Goal: Check status: Check status

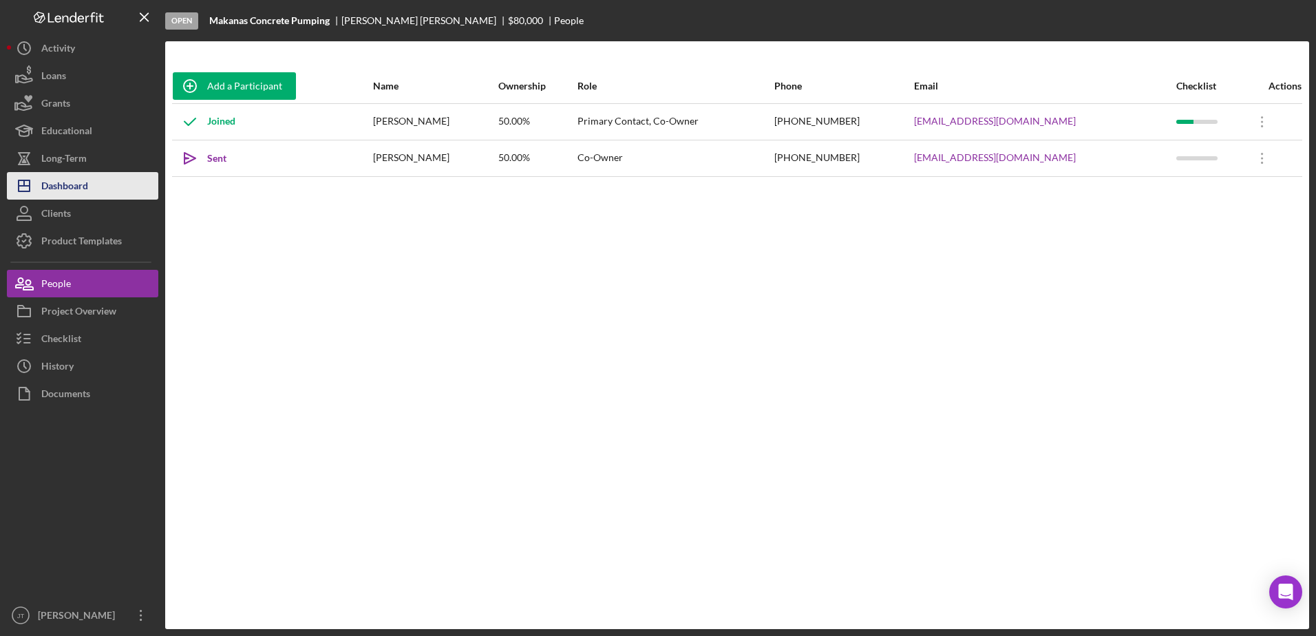
click at [103, 184] on button "Icon/Dashboard Dashboard" at bounding box center [82, 186] width 151 height 28
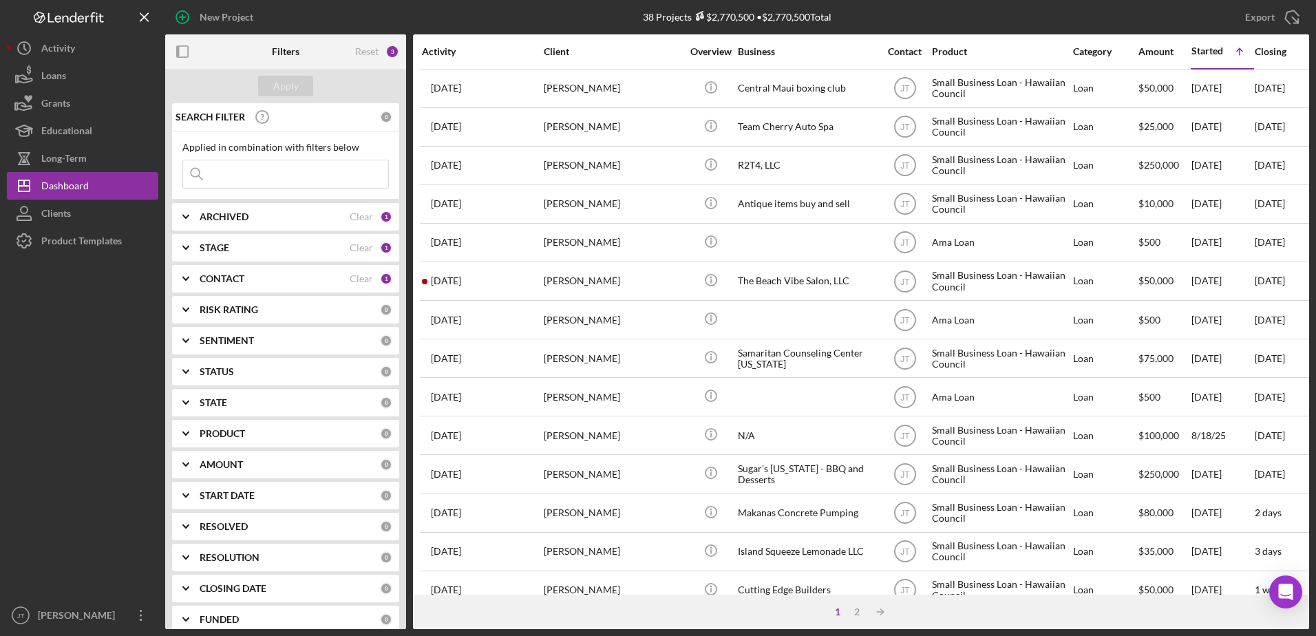
click at [308, 215] on div "ARCHIVED" at bounding box center [275, 216] width 150 height 11
click at [194, 297] on input "Archived" at bounding box center [190, 295] width 14 height 14
checkbox input "true"
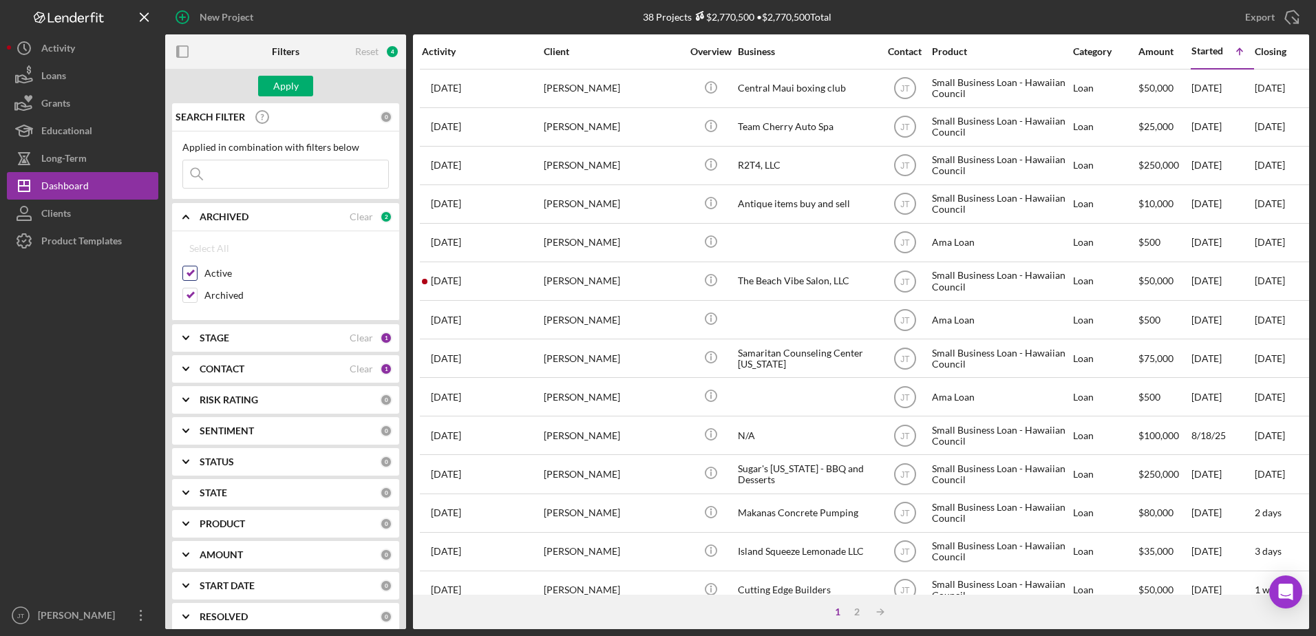
click at [191, 277] on input "Active" at bounding box center [190, 273] width 14 height 14
checkbox input "false"
click at [235, 336] on div "STAGE" at bounding box center [275, 337] width 150 height 11
click at [193, 396] on input "Done" at bounding box center [190, 394] width 14 height 14
checkbox input "true"
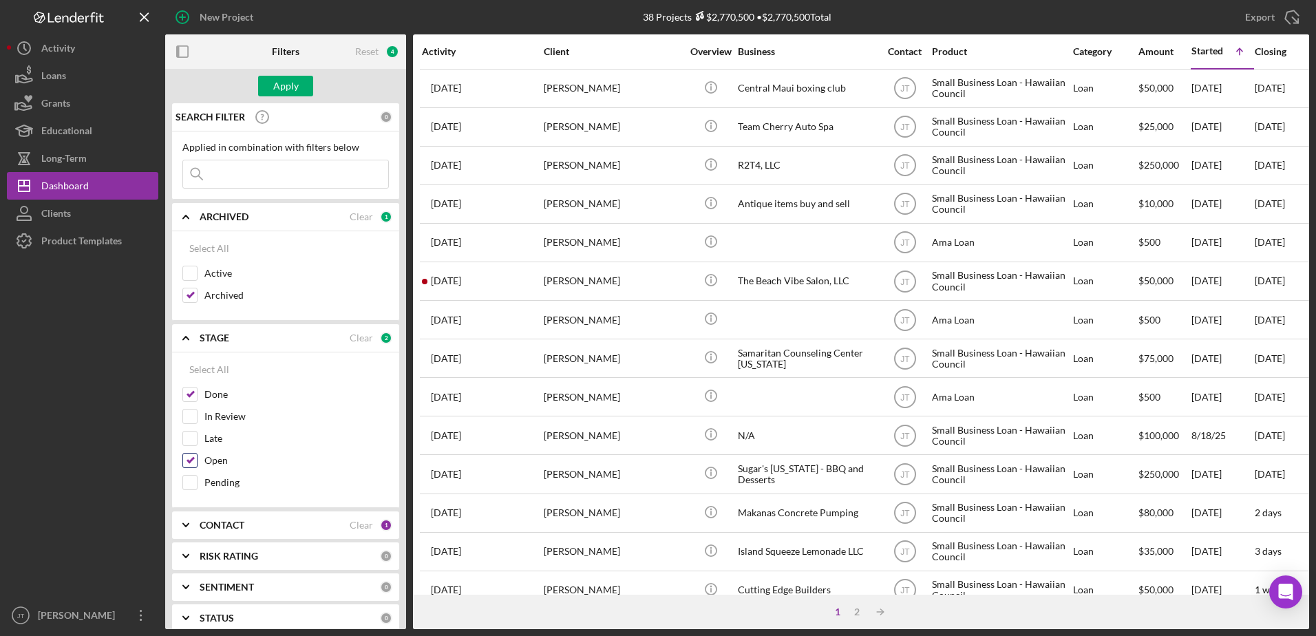
click at [193, 461] on input "Open" at bounding box center [190, 460] width 14 height 14
checkbox input "false"
click at [275, 524] on div "CONTACT" at bounding box center [275, 525] width 150 height 11
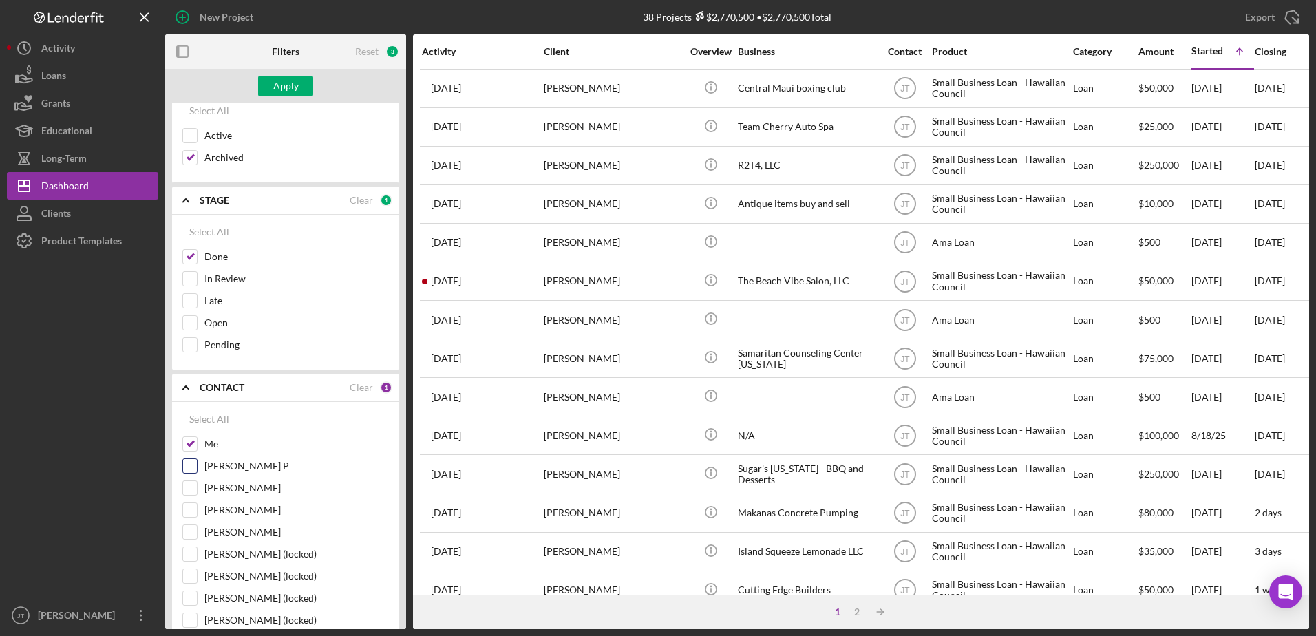
click at [194, 466] on input "[PERSON_NAME] P" at bounding box center [190, 466] width 14 height 14
checkbox input "true"
click at [191, 447] on input "Me" at bounding box center [190, 444] width 14 height 14
checkbox input "false"
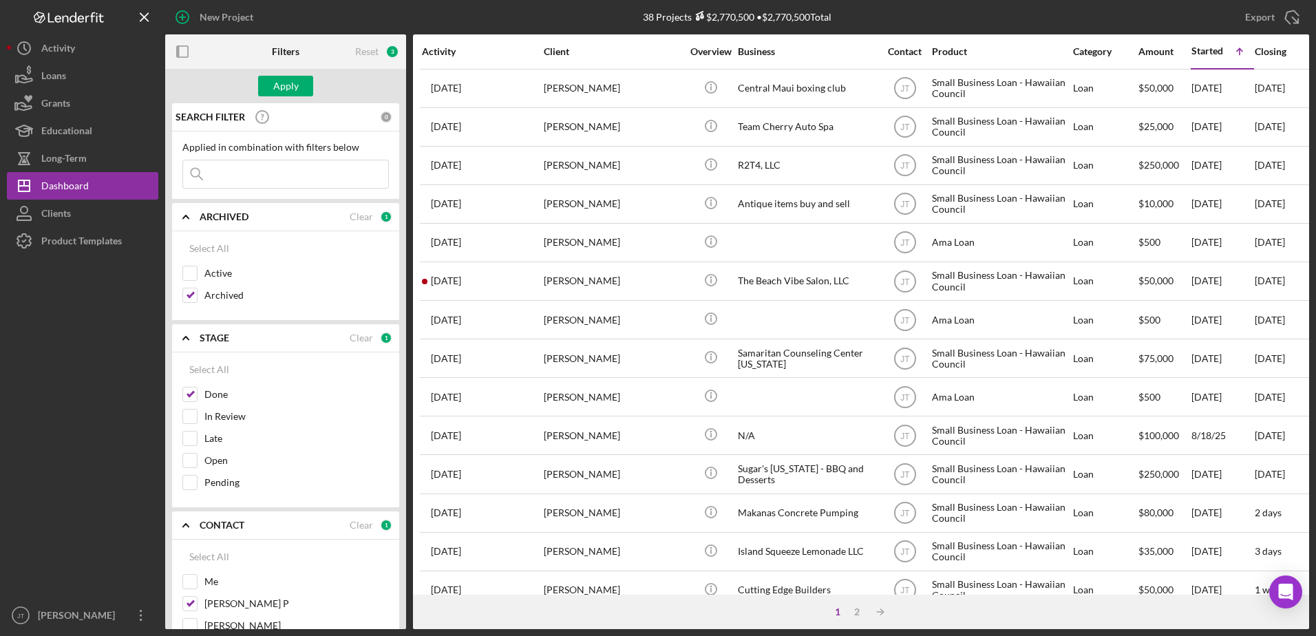
click at [254, 174] on input at bounding box center [285, 174] width 205 height 28
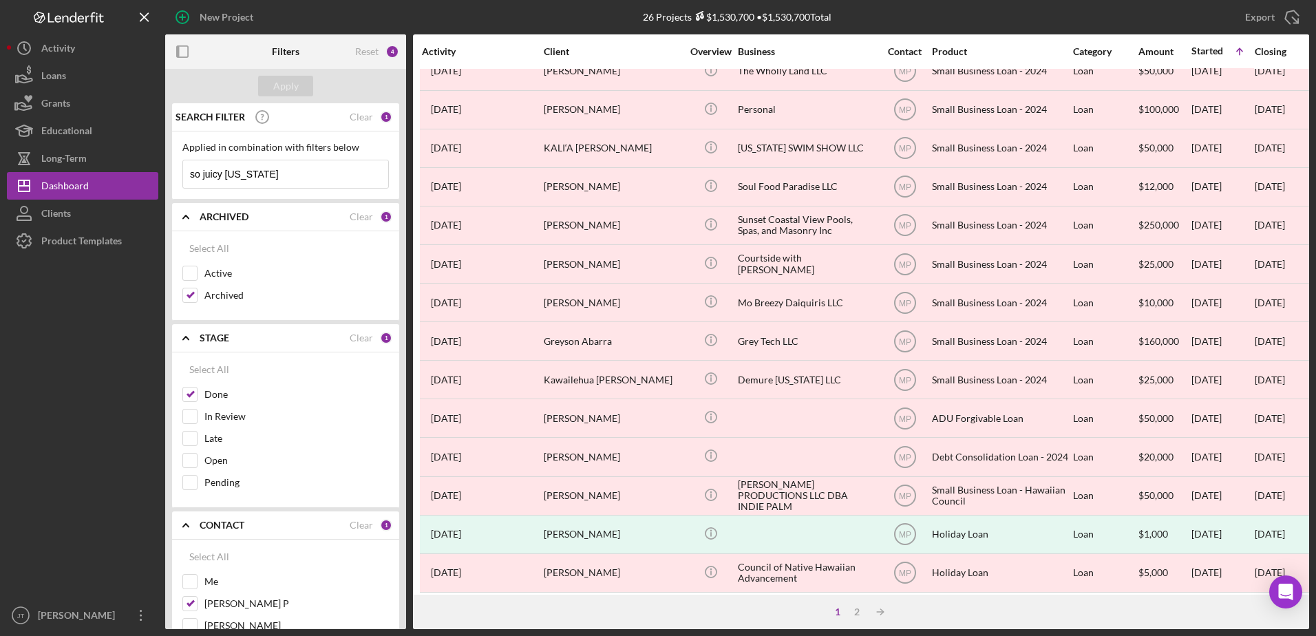
scroll to position [457, 0]
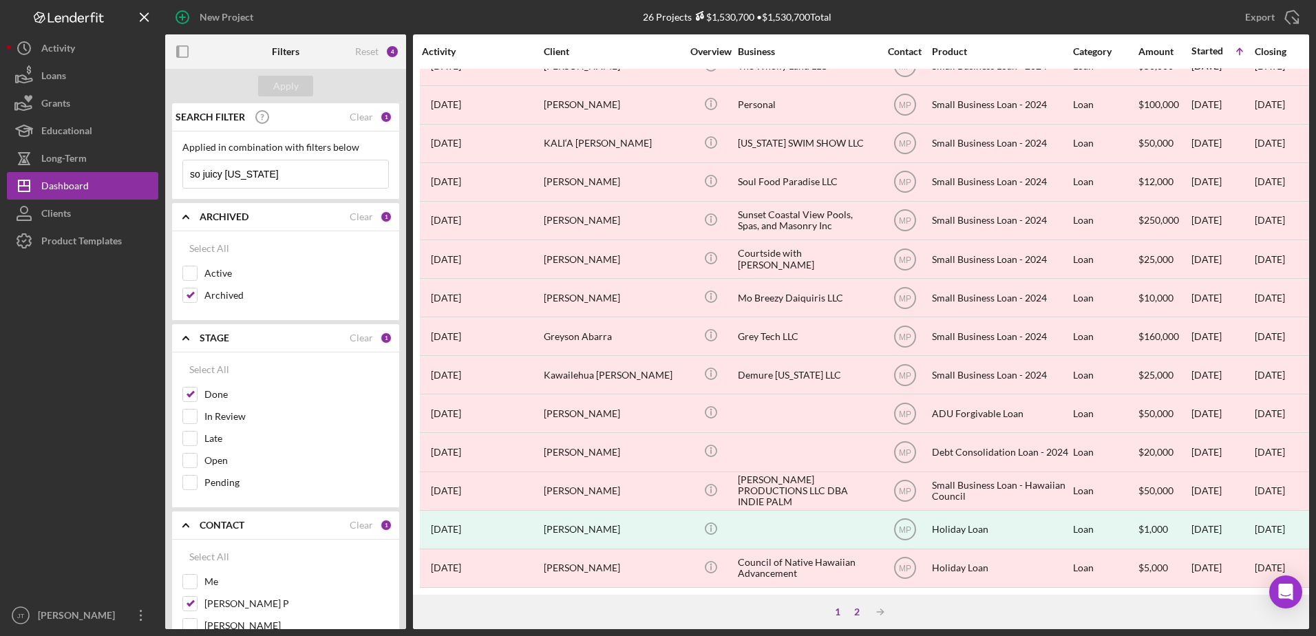
type input "so juicy hawaii"
click at [856, 613] on div "2" at bounding box center [856, 611] width 19 height 11
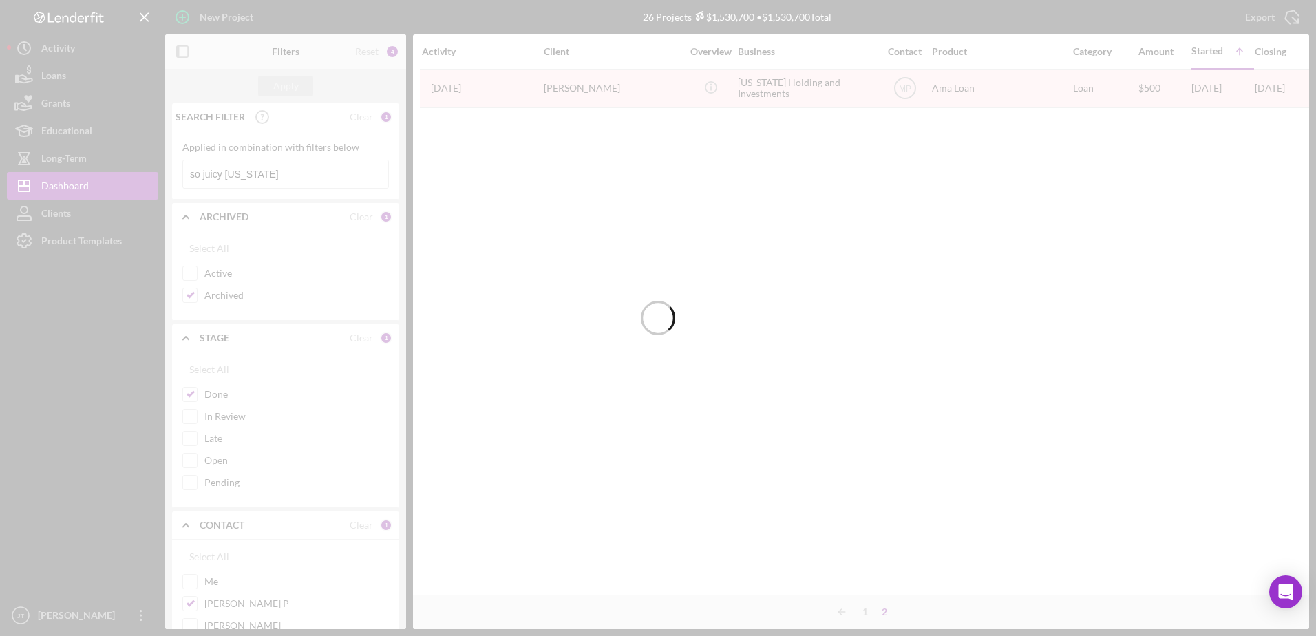
scroll to position [0, 0]
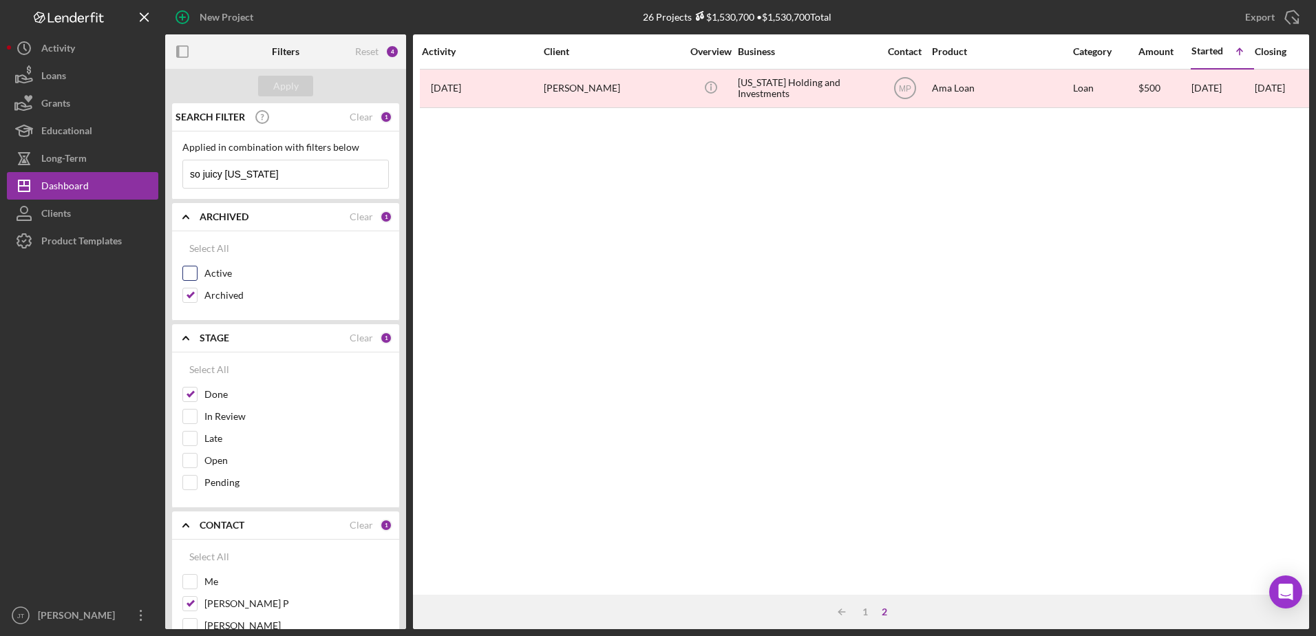
click at [184, 272] on input "Active" at bounding box center [190, 273] width 14 height 14
checkbox input "true"
click at [189, 301] on input "Archived" at bounding box center [190, 295] width 14 height 14
checkbox input "false"
click at [285, 85] on div "Apply" at bounding box center [285, 86] width 25 height 21
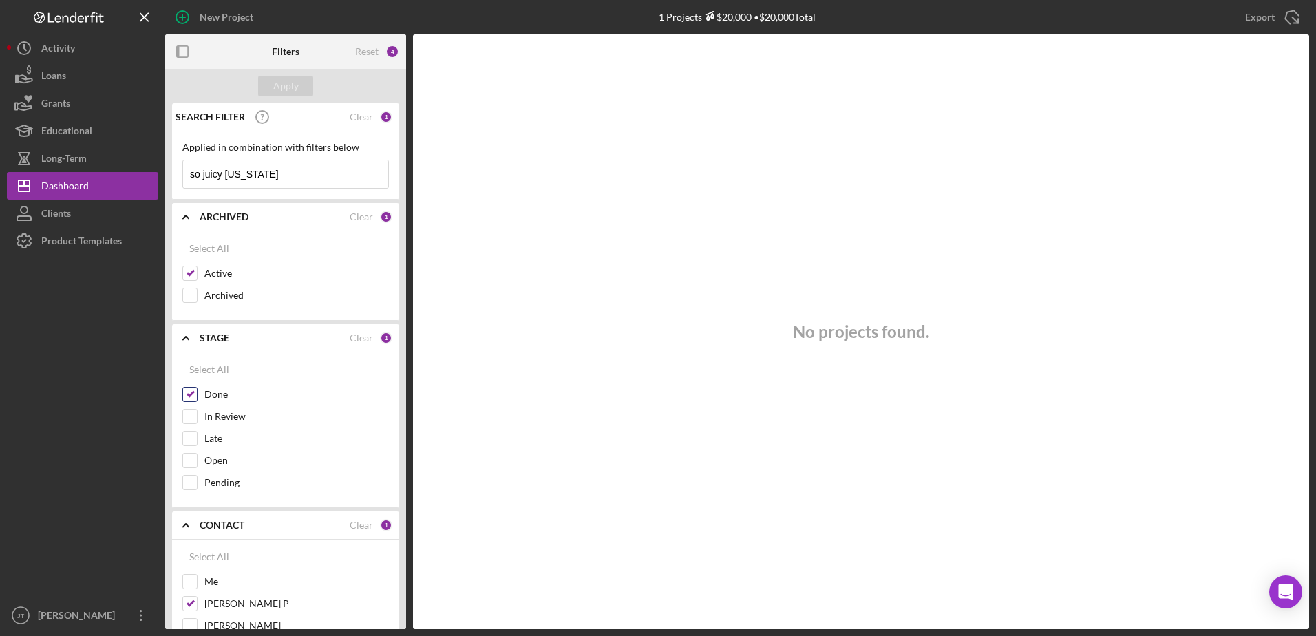
click at [195, 397] on input "Done" at bounding box center [190, 394] width 14 height 14
checkbox input "false"
click at [186, 462] on input "Open" at bounding box center [190, 460] width 14 height 14
checkbox input "true"
click at [281, 87] on div "Apply" at bounding box center [285, 86] width 25 height 21
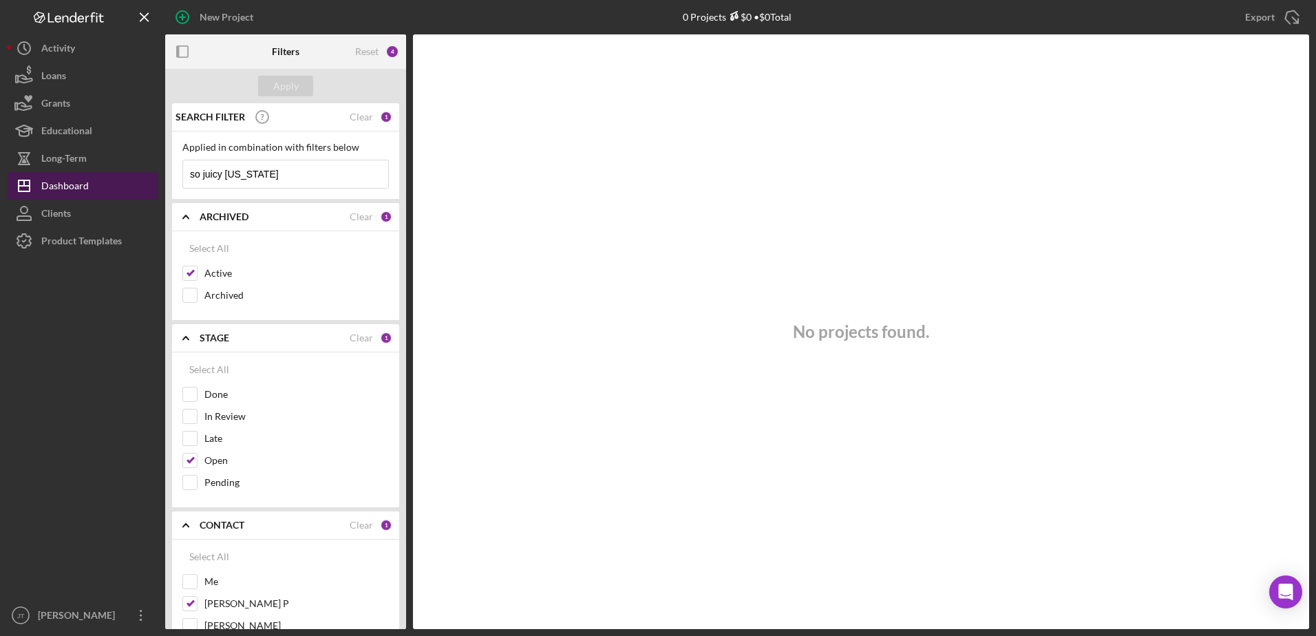
drag, startPoint x: 270, startPoint y: 175, endPoint x: 150, endPoint y: 175, distance: 119.7
click at [150, 175] on div "New Project 0 Projects $0 • $0 Total Export Icon/Export Filters Reset 4 Apply S…" at bounding box center [658, 314] width 1302 height 629
click at [291, 92] on div "Apply" at bounding box center [285, 86] width 25 height 21
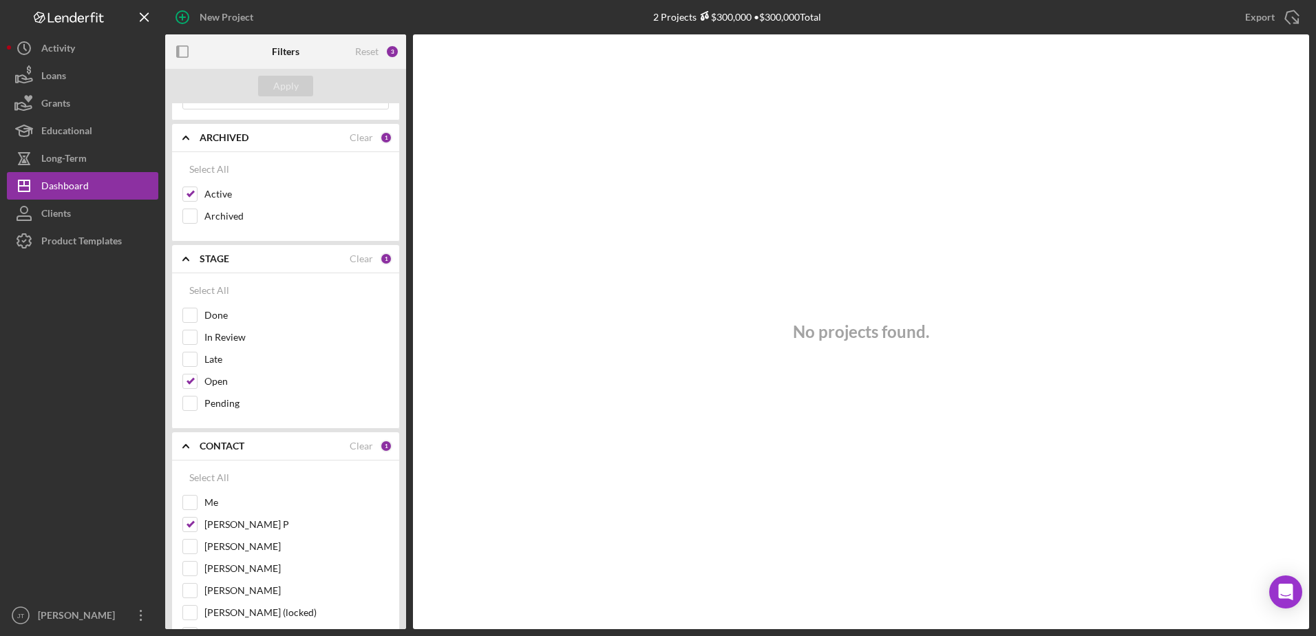
scroll to position [69, 0]
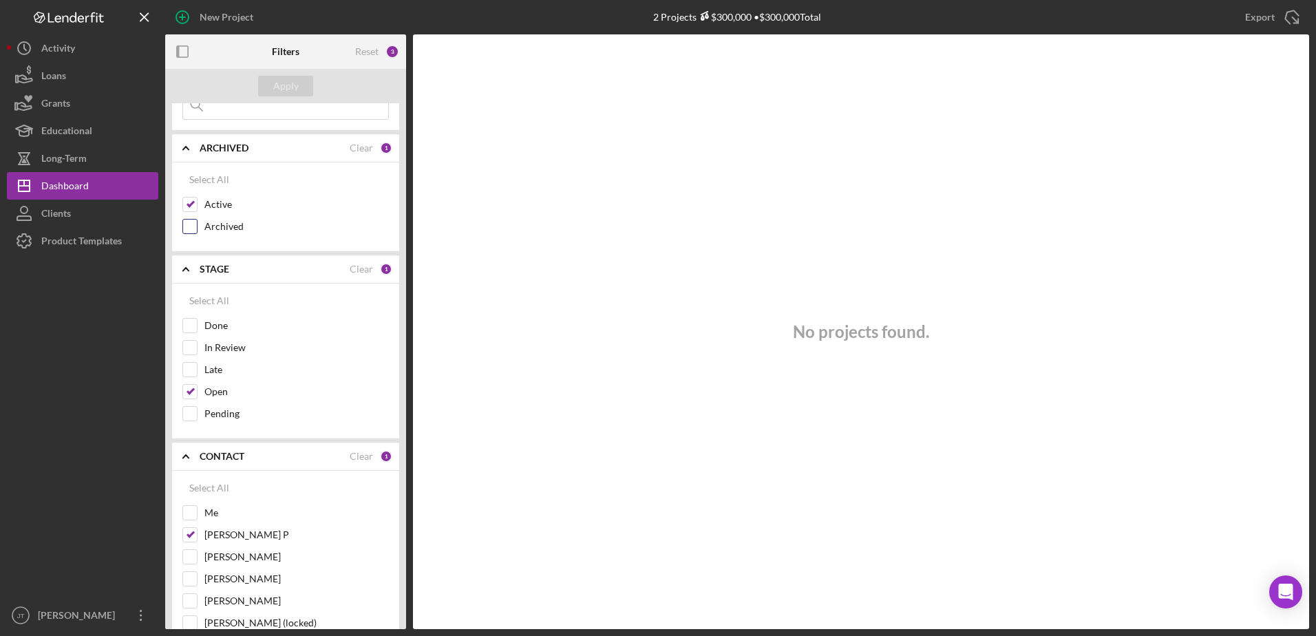
click at [196, 224] on input "Archived" at bounding box center [190, 227] width 14 height 14
checkbox input "true"
click at [186, 204] on input "Active" at bounding box center [190, 204] width 14 height 14
checkbox input "false"
click at [286, 88] on div "Apply" at bounding box center [285, 86] width 25 height 21
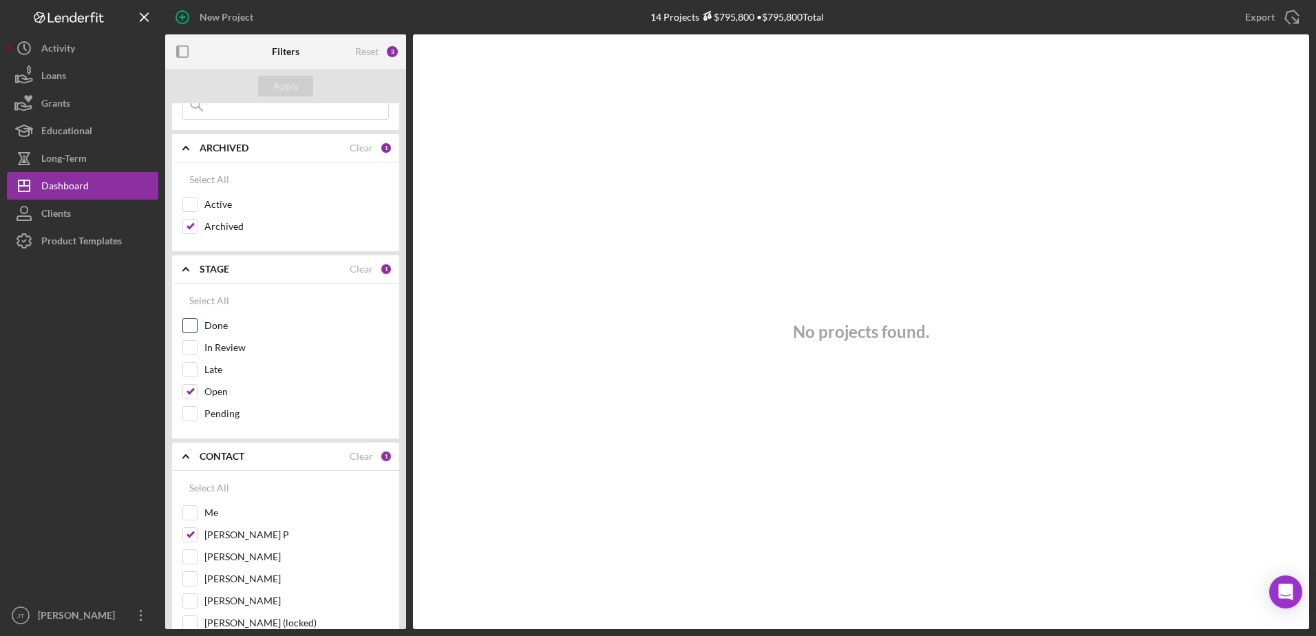
click at [197, 327] on div at bounding box center [189, 325] width 15 height 15
click at [190, 321] on input "Done" at bounding box center [190, 326] width 14 height 14
checkbox input "true"
click at [195, 398] on input "Open" at bounding box center [190, 392] width 14 height 14
checkbox input "false"
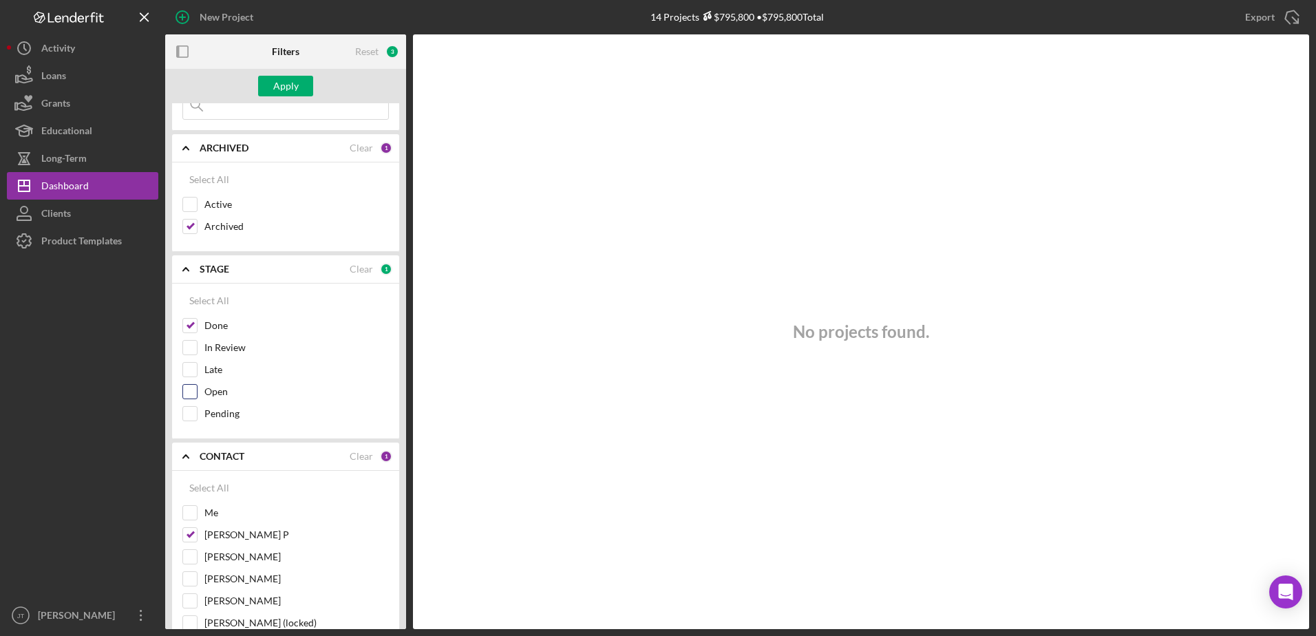
scroll to position [0, 0]
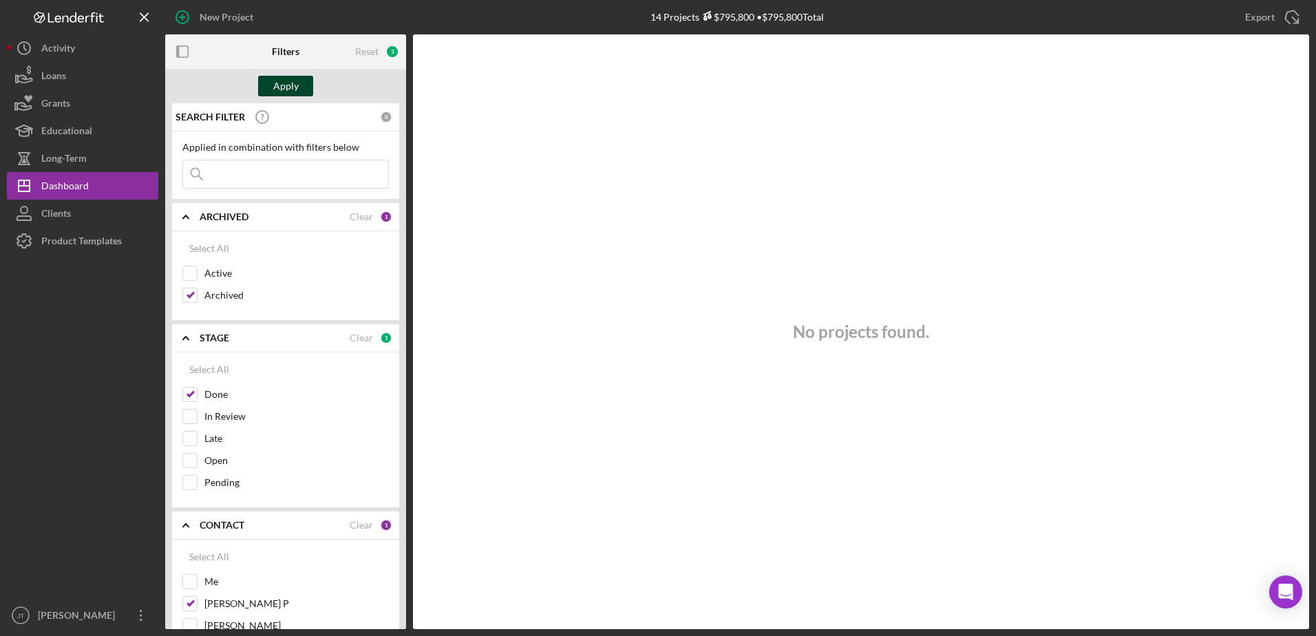
click at [284, 83] on div "Apply" at bounding box center [285, 86] width 25 height 21
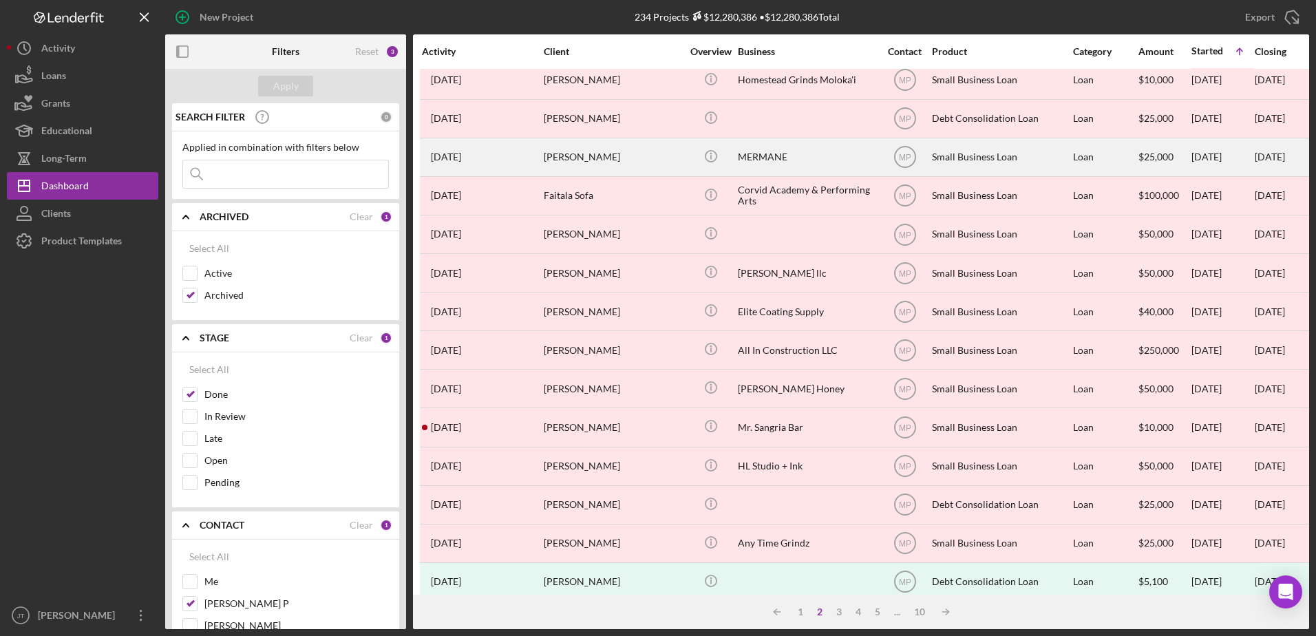
scroll to position [69, 0]
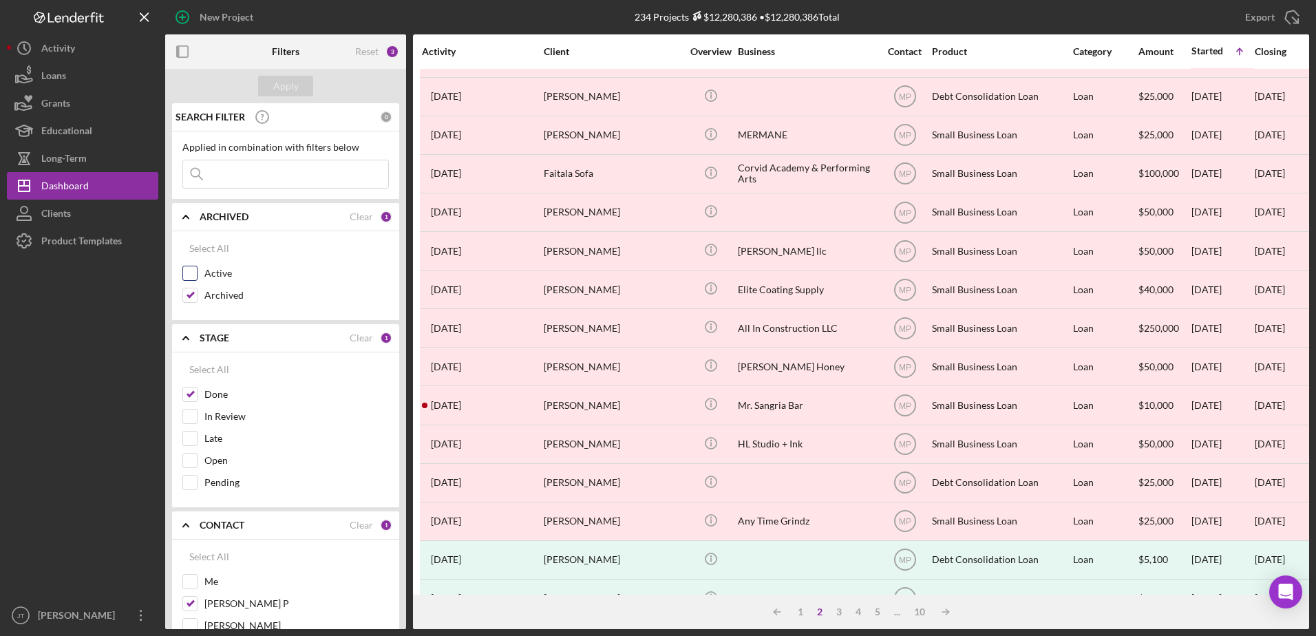
click at [195, 275] on input "Active" at bounding box center [190, 273] width 14 height 14
checkbox input "true"
click at [232, 177] on input at bounding box center [285, 174] width 205 height 28
type input "so juicy"
click at [292, 90] on div "Apply" at bounding box center [285, 86] width 25 height 21
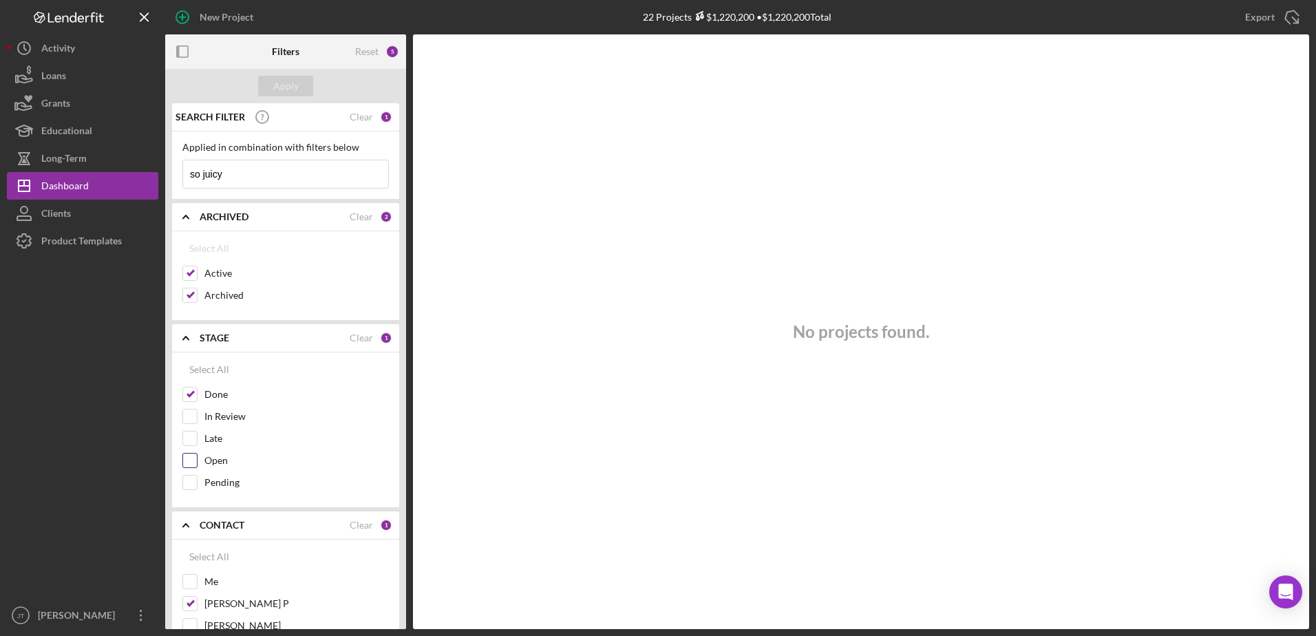
click at [189, 463] on input "Open" at bounding box center [190, 460] width 14 height 14
checkbox input "true"
click at [288, 87] on div "Apply" at bounding box center [285, 86] width 25 height 21
click at [195, 480] on input "Pending" at bounding box center [190, 483] width 14 height 14
checkbox input "true"
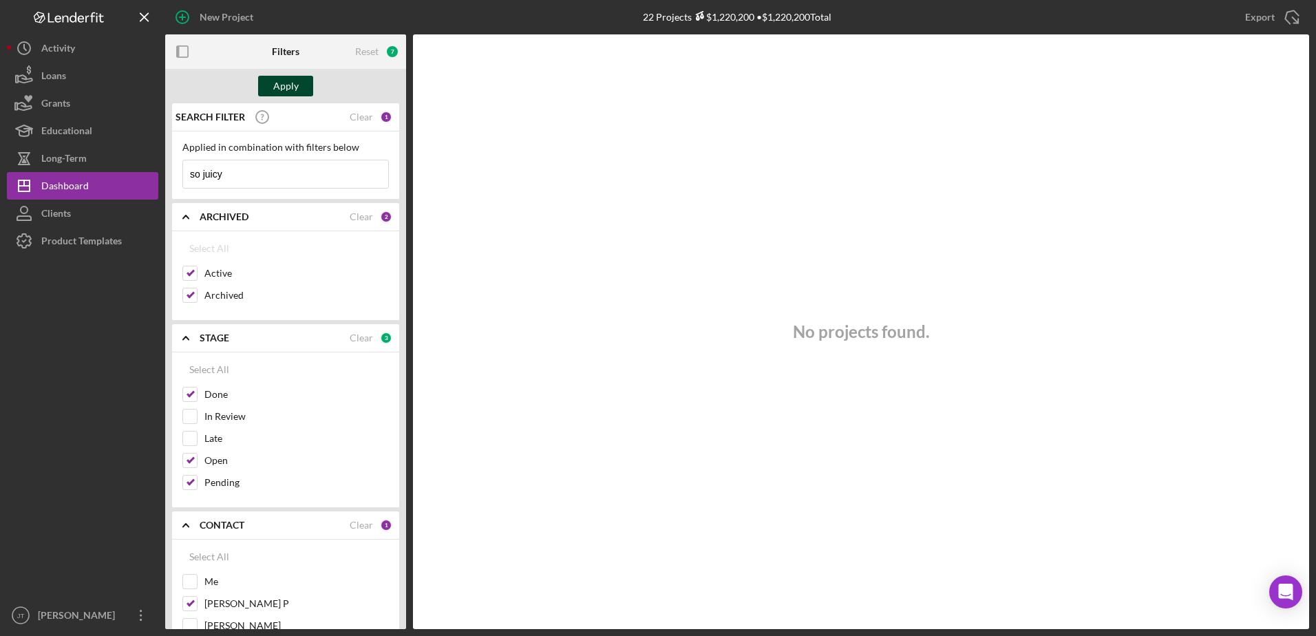
click at [271, 92] on button "Apply" at bounding box center [285, 86] width 55 height 21
click at [190, 461] on input "Open" at bounding box center [190, 460] width 14 height 14
checkbox input "false"
click at [195, 482] on input "Pending" at bounding box center [190, 483] width 14 height 14
checkbox input "false"
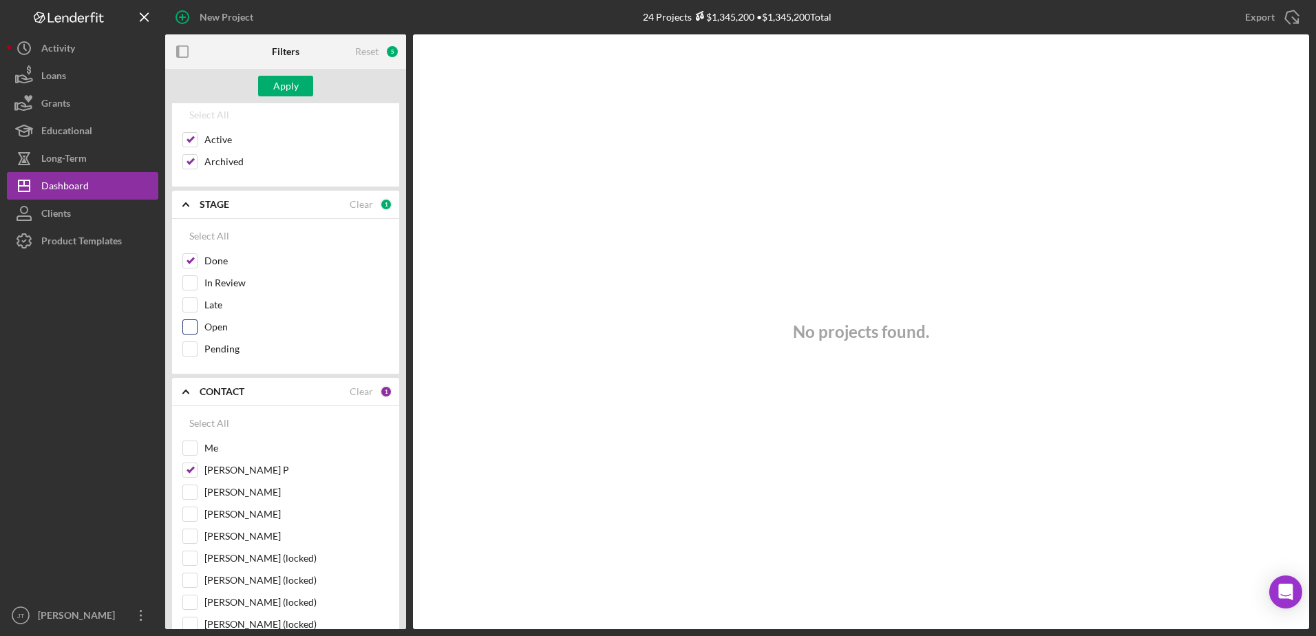
scroll to position [138, 0]
click at [191, 480] on div "[PERSON_NAME] P" at bounding box center [285, 469] width 206 height 22
click at [191, 490] on input "Kahlia Crummer" at bounding box center [190, 488] width 14 height 14
checkbox input "true"
click at [190, 464] on input "[PERSON_NAME] P" at bounding box center [190, 466] width 14 height 14
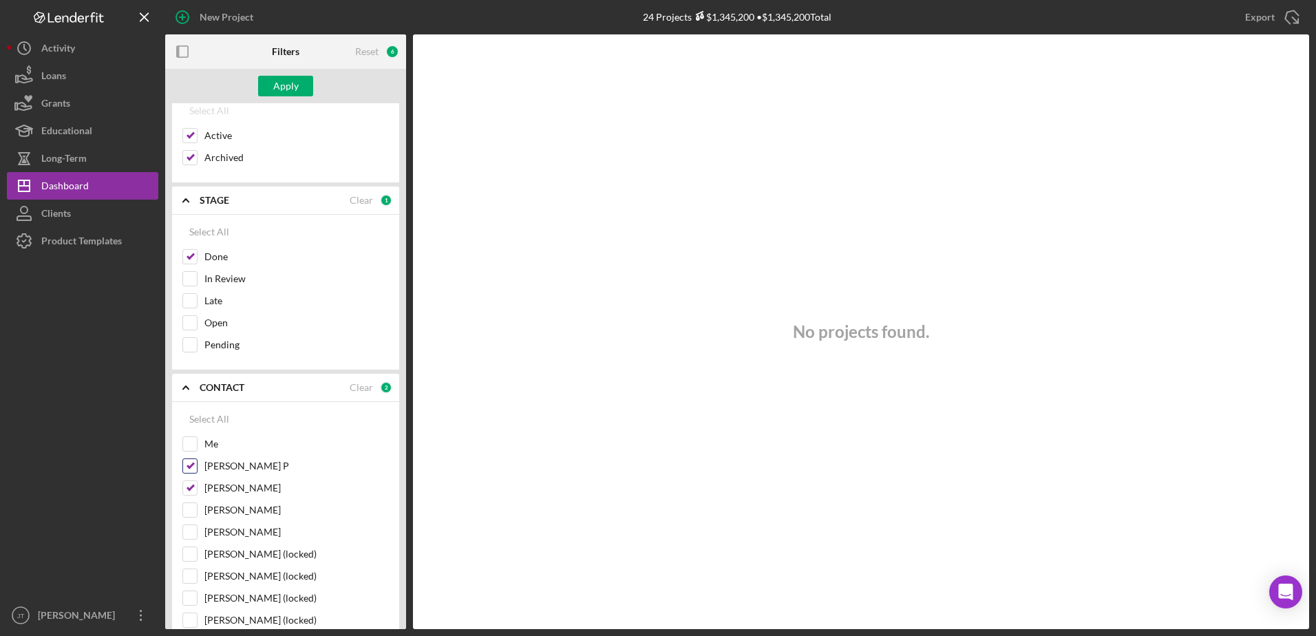
checkbox input "false"
click at [289, 90] on div "Apply" at bounding box center [285, 86] width 25 height 21
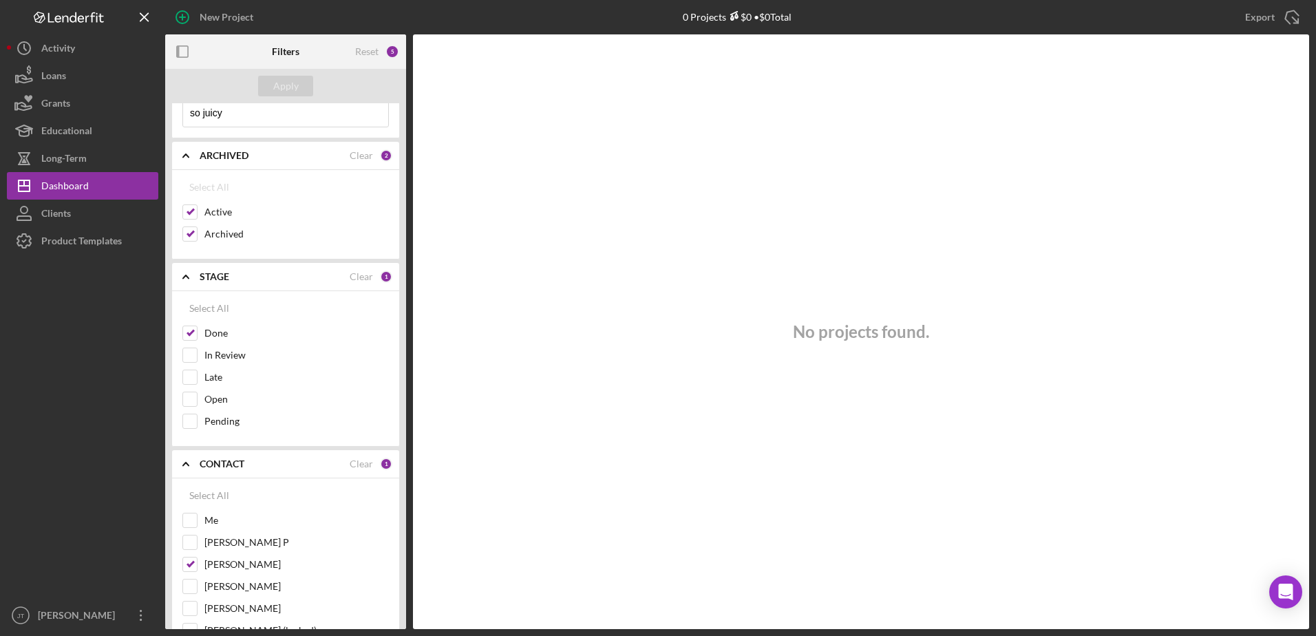
scroll to position [0, 0]
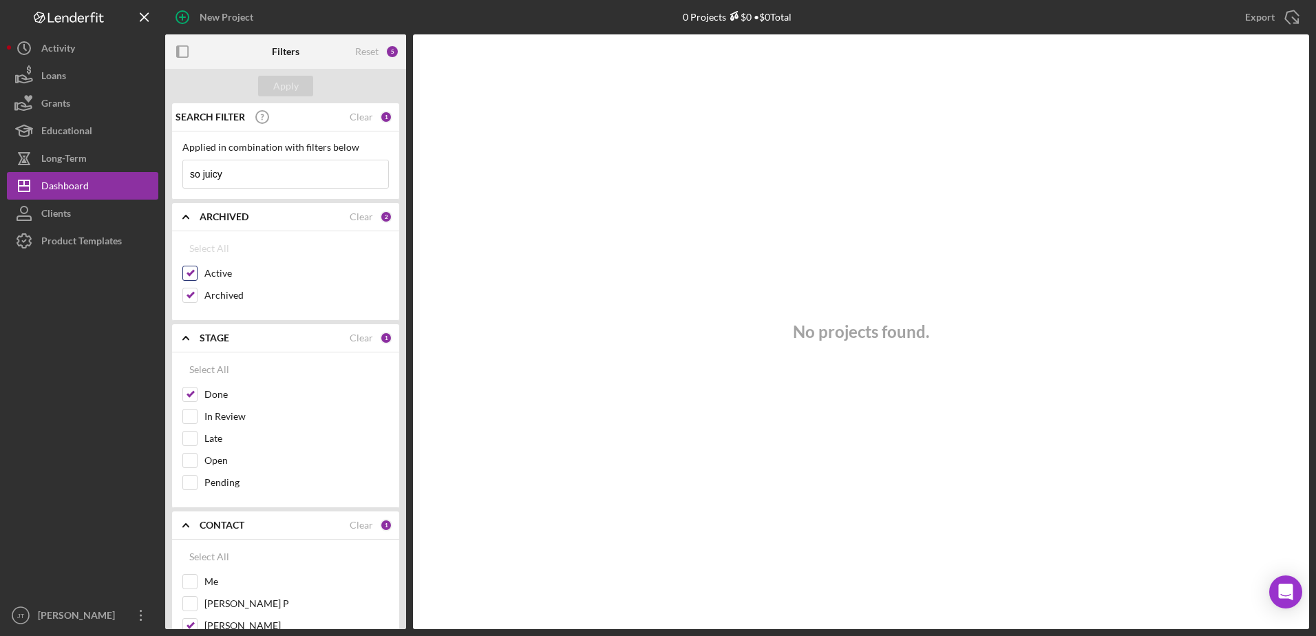
click at [196, 280] on input "Active" at bounding box center [190, 273] width 14 height 14
checkbox input "false"
click at [273, 82] on div "Apply" at bounding box center [285, 86] width 25 height 21
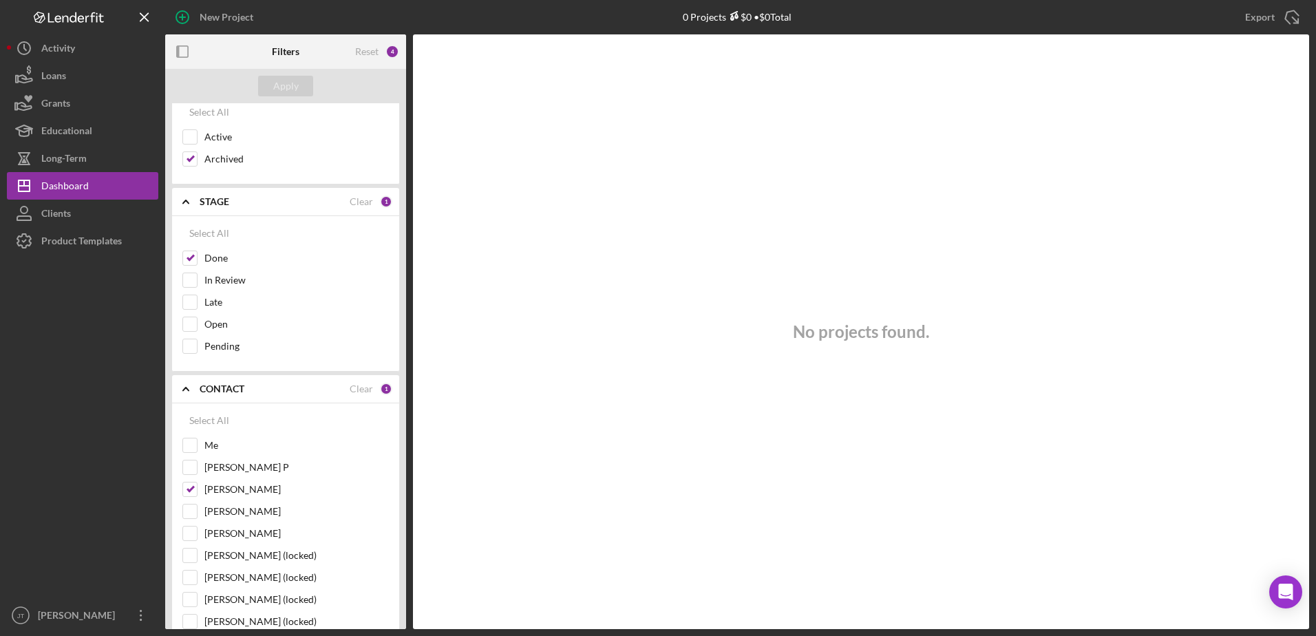
scroll to position [138, 0]
click at [197, 469] on div "[PERSON_NAME] P" at bounding box center [285, 469] width 206 height 22
click at [186, 469] on input "[PERSON_NAME] P" at bounding box center [190, 466] width 14 height 14
checkbox input "true"
click at [281, 84] on div "Apply" at bounding box center [285, 86] width 25 height 21
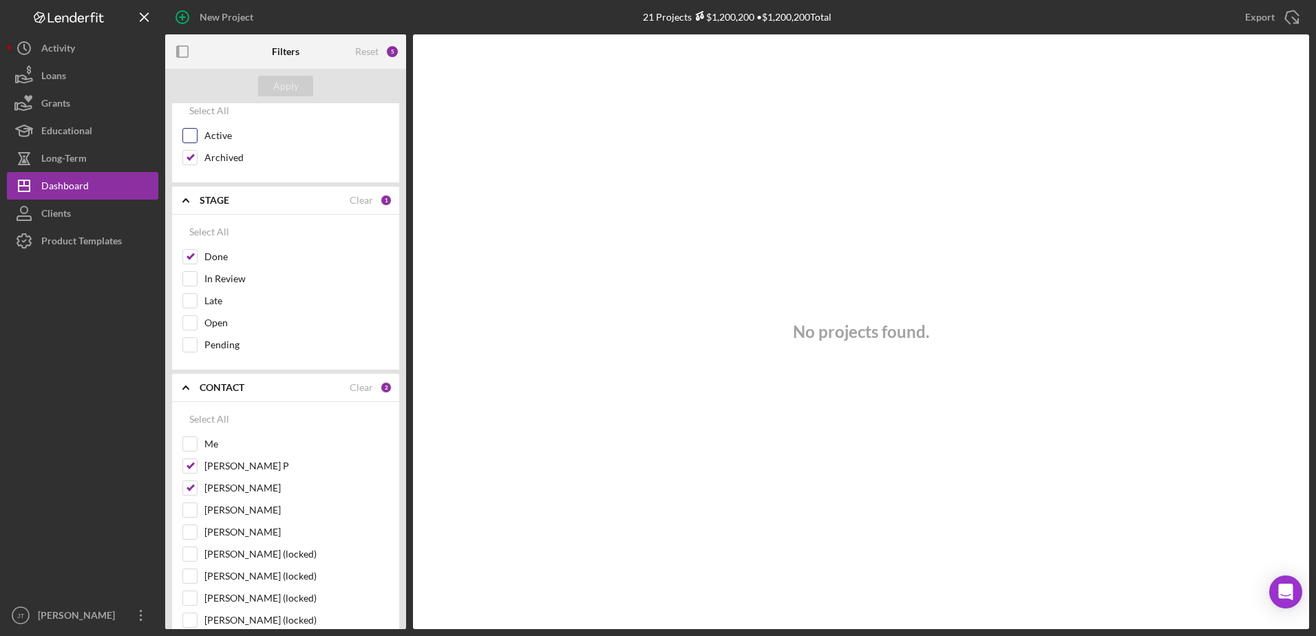
click at [197, 136] on div at bounding box center [189, 135] width 15 height 15
click at [191, 316] on input "Open" at bounding box center [190, 323] width 14 height 14
checkbox input "true"
click at [285, 89] on div "Apply" at bounding box center [285, 86] width 25 height 21
click at [189, 136] on input "Active" at bounding box center [190, 136] width 14 height 14
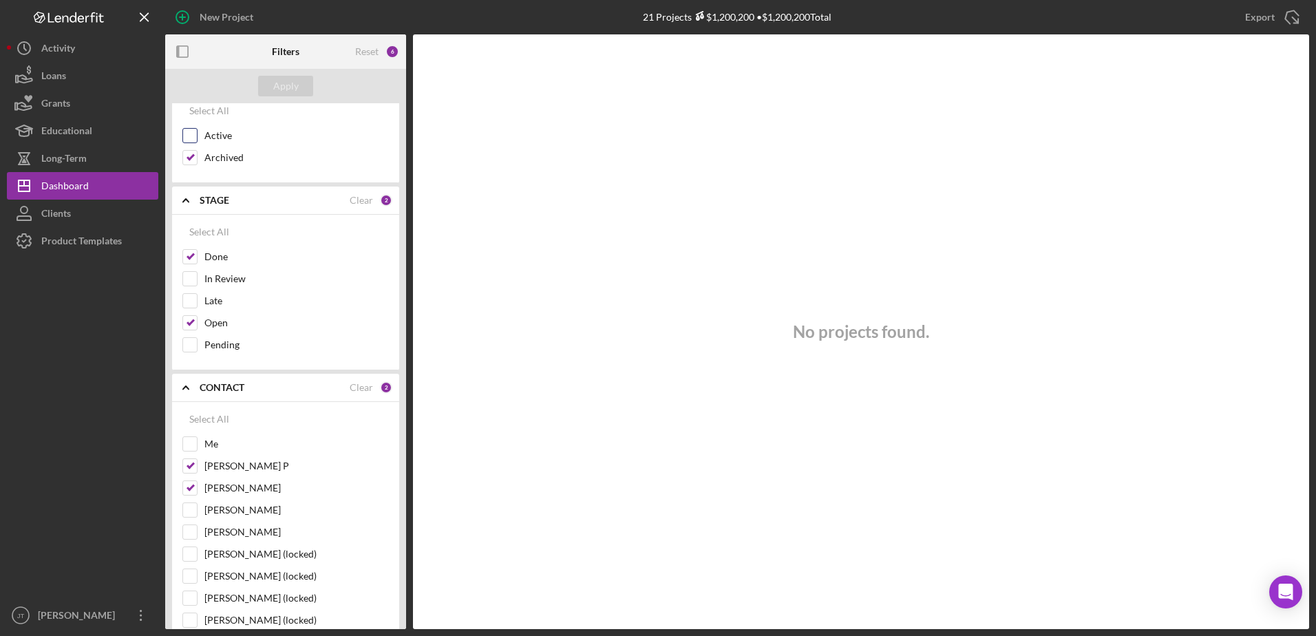
checkbox input "true"
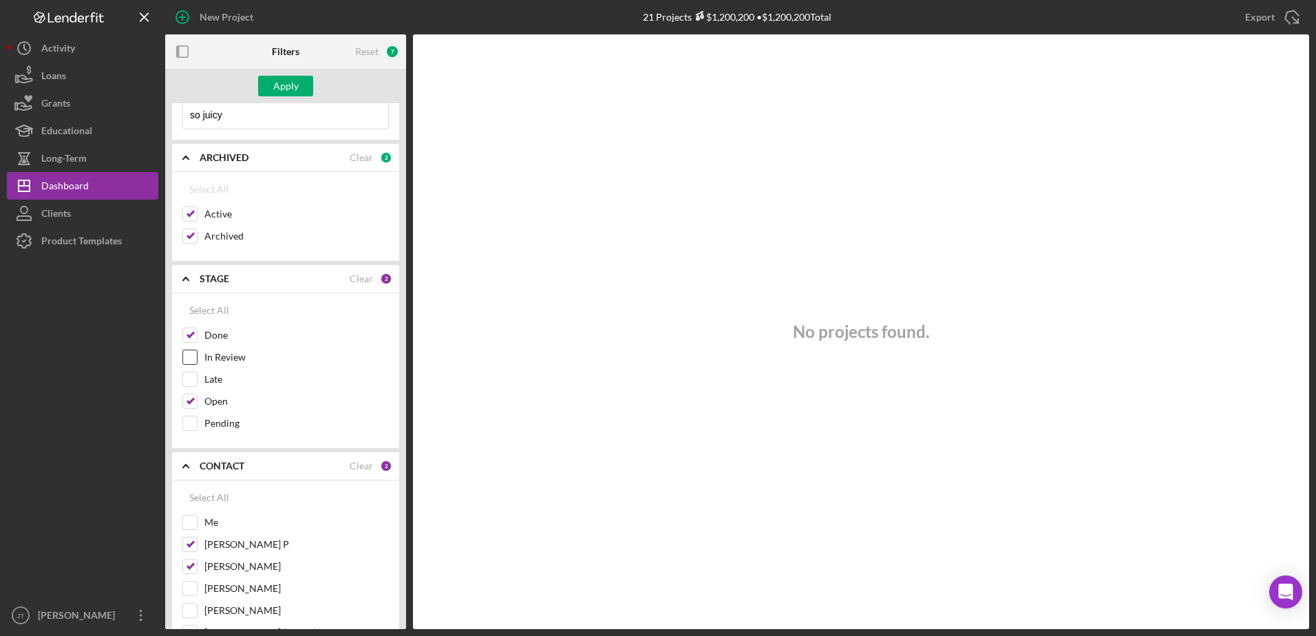
scroll to position [0, 0]
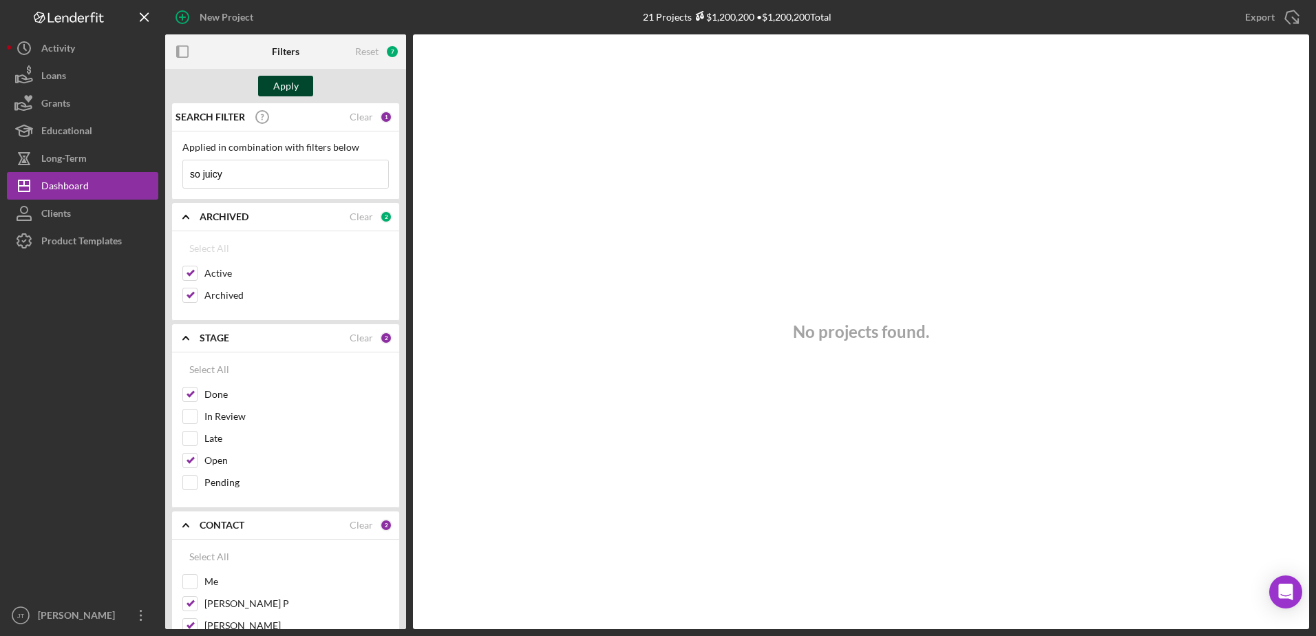
click at [275, 80] on div "Apply" at bounding box center [285, 86] width 25 height 21
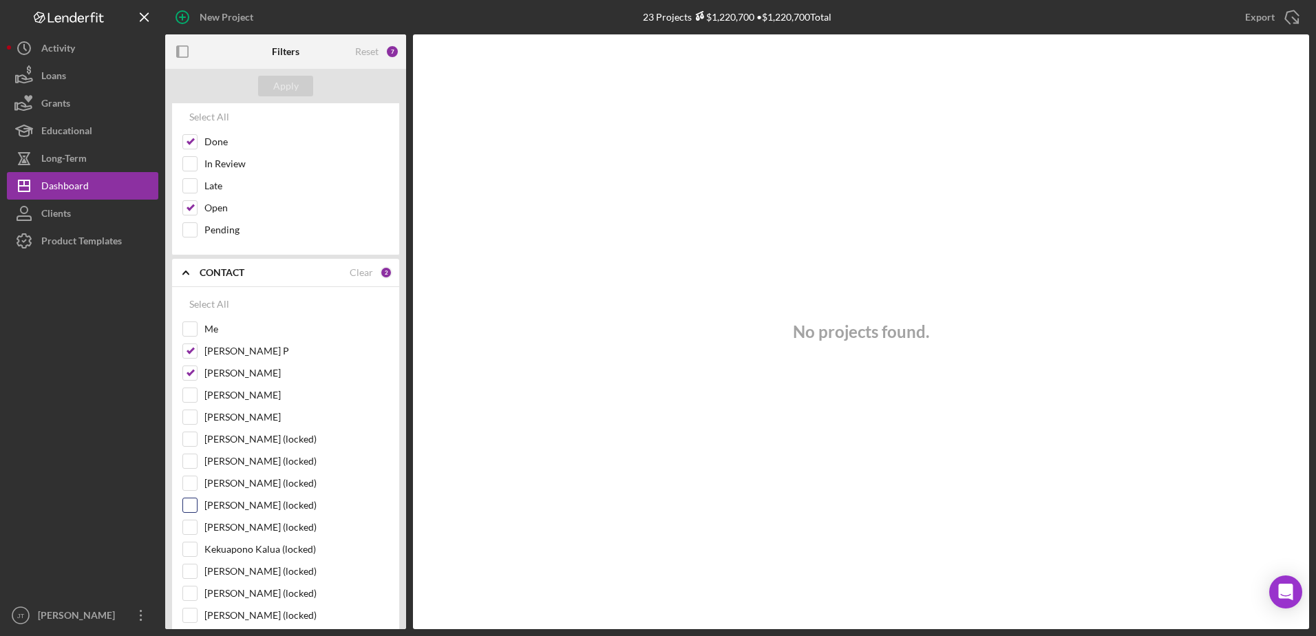
scroll to position [275, 0]
click at [194, 348] on input "Kahlia Crummer" at bounding box center [190, 350] width 14 height 14
checkbox input "false"
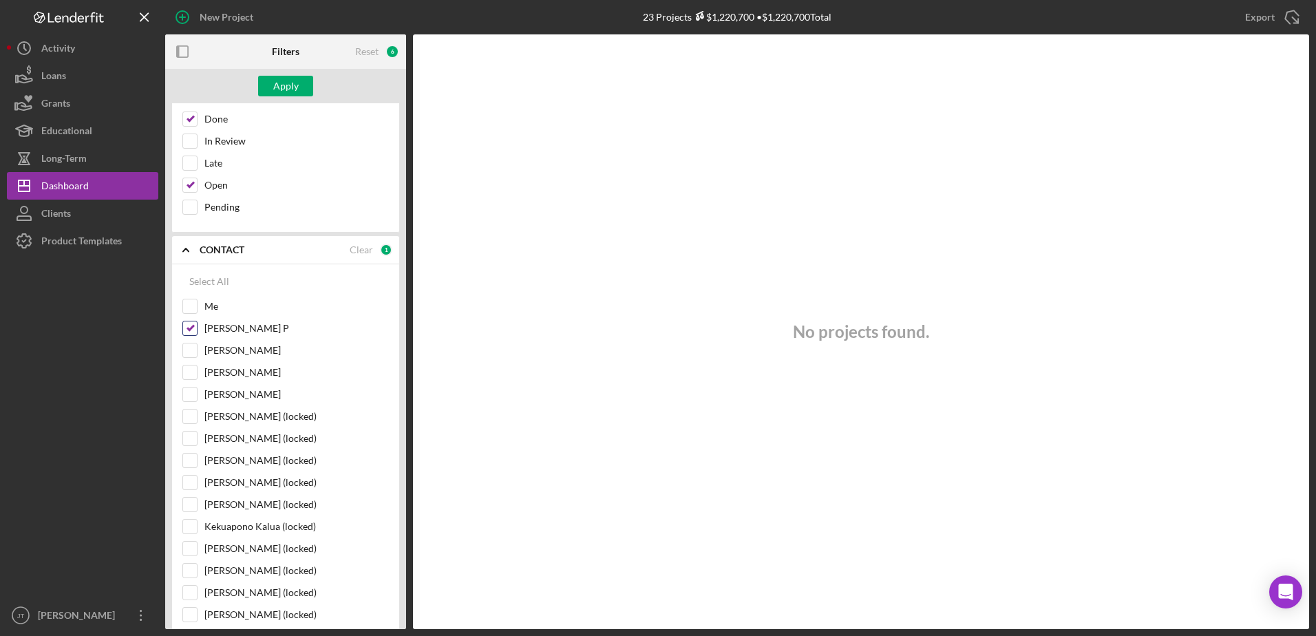
click at [189, 322] on input "[PERSON_NAME] P" at bounding box center [190, 328] width 14 height 14
checkbox input "false"
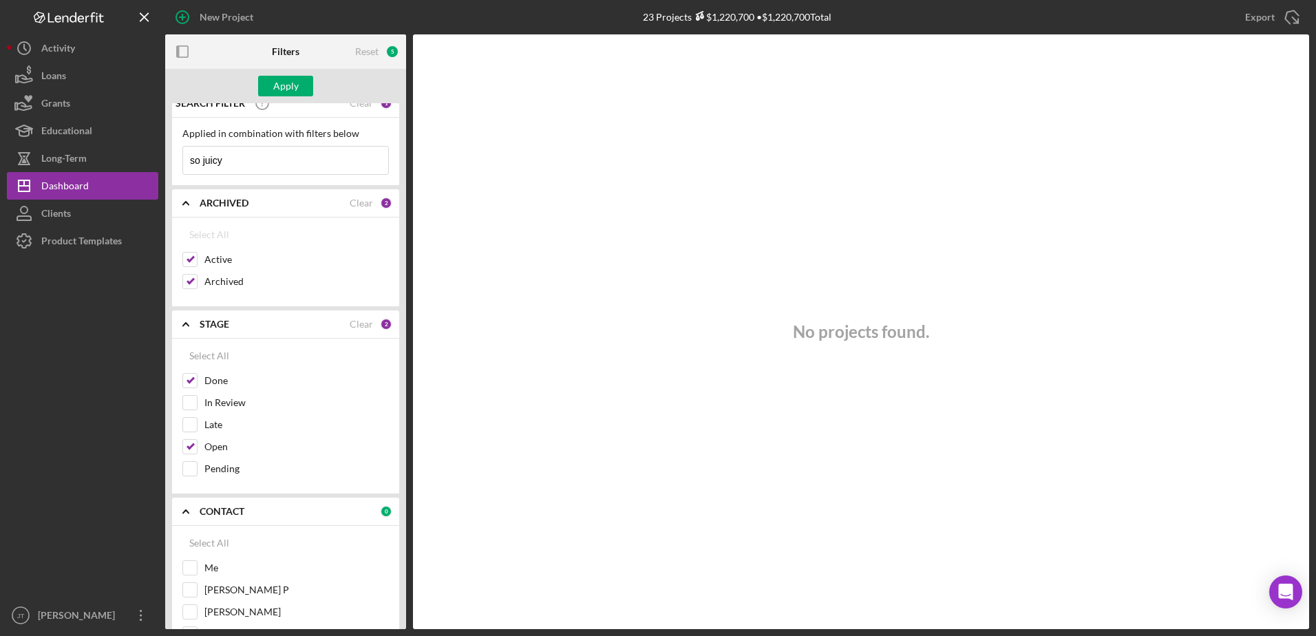
scroll to position [0, 0]
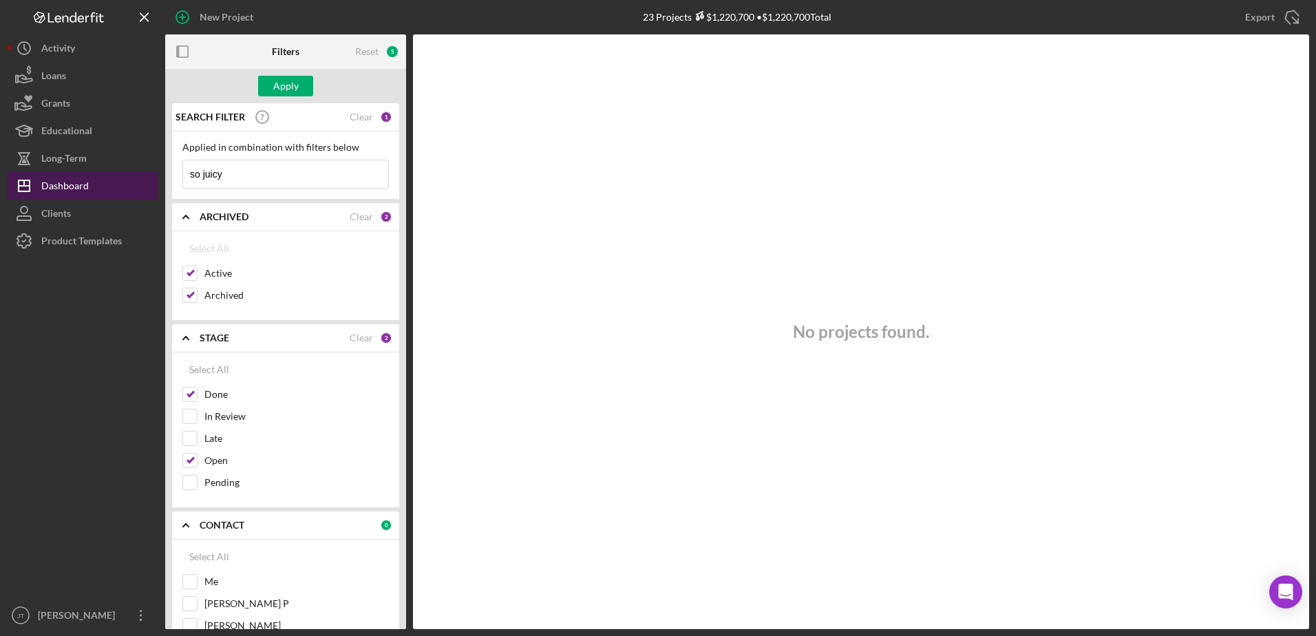
drag, startPoint x: 234, startPoint y: 175, endPoint x: 123, endPoint y: 175, distance: 110.8
click at [123, 175] on div "New Project 23 Projects $1,220,700 • $1,220,700 Total Export Icon/Export Filter…" at bounding box center [658, 314] width 1302 height 629
click at [294, 85] on div "Apply" at bounding box center [285, 86] width 25 height 21
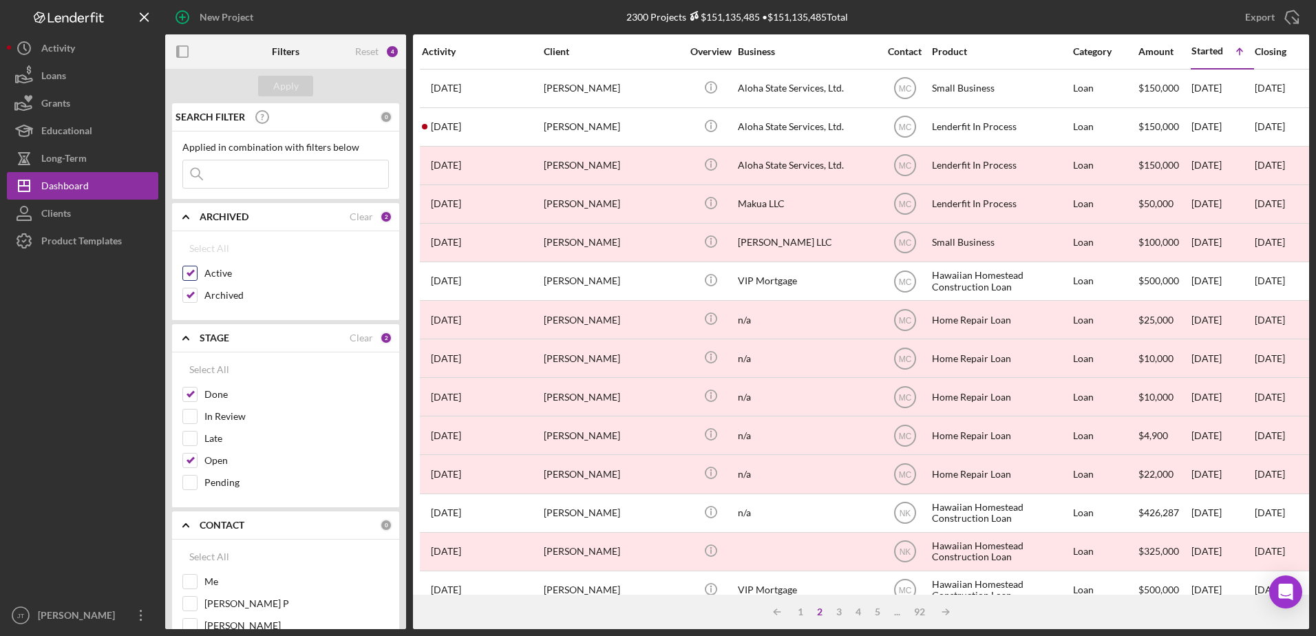
click at [193, 271] on input "Active" at bounding box center [190, 273] width 14 height 14
click at [282, 89] on div "Apply" at bounding box center [285, 86] width 25 height 21
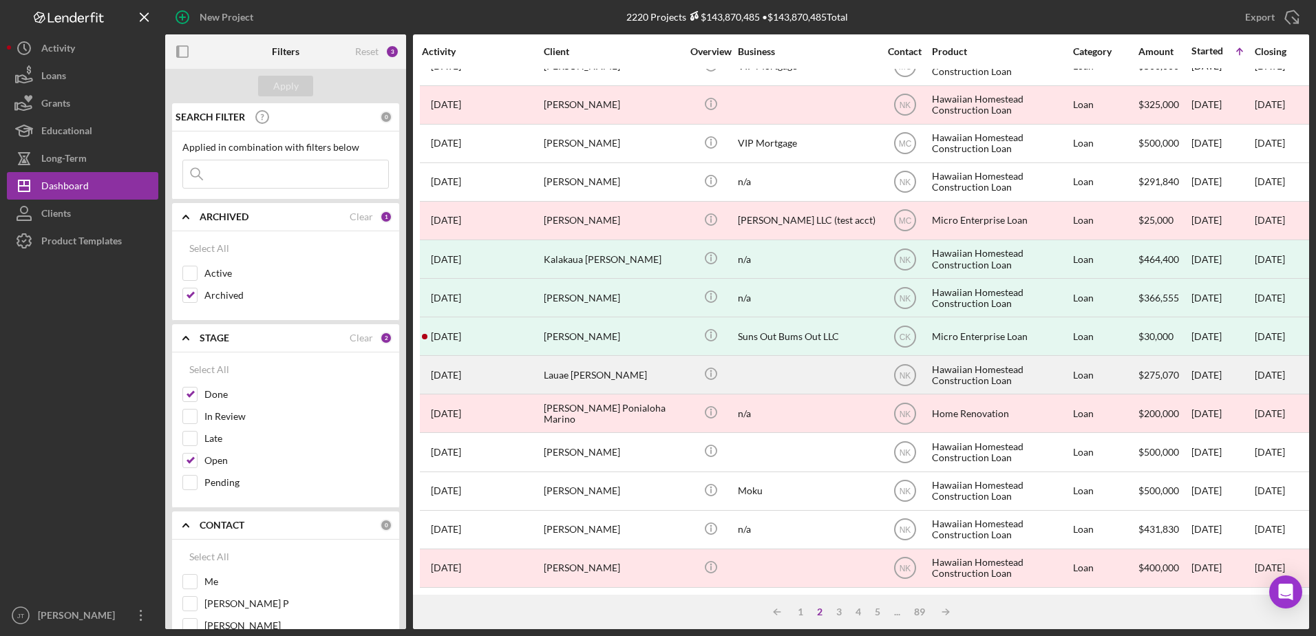
scroll to position [457, 0]
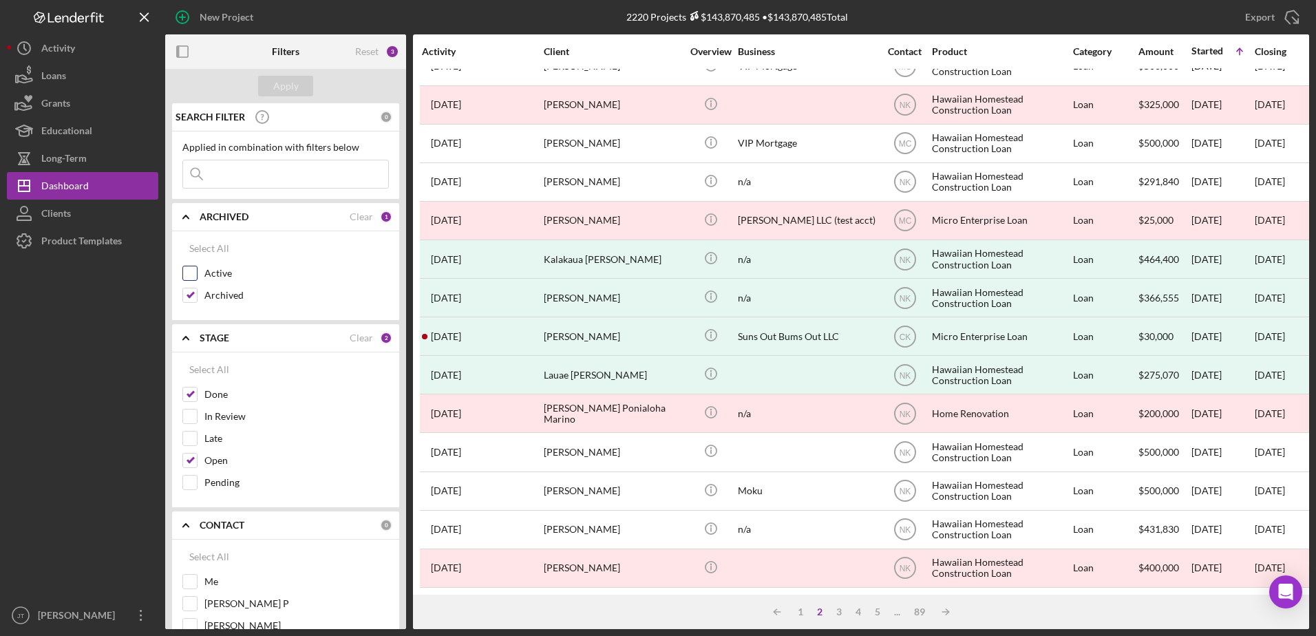
click at [191, 277] on input "Active" at bounding box center [190, 273] width 14 height 14
checkbox input "true"
click at [193, 288] on input "Archived" at bounding box center [190, 295] width 14 height 14
checkbox input "false"
click at [193, 390] on input "Done" at bounding box center [190, 394] width 14 height 14
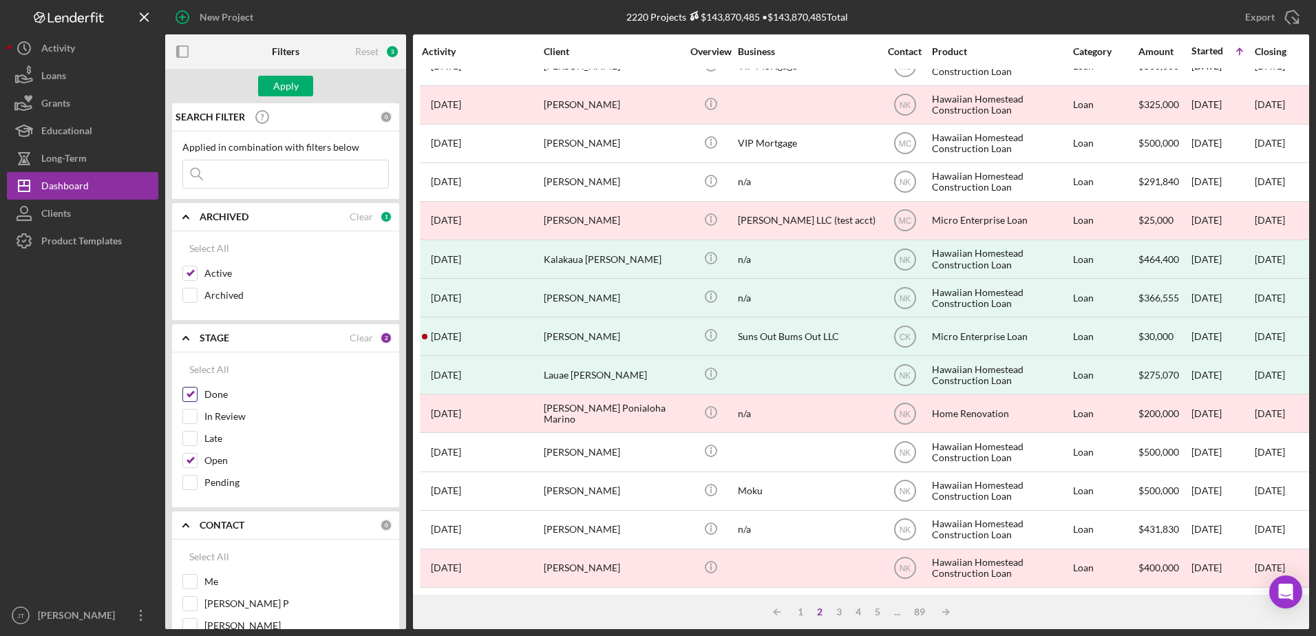
checkbox input "false"
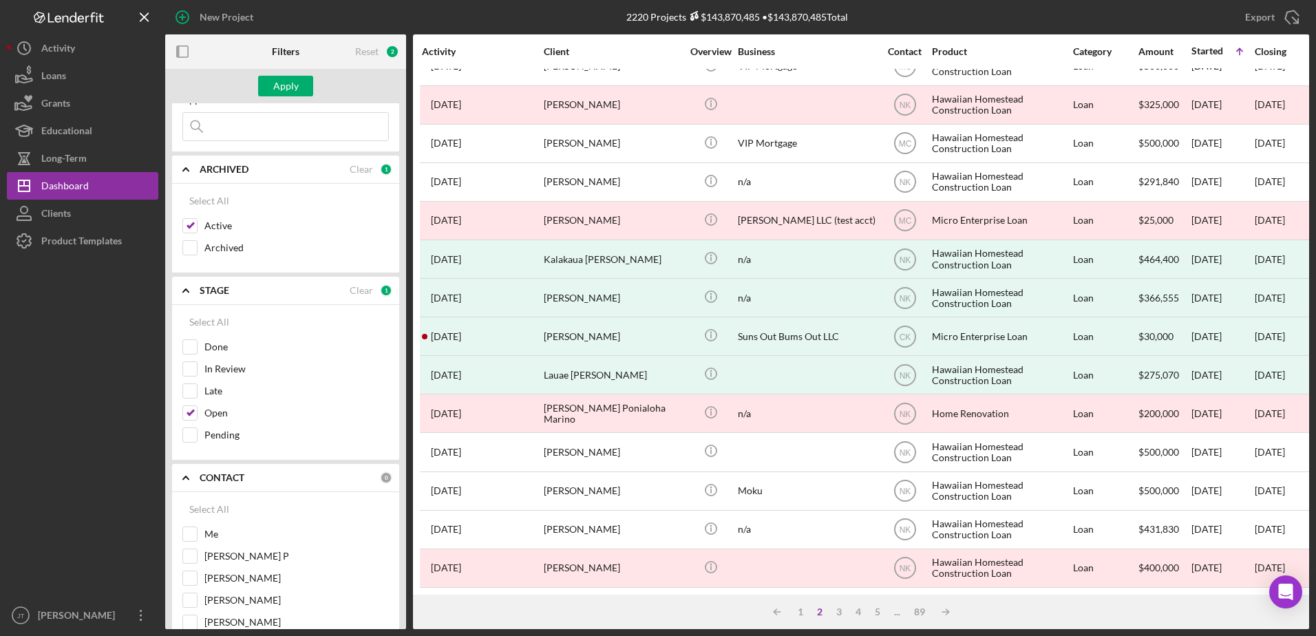
scroll to position [69, 0]
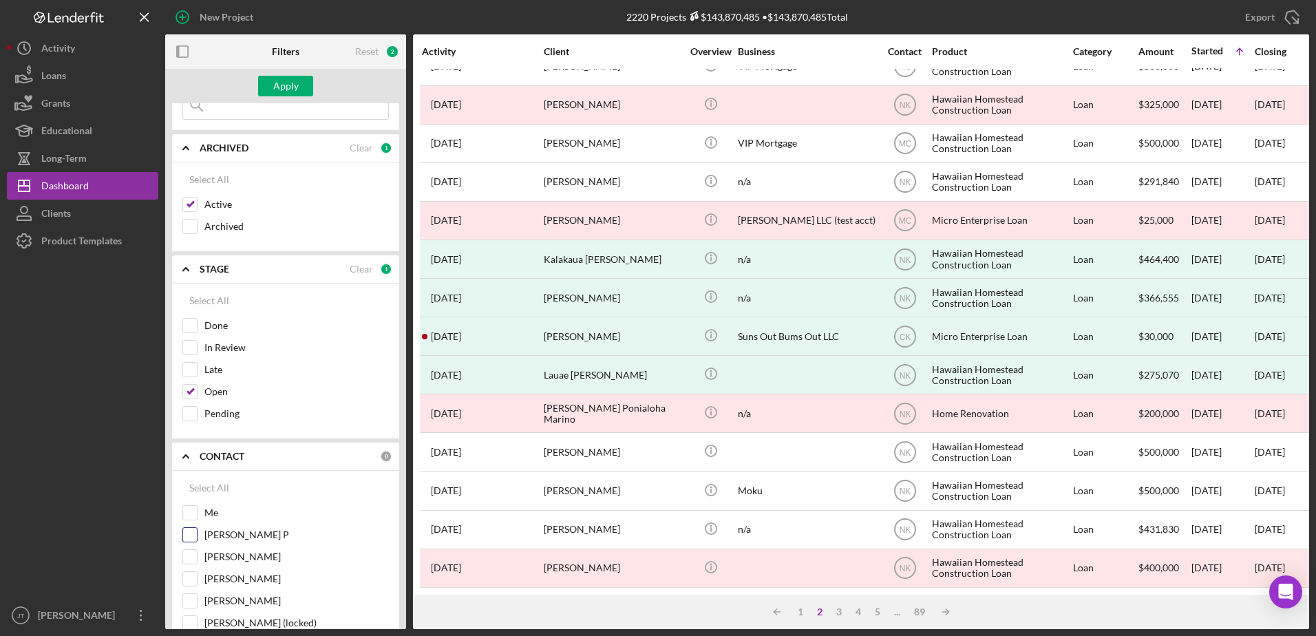
click at [195, 535] on input "[PERSON_NAME] P" at bounding box center [190, 535] width 14 height 14
checkbox input "true"
click at [286, 85] on div "Apply" at bounding box center [285, 86] width 25 height 21
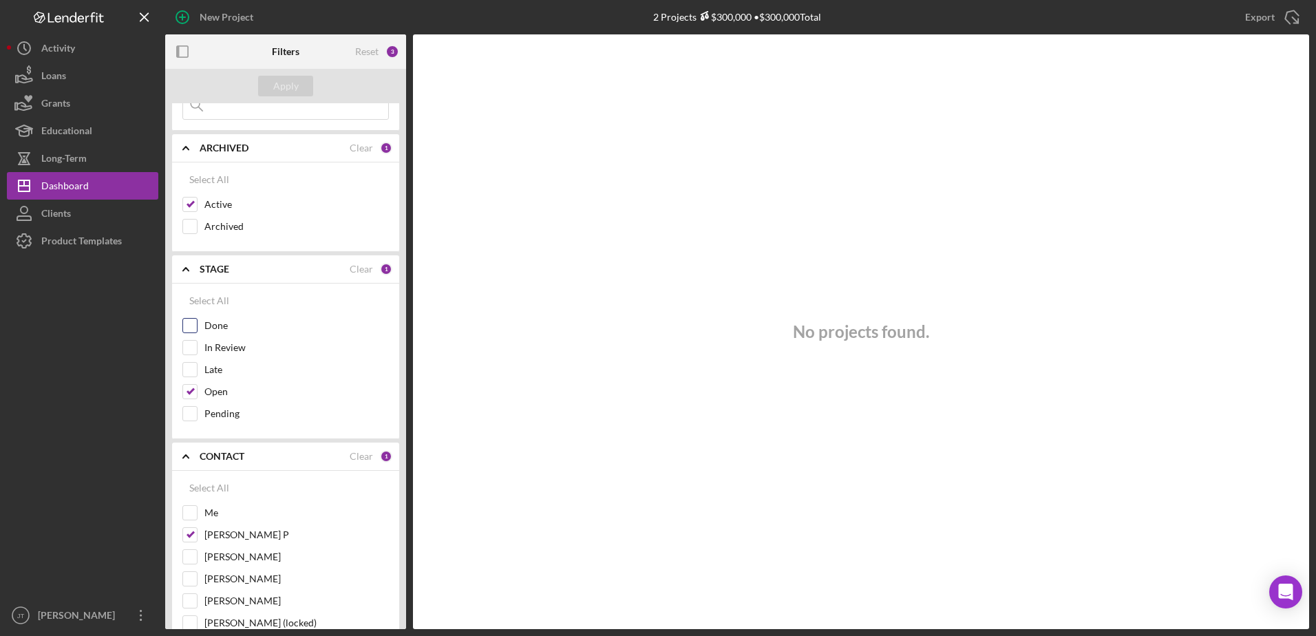
scroll to position [0, 0]
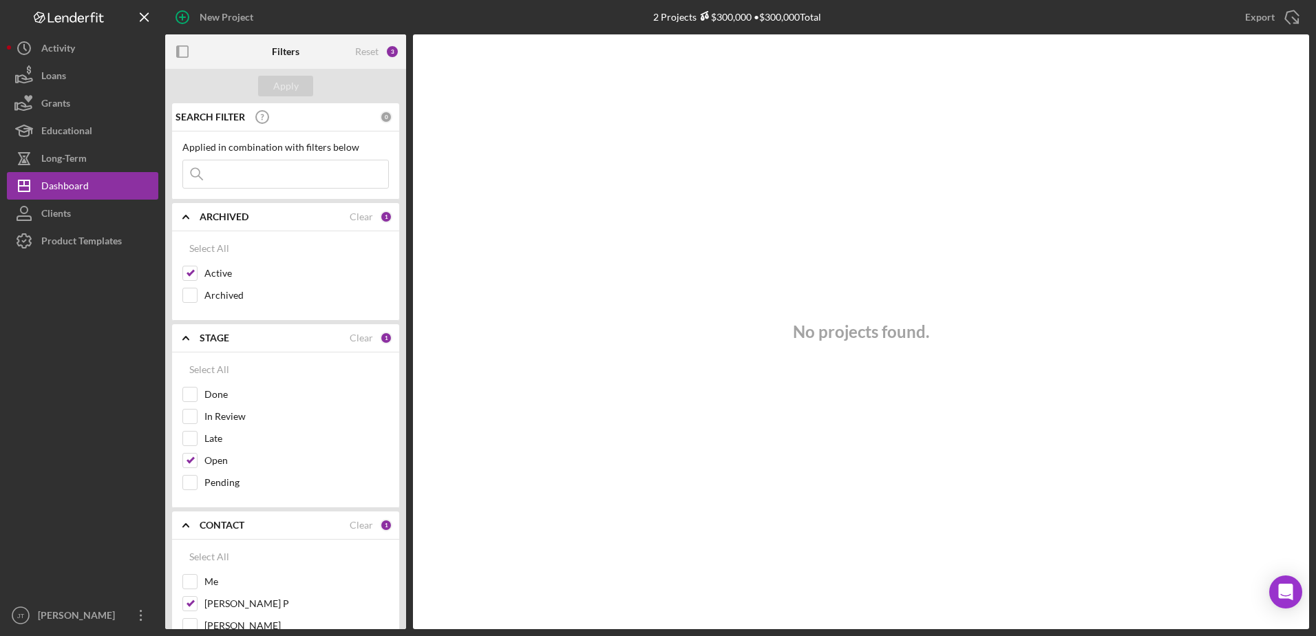
click at [296, 366] on div "Select All" at bounding box center [285, 370] width 206 height 28
click at [189, 459] on input "Open" at bounding box center [190, 460] width 14 height 14
checkbox input "false"
click at [292, 75] on div "Apply" at bounding box center [285, 86] width 241 height 34
click at [278, 92] on div "Apply" at bounding box center [285, 86] width 25 height 21
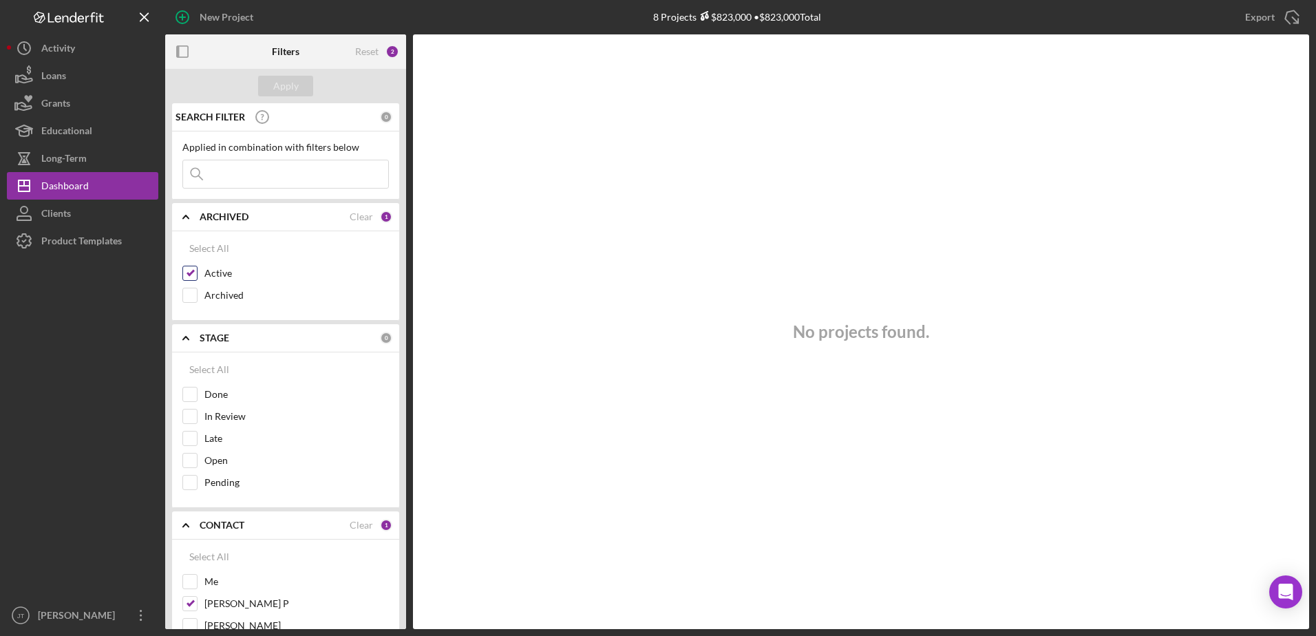
click at [188, 273] on input "Active" at bounding box center [190, 273] width 14 height 14
checkbox input "false"
click at [260, 167] on input at bounding box center [285, 174] width 205 height 28
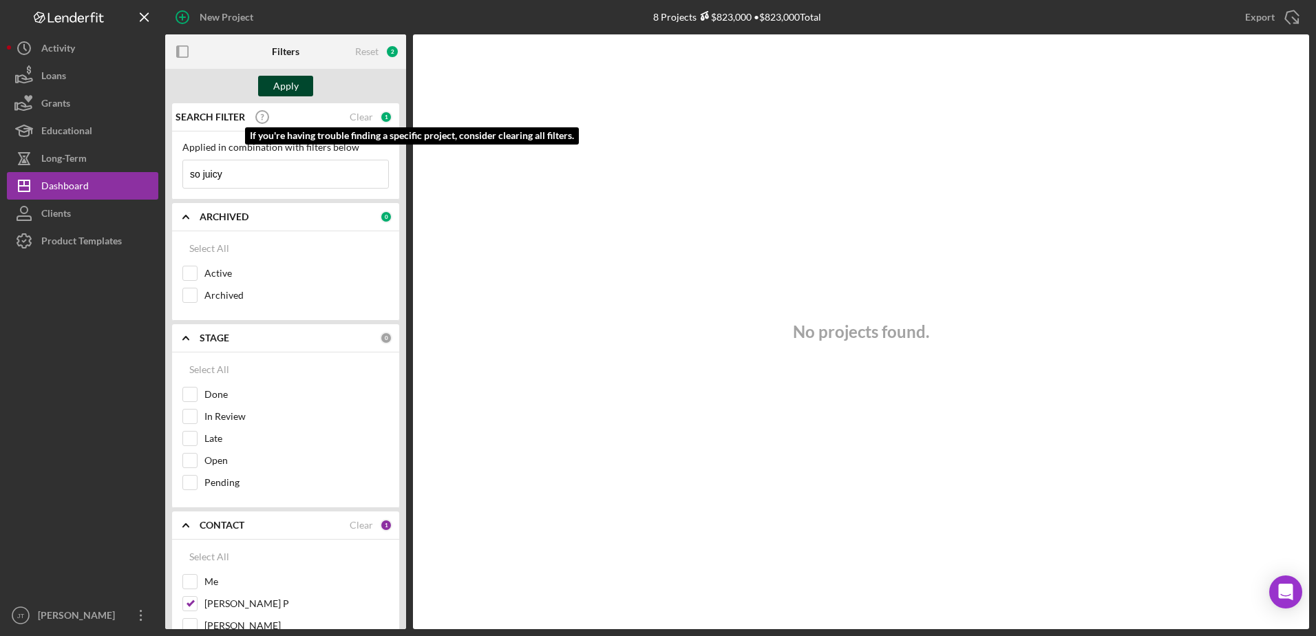
type input "so juicy"
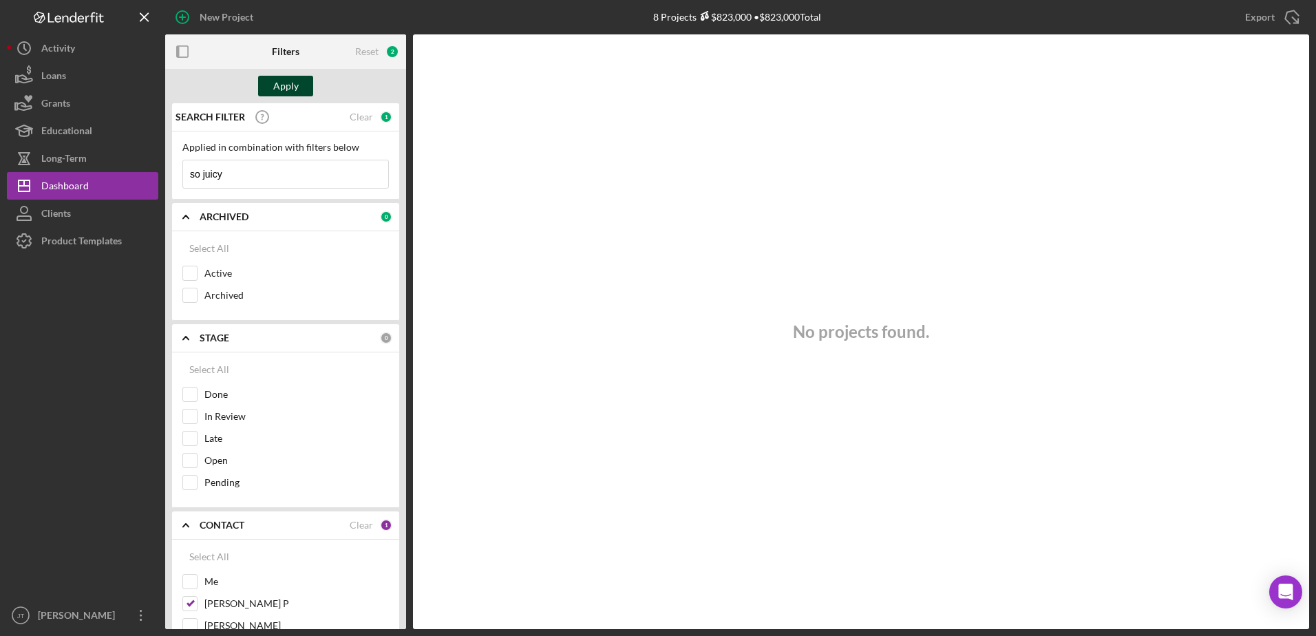
click at [280, 82] on div "Apply" at bounding box center [285, 86] width 25 height 21
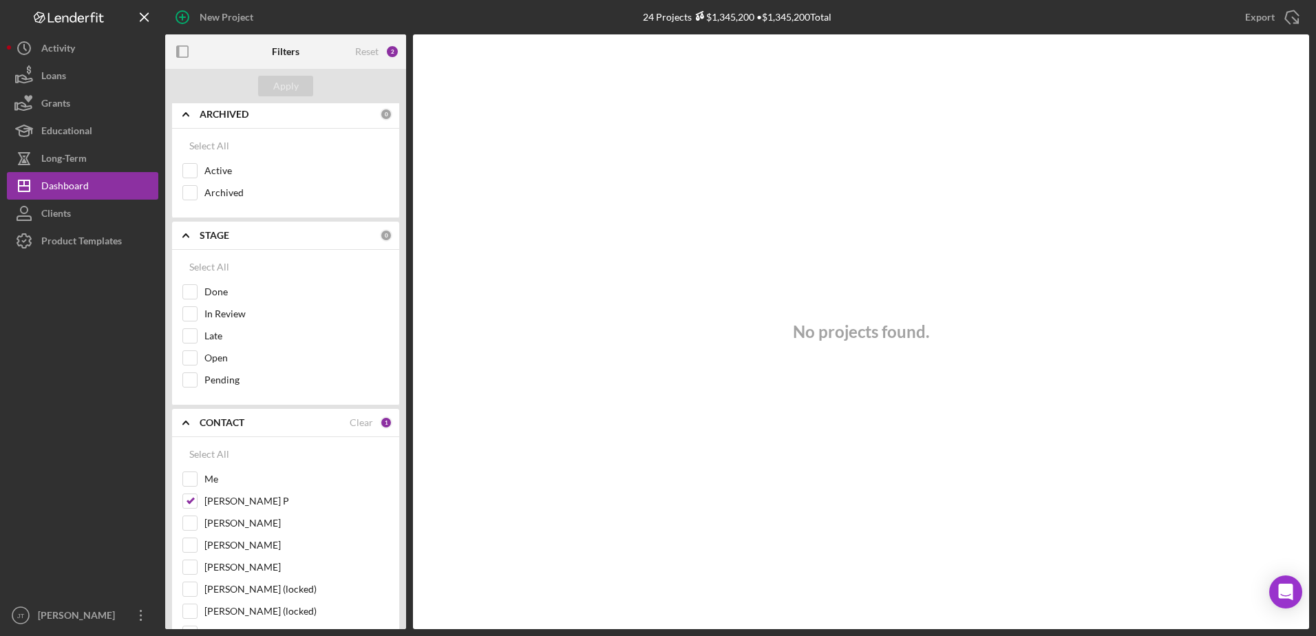
scroll to position [93, 0]
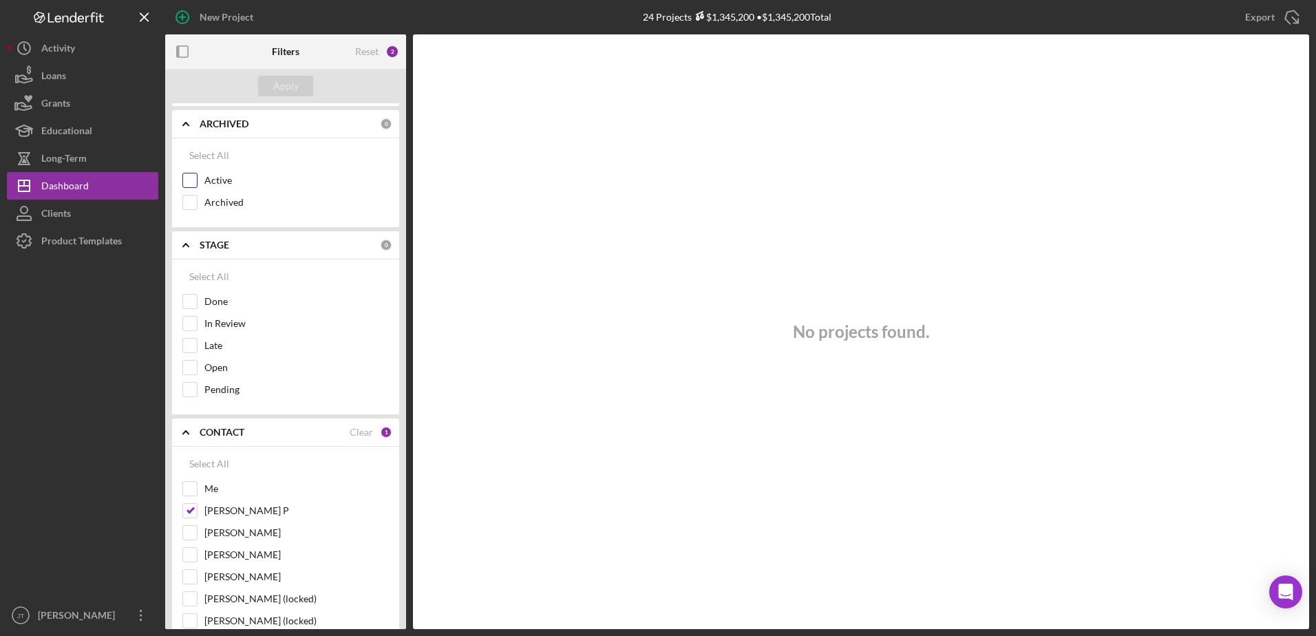
click at [197, 178] on div "Active" at bounding box center [285, 184] width 206 height 22
click at [191, 178] on input "Active" at bounding box center [190, 180] width 14 height 14
checkbox input "true"
click at [195, 204] on input "Archived" at bounding box center [190, 202] width 14 height 14
checkbox input "true"
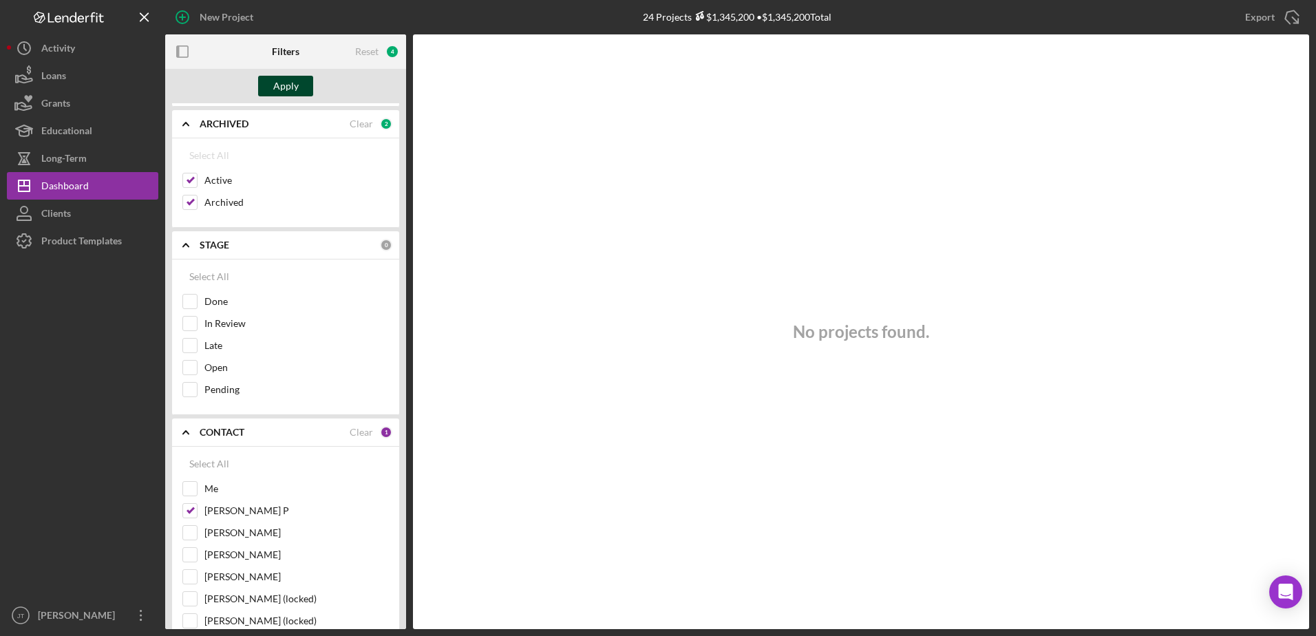
click at [290, 86] on div "Apply" at bounding box center [285, 86] width 25 height 21
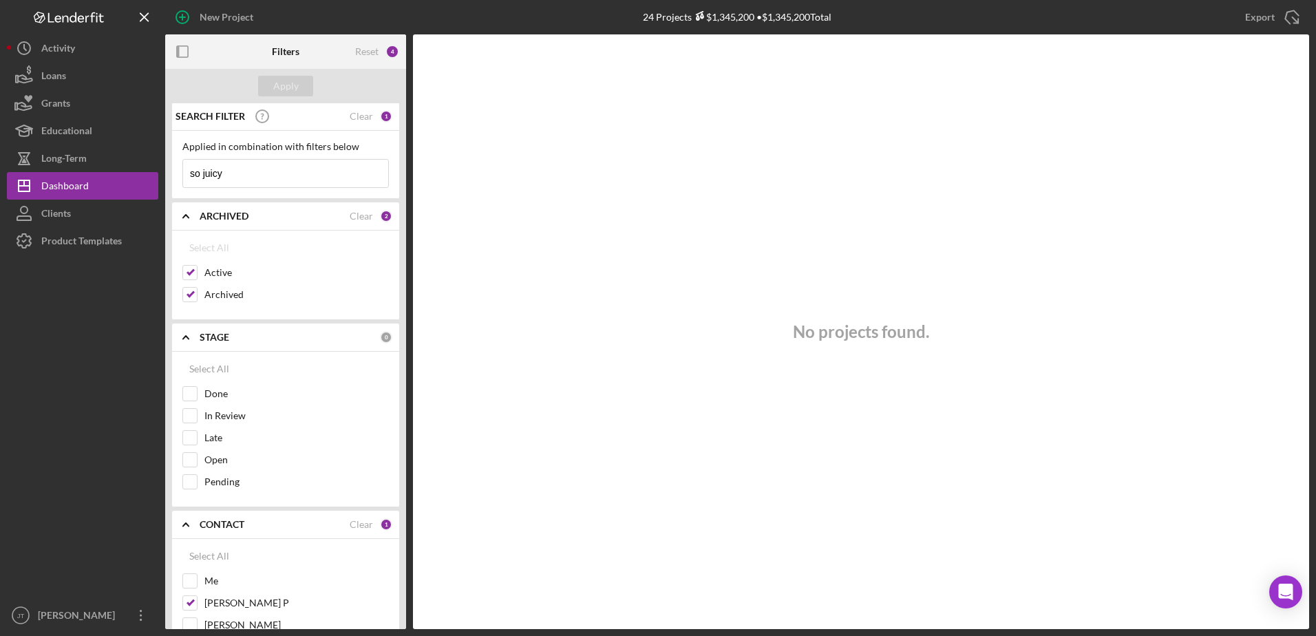
scroll to position [0, 0]
drag, startPoint x: 238, startPoint y: 173, endPoint x: 161, endPoint y: 175, distance: 77.1
click at [161, 175] on div "New Project 24 Projects $1,345,200 • $1,345,200 Total Export Icon/Export Filter…" at bounding box center [658, 314] width 1302 height 629
type input "publico"
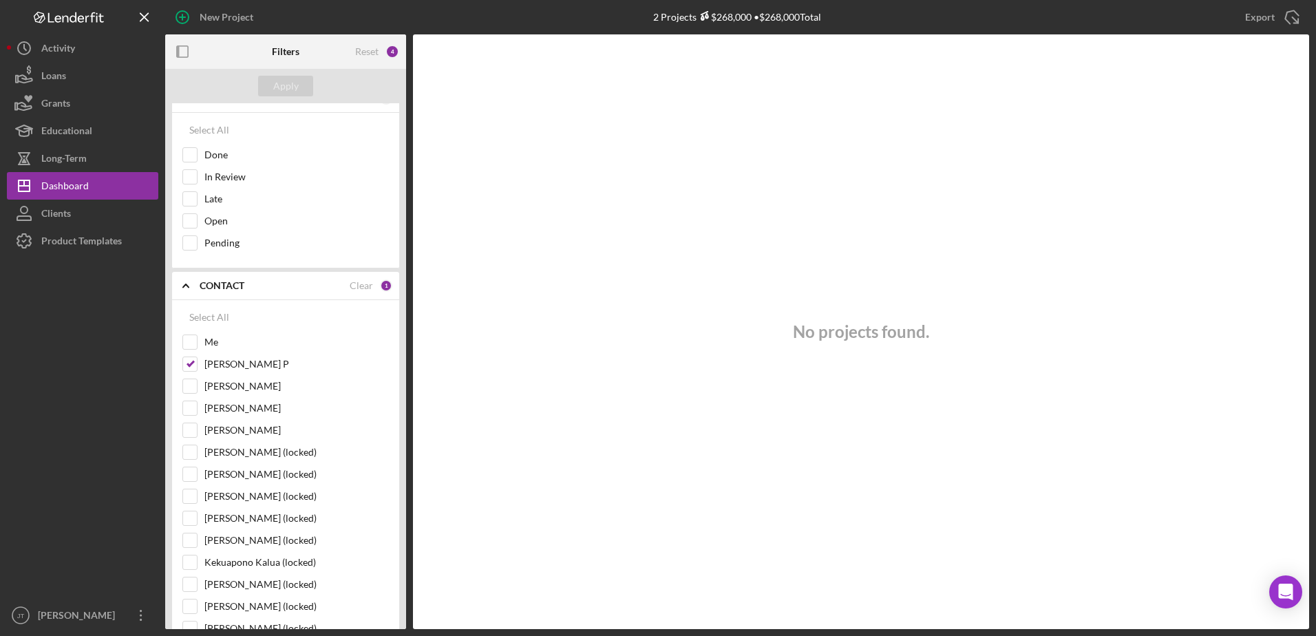
scroll to position [344, 0]
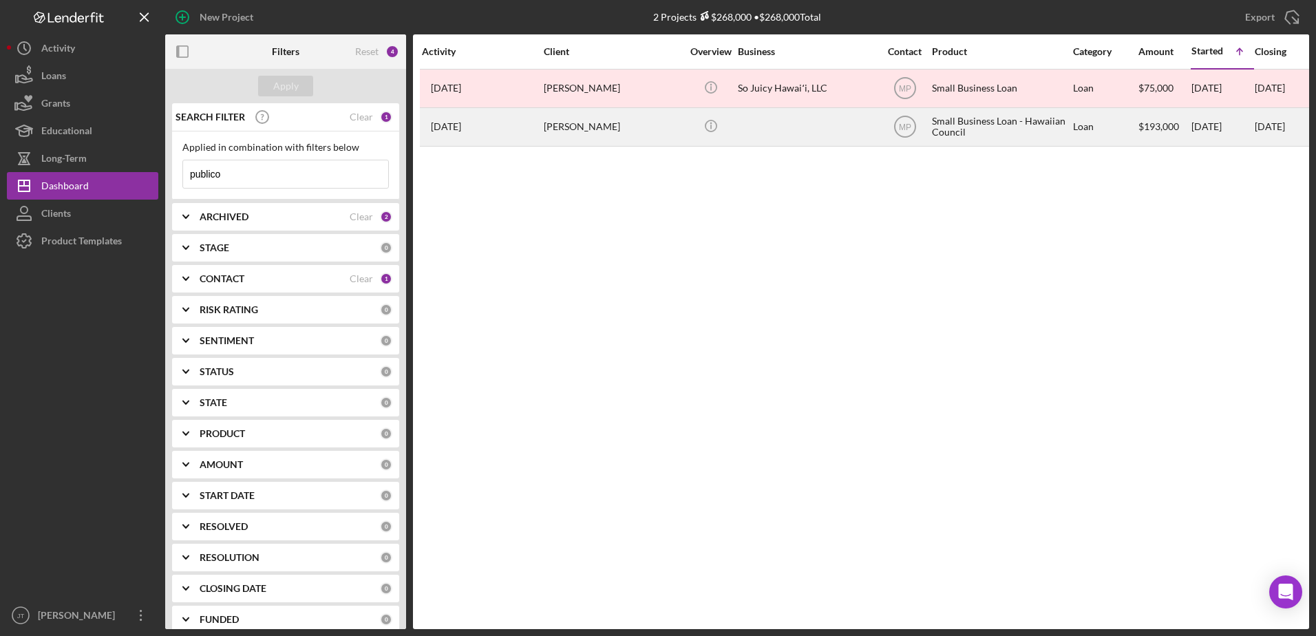
click at [572, 126] on div "[PERSON_NAME]" at bounding box center [613, 127] width 138 height 36
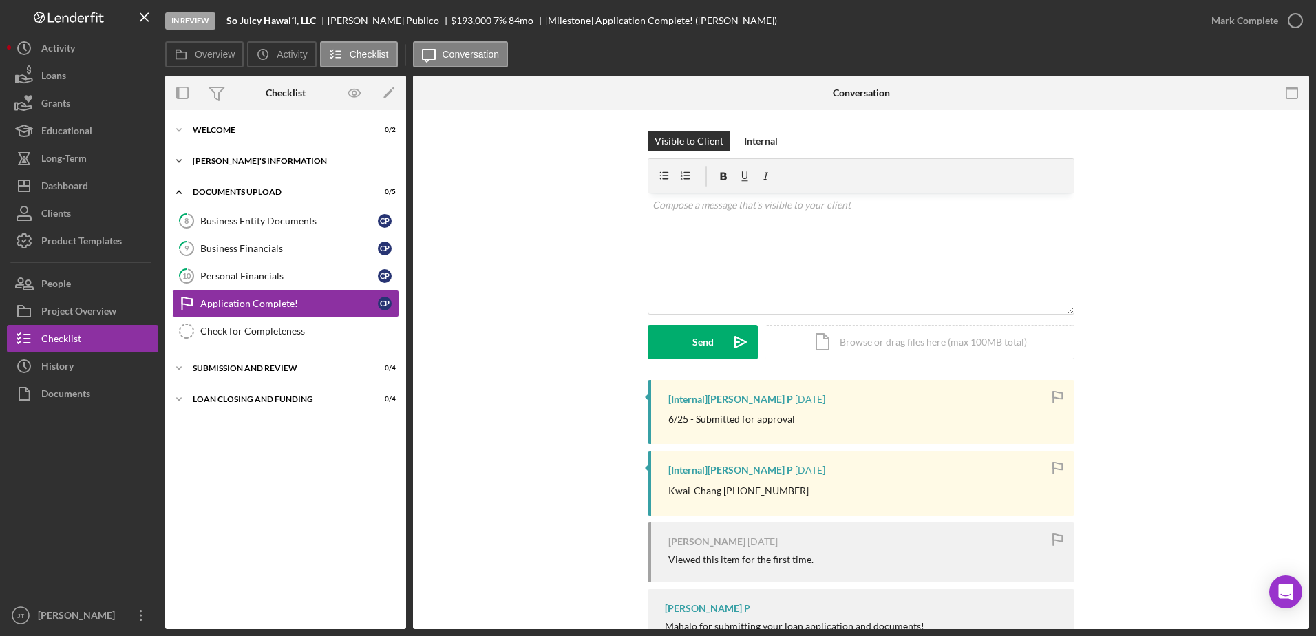
click at [182, 158] on icon "Icon/Expander" at bounding box center [179, 161] width 28 height 28
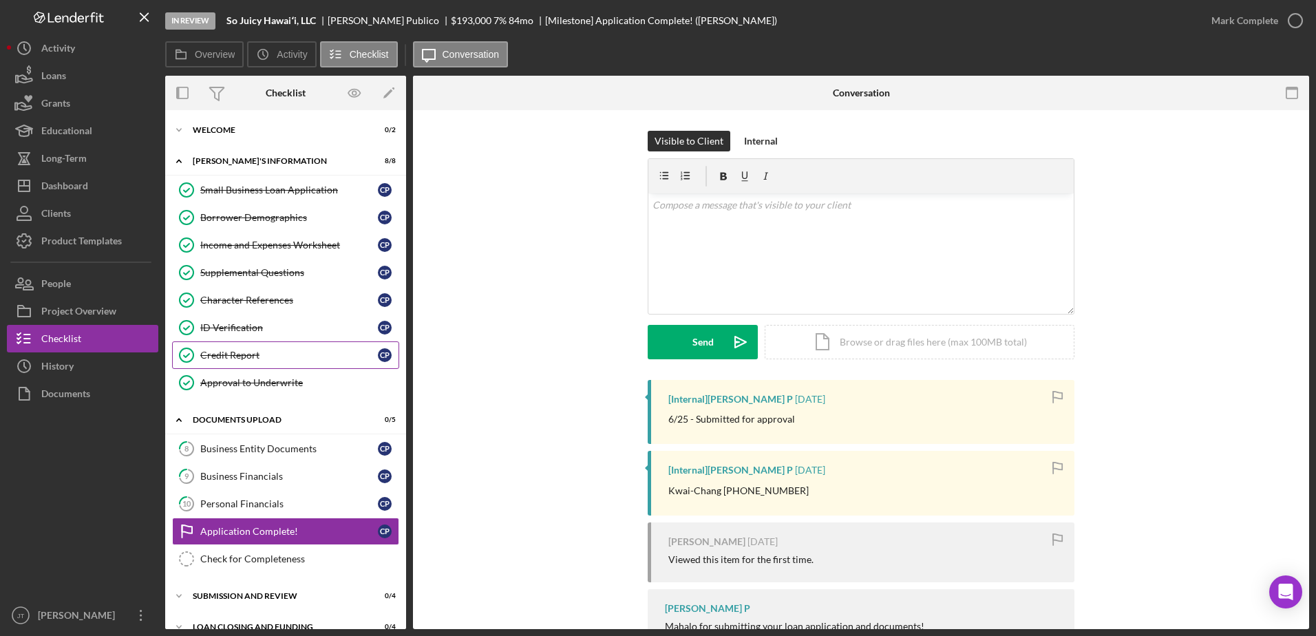
click at [270, 359] on div "Credit Report" at bounding box center [289, 355] width 178 height 11
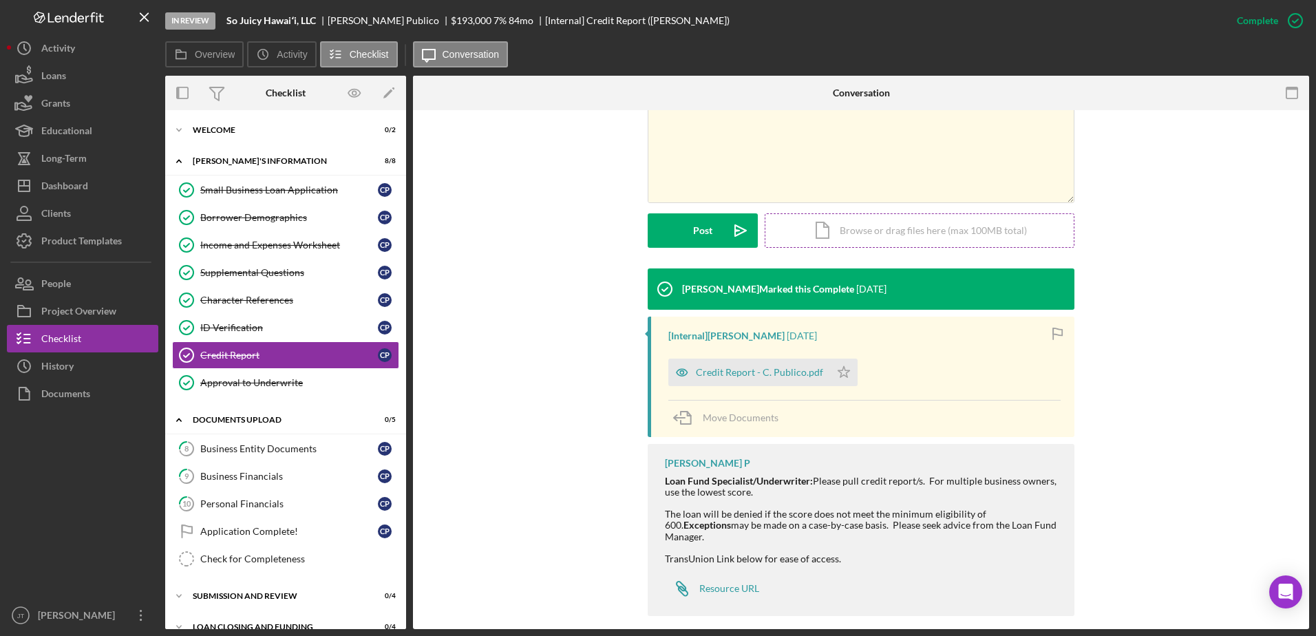
scroll to position [304, 0]
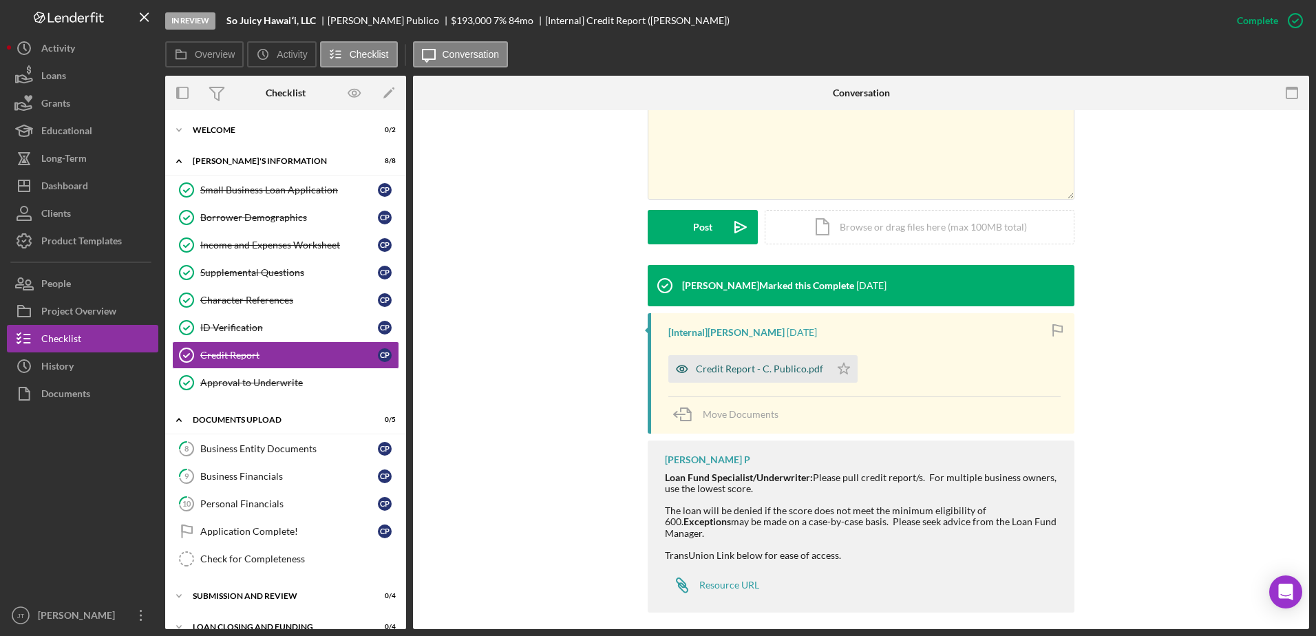
click at [769, 381] on div "Credit Report - C. Publico.pdf" at bounding box center [749, 369] width 162 height 28
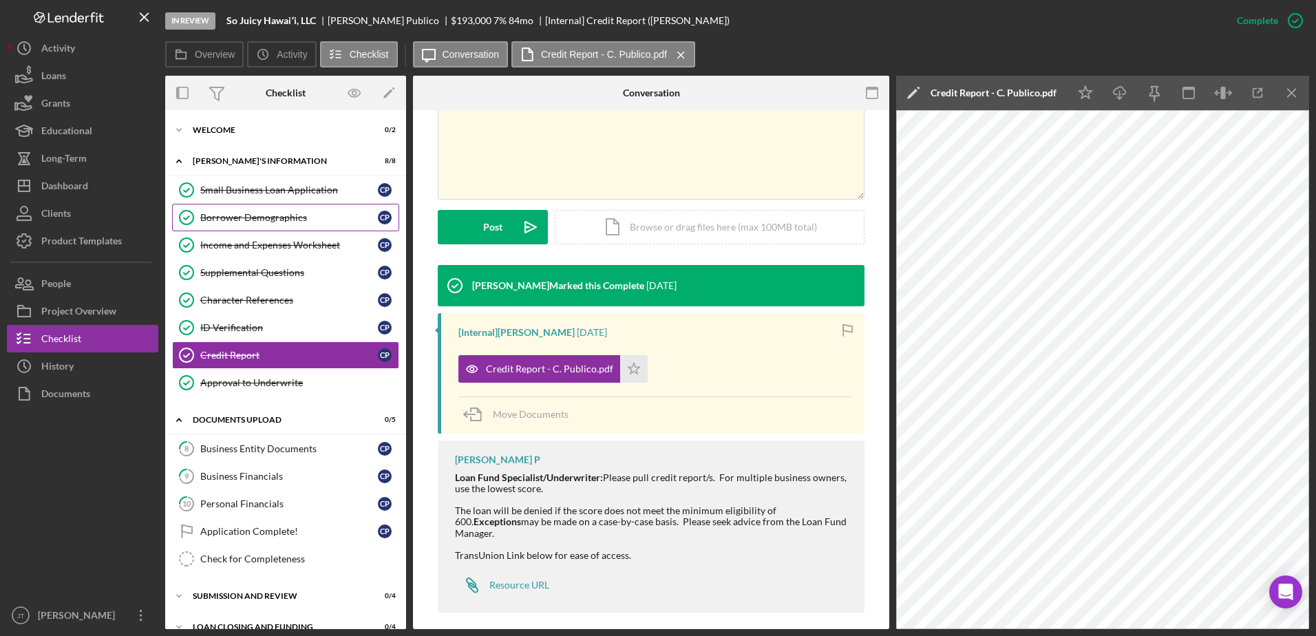
click at [301, 215] on div "Borrower Demographics" at bounding box center [289, 217] width 178 height 11
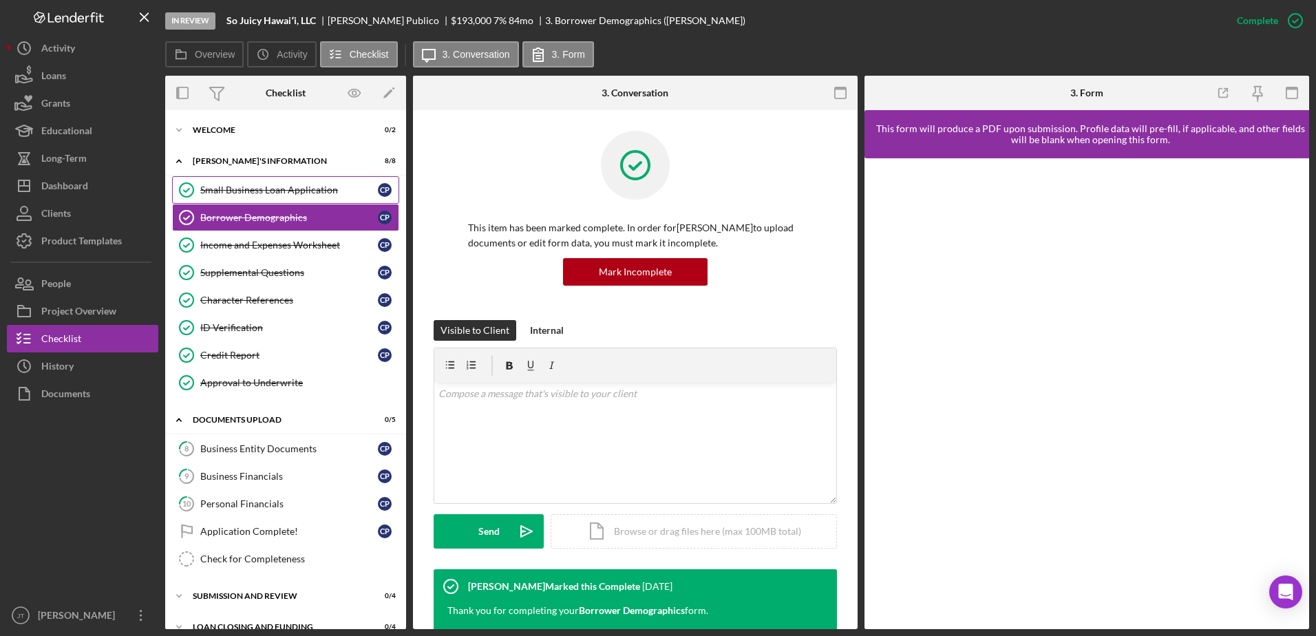
click at [303, 190] on div "Small Business Loan Application" at bounding box center [289, 189] width 178 height 11
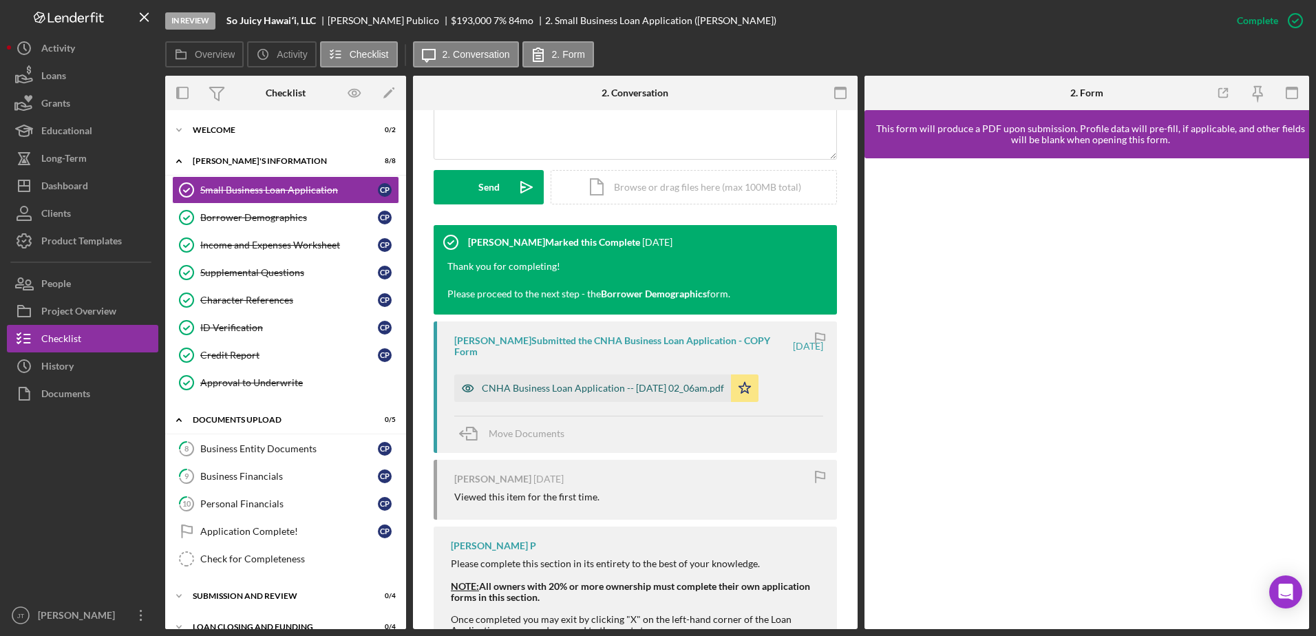
click at [648, 389] on div "CNHA Business Loan Application -- [DATE] 02_06am.pdf" at bounding box center [603, 388] width 242 height 11
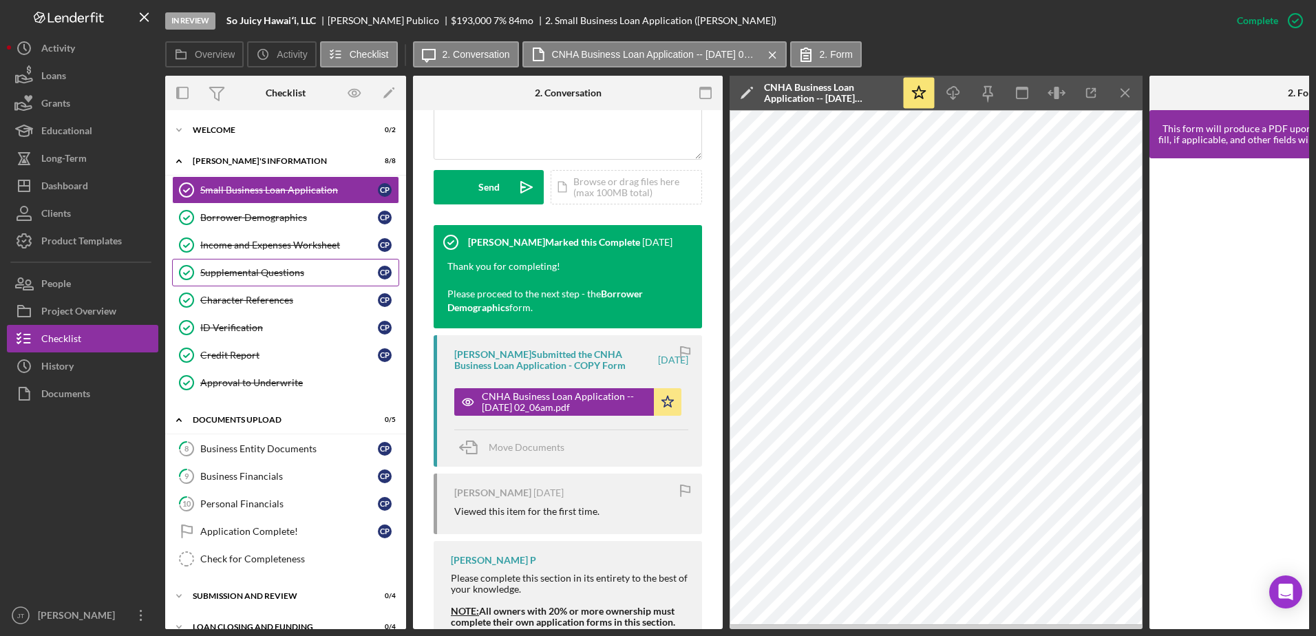
click at [326, 278] on div "Supplemental Questions" at bounding box center [289, 272] width 178 height 11
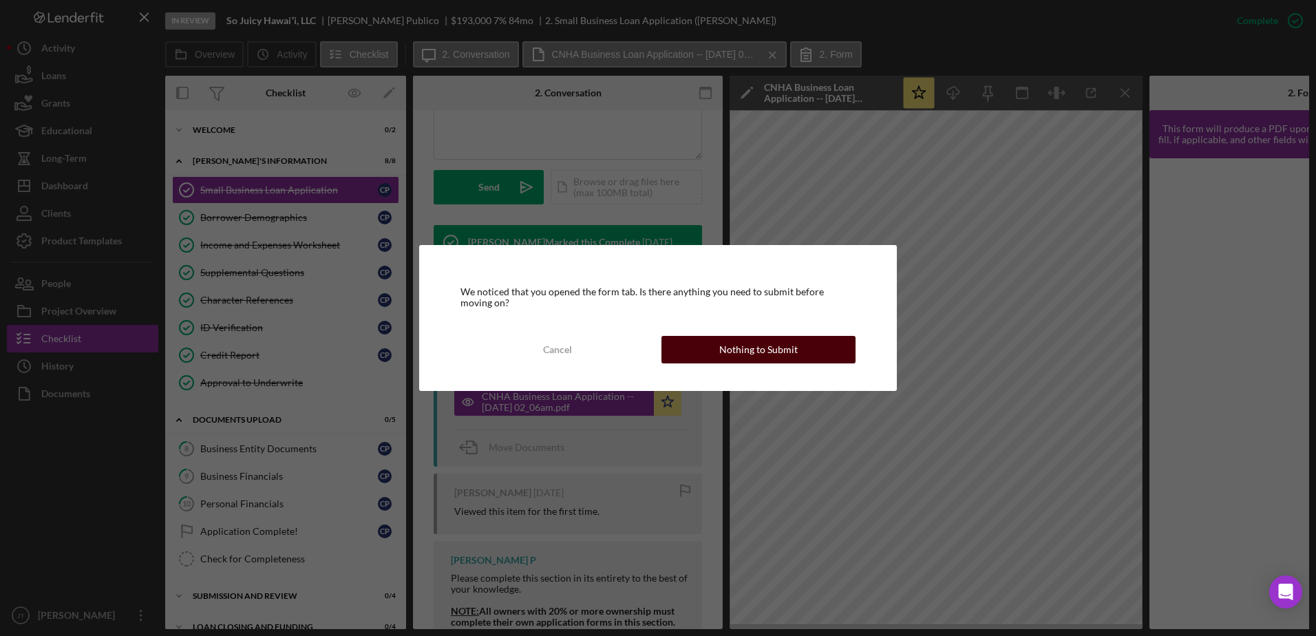
click at [704, 355] on button "Nothing to Submit" at bounding box center [758, 350] width 194 height 28
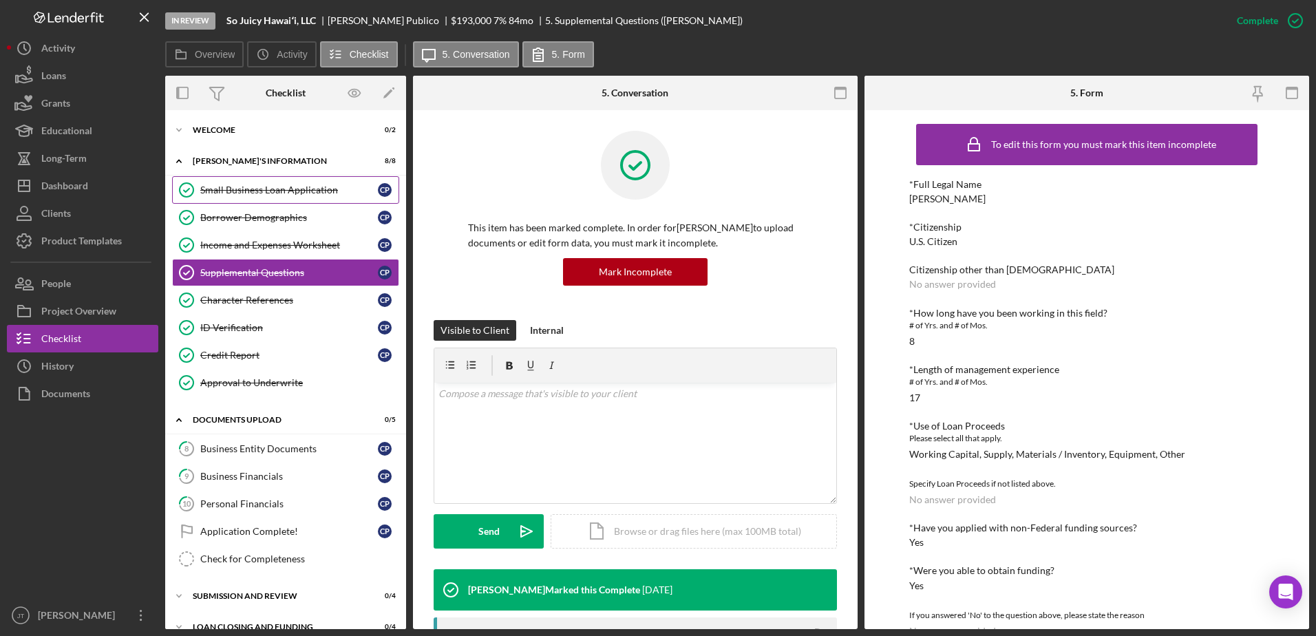
click at [222, 190] on div "Small Business Loan Application" at bounding box center [289, 189] width 178 height 11
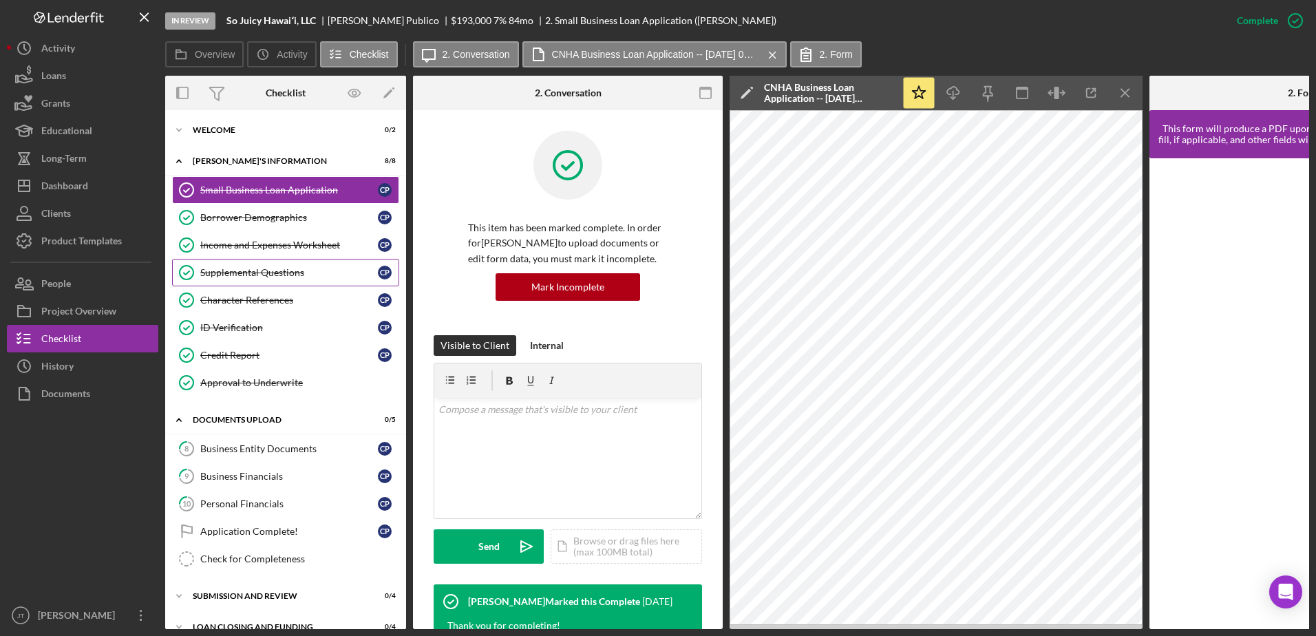
click at [294, 279] on link "Supplemental Questions Supplemental Questions C P" at bounding box center [285, 273] width 227 height 28
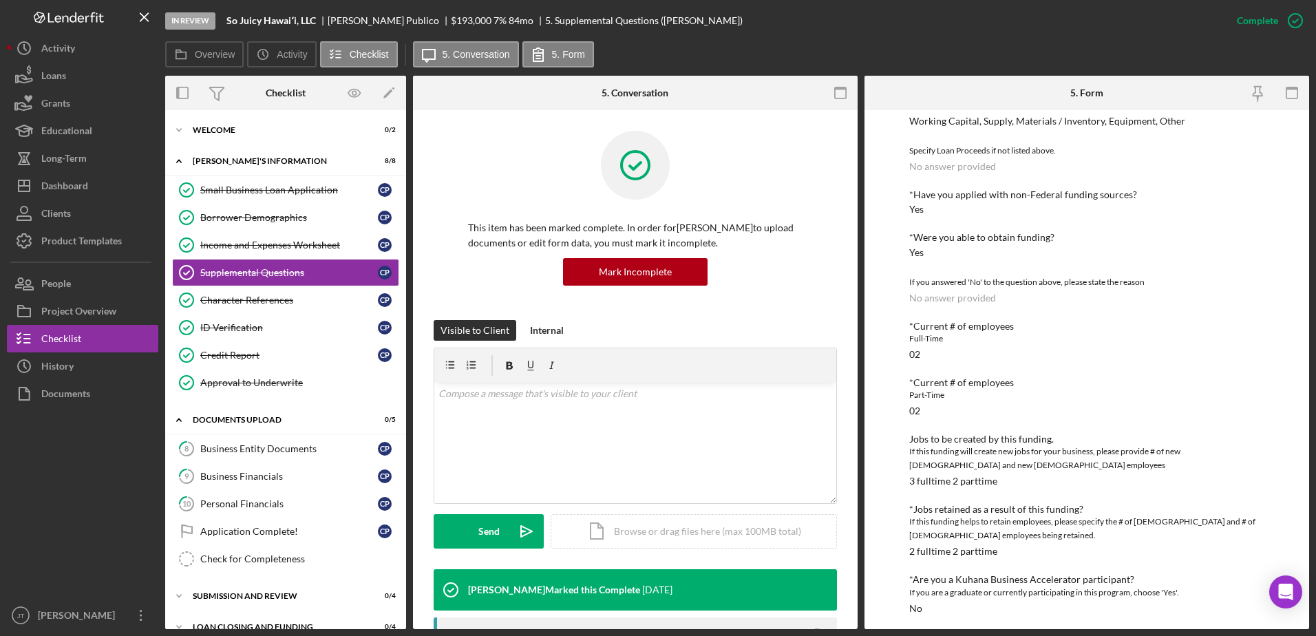
scroll to position [339, 0]
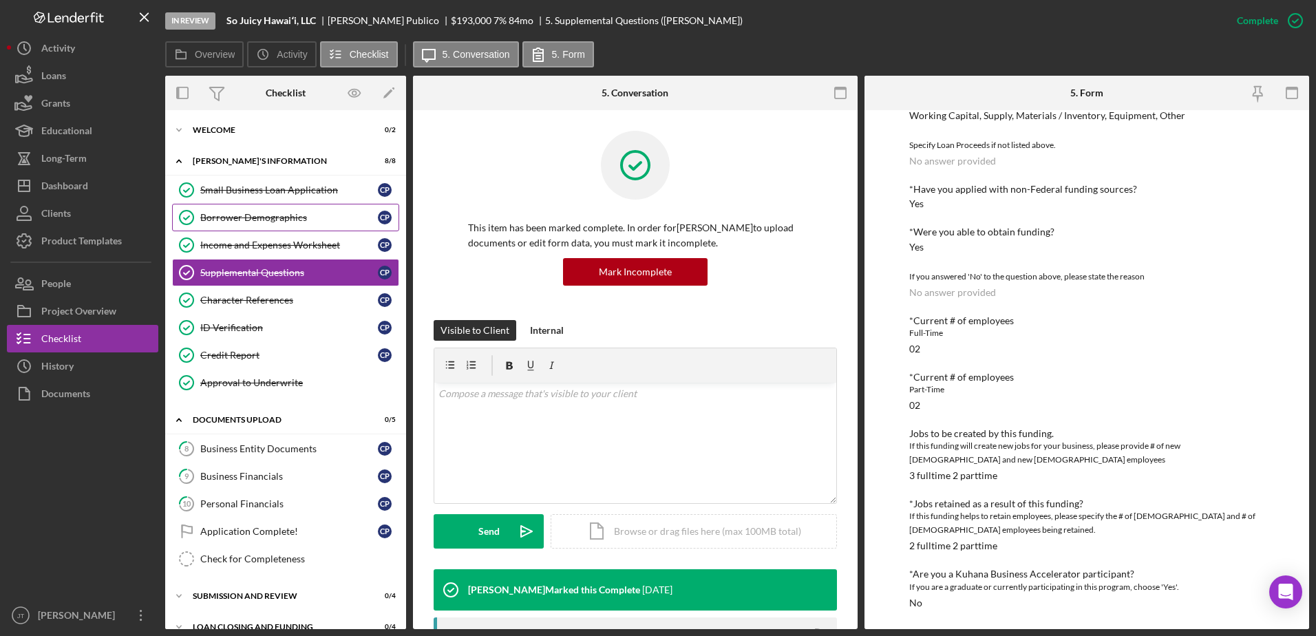
click at [264, 230] on link "Borrower Demographics Borrower Demographics C P" at bounding box center [285, 218] width 227 height 28
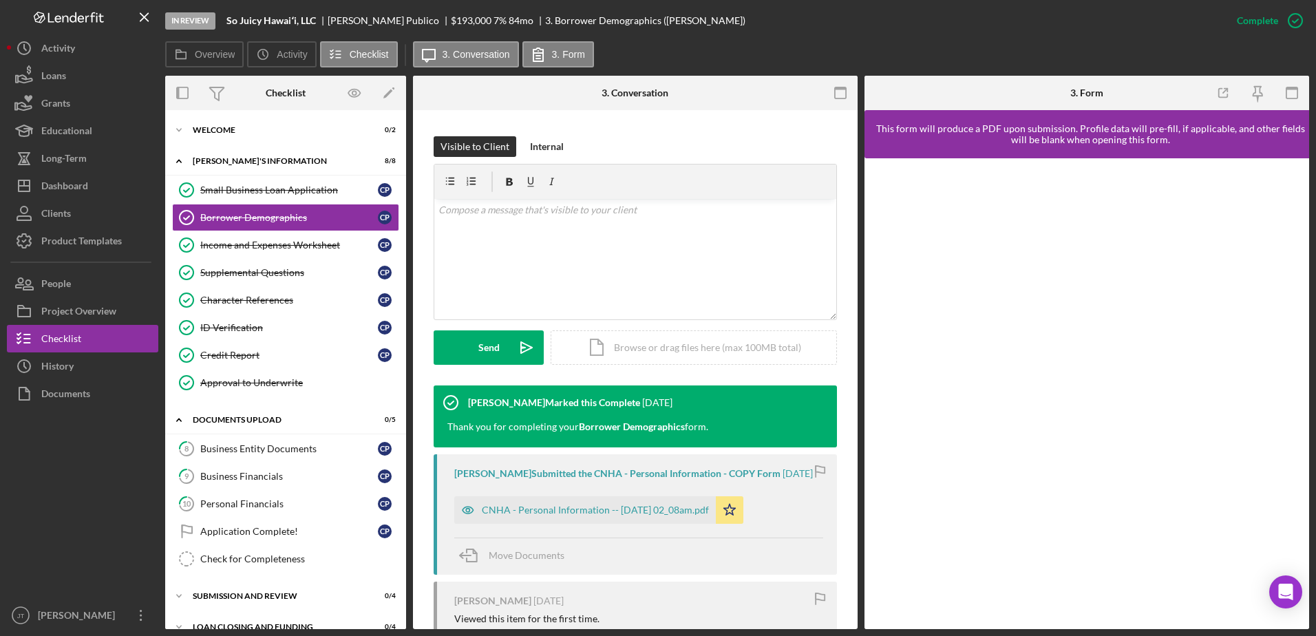
scroll to position [206, 0]
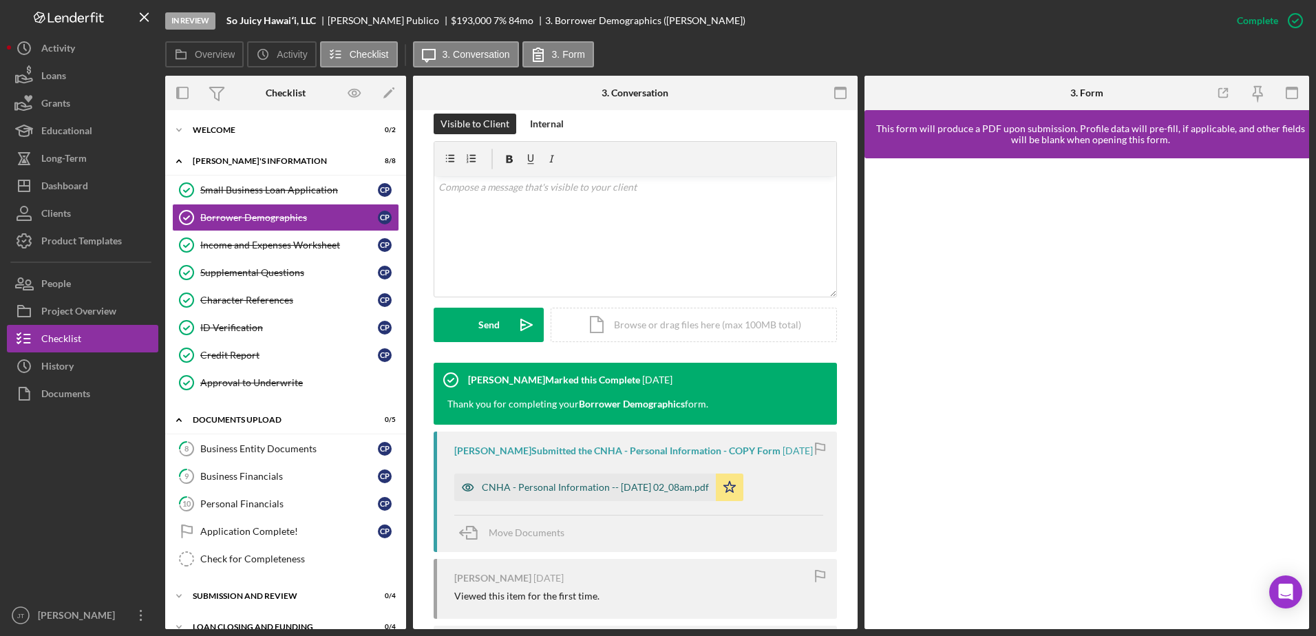
click at [665, 501] on div "CNHA - Personal Information -- [DATE] 02_08am.pdf" at bounding box center [584, 487] width 261 height 28
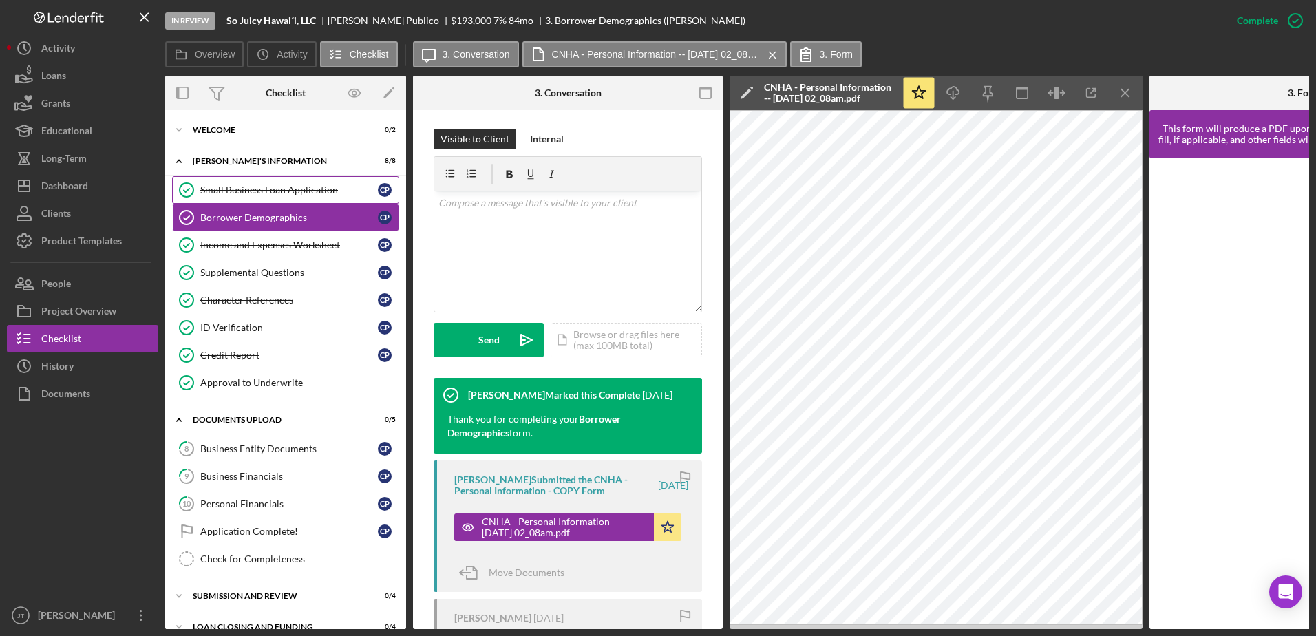
click at [222, 185] on div "Small Business Loan Application" at bounding box center [289, 189] width 178 height 11
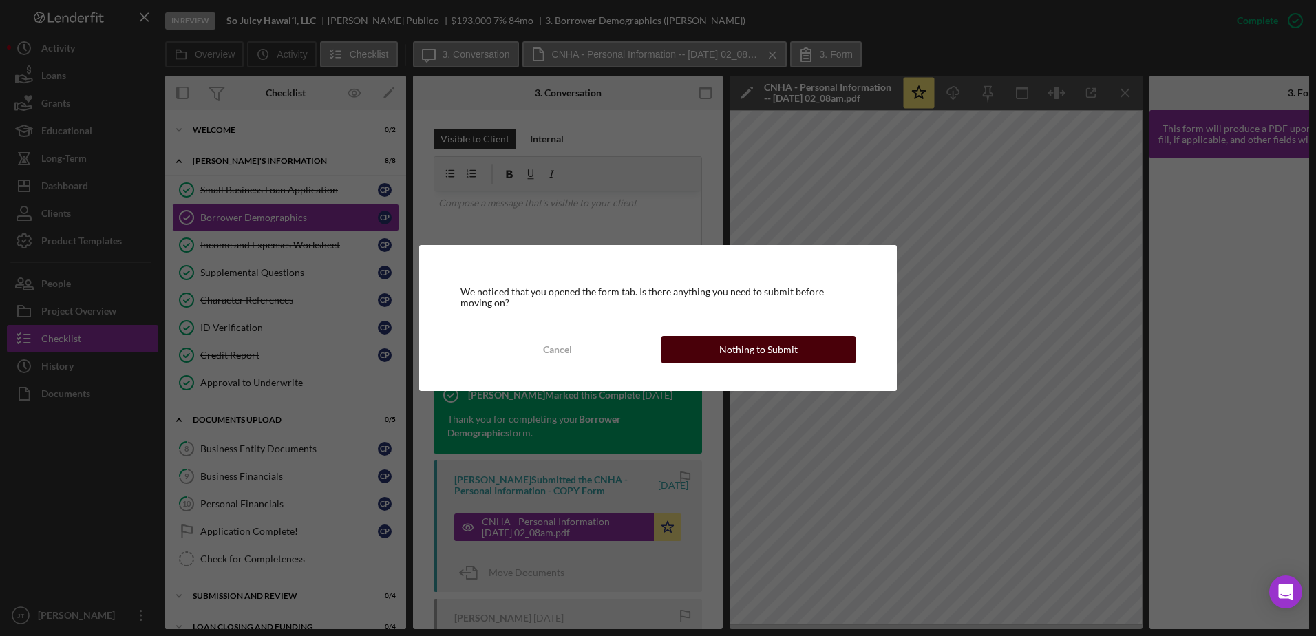
click at [680, 343] on button "Nothing to Submit" at bounding box center [758, 350] width 194 height 28
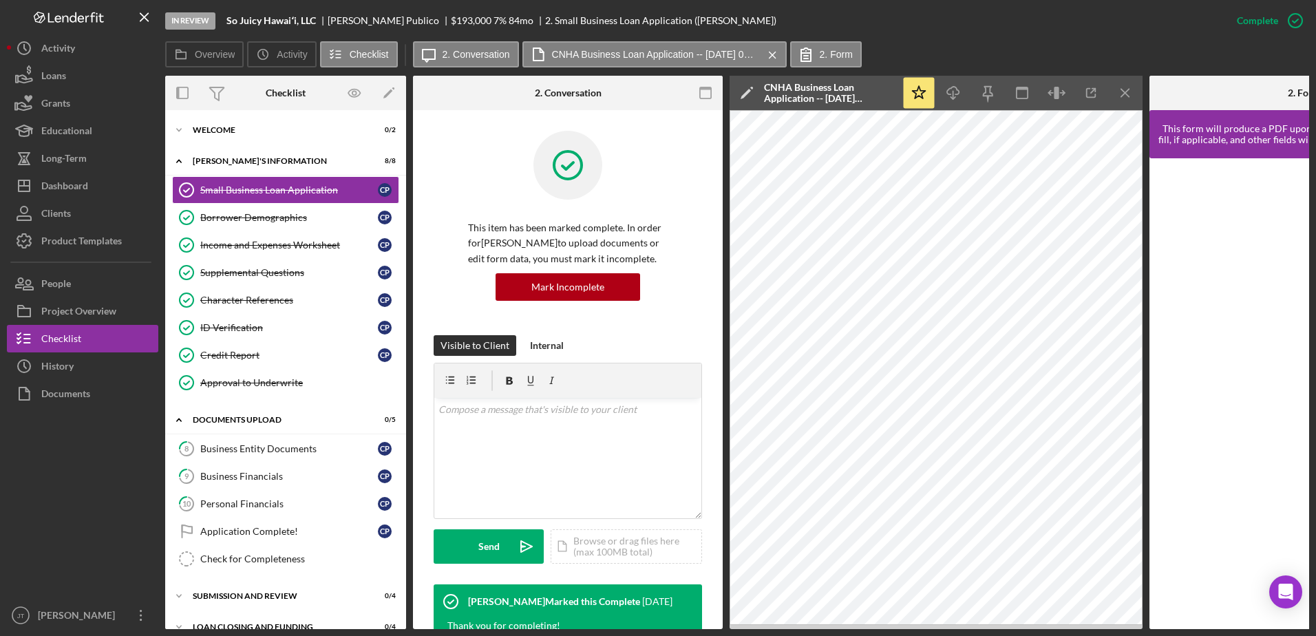
click at [1128, 98] on icon "Icon/Menu Close" at bounding box center [1125, 93] width 31 height 31
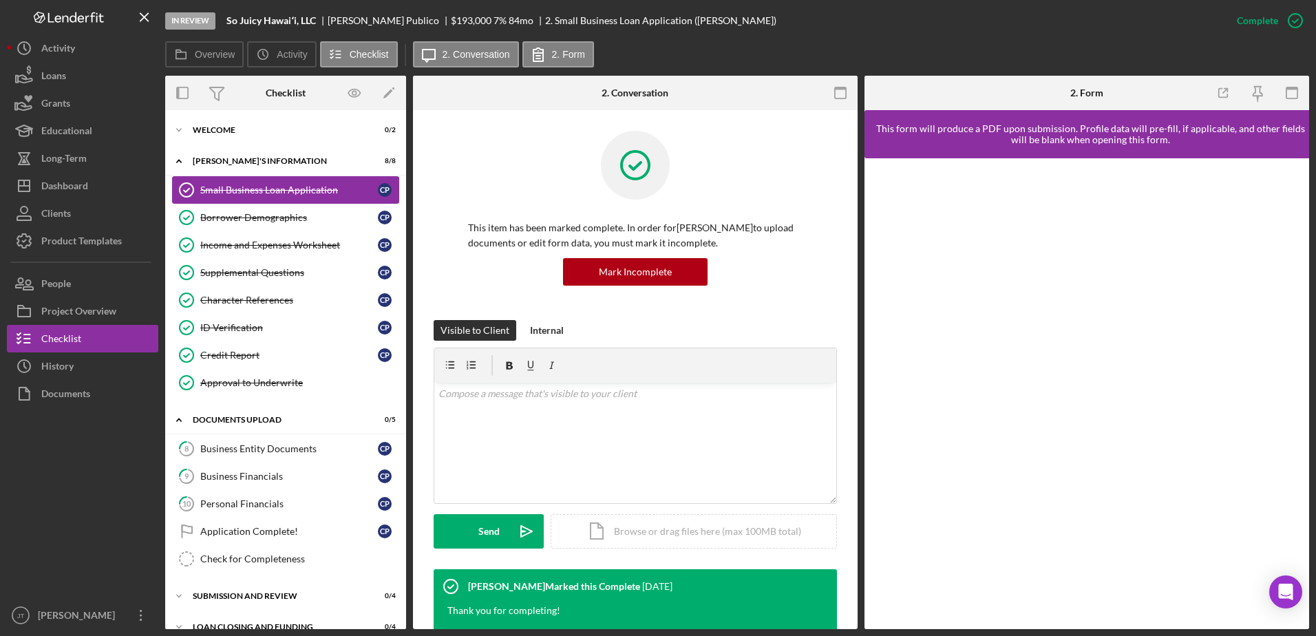
click at [310, 186] on div "Small Business Loan Application" at bounding box center [289, 189] width 178 height 11
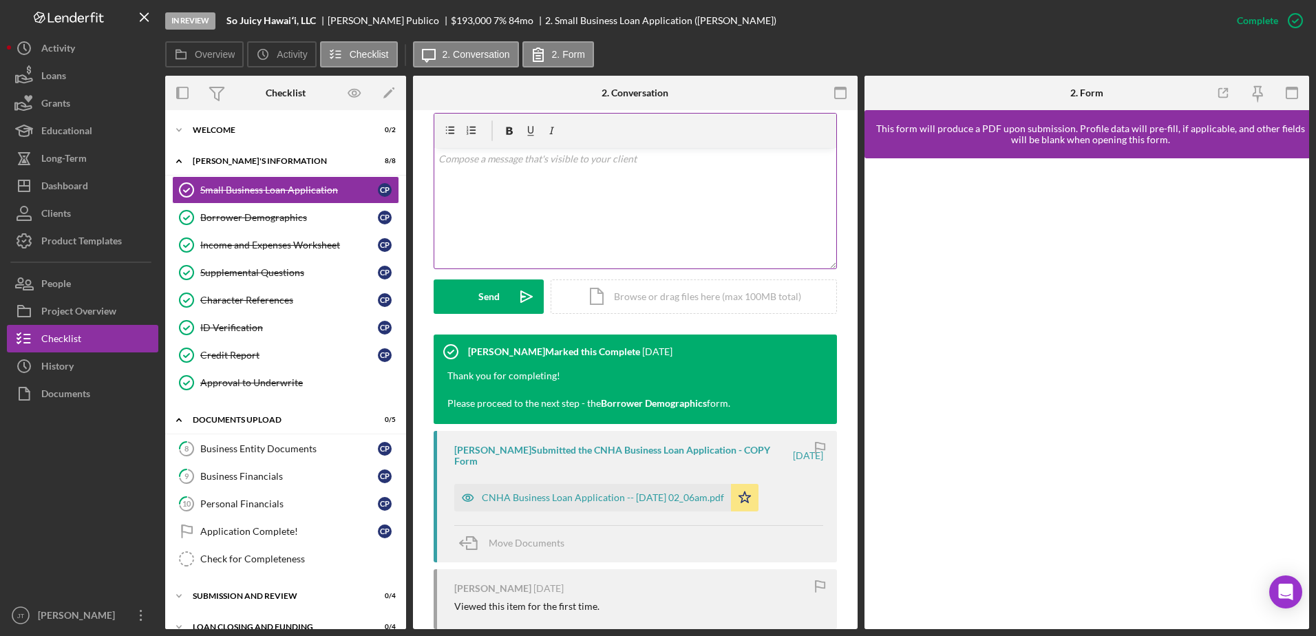
scroll to position [275, 0]
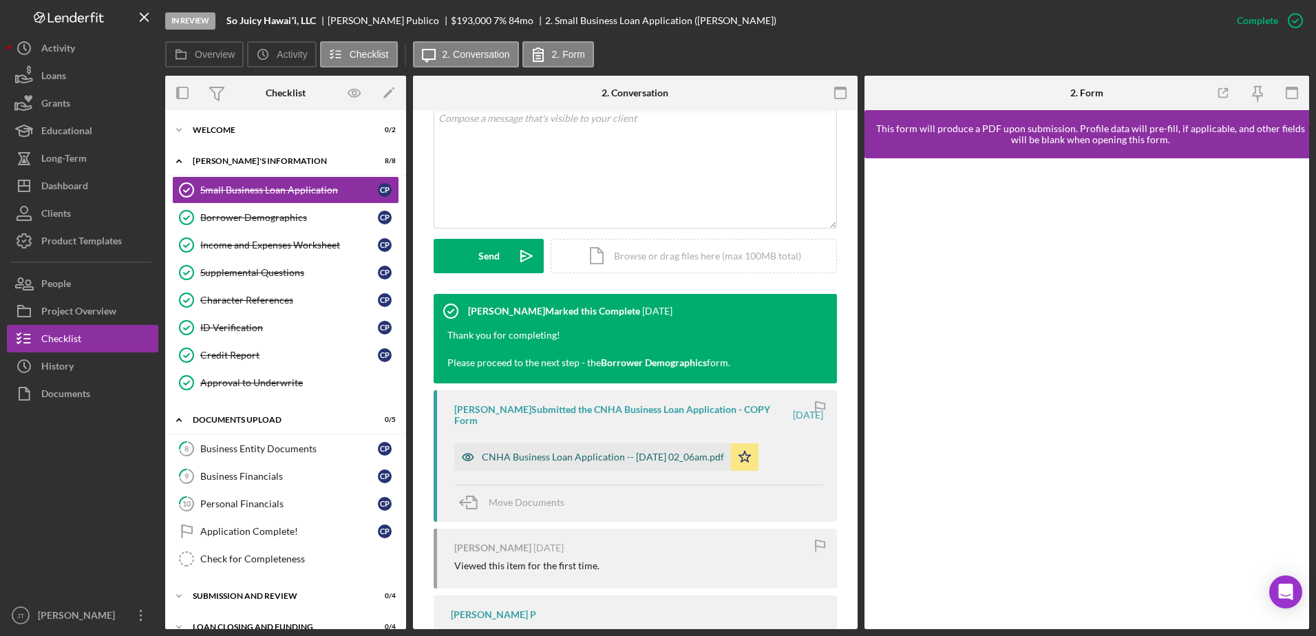
click at [646, 458] on div "CNHA Business Loan Application -- [DATE] 02_06am.pdf" at bounding box center [603, 456] width 242 height 11
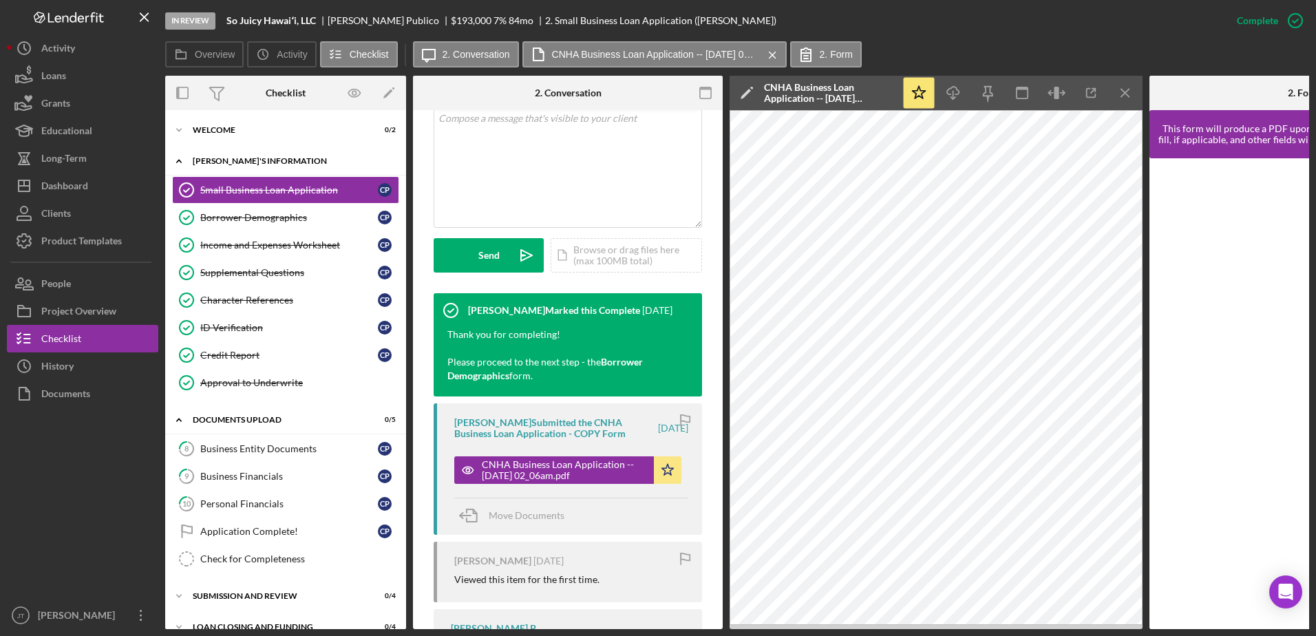
click at [290, 164] on div "Icon/Expander [PERSON_NAME]'S INFORMATION 8 / 8" at bounding box center [285, 161] width 241 height 28
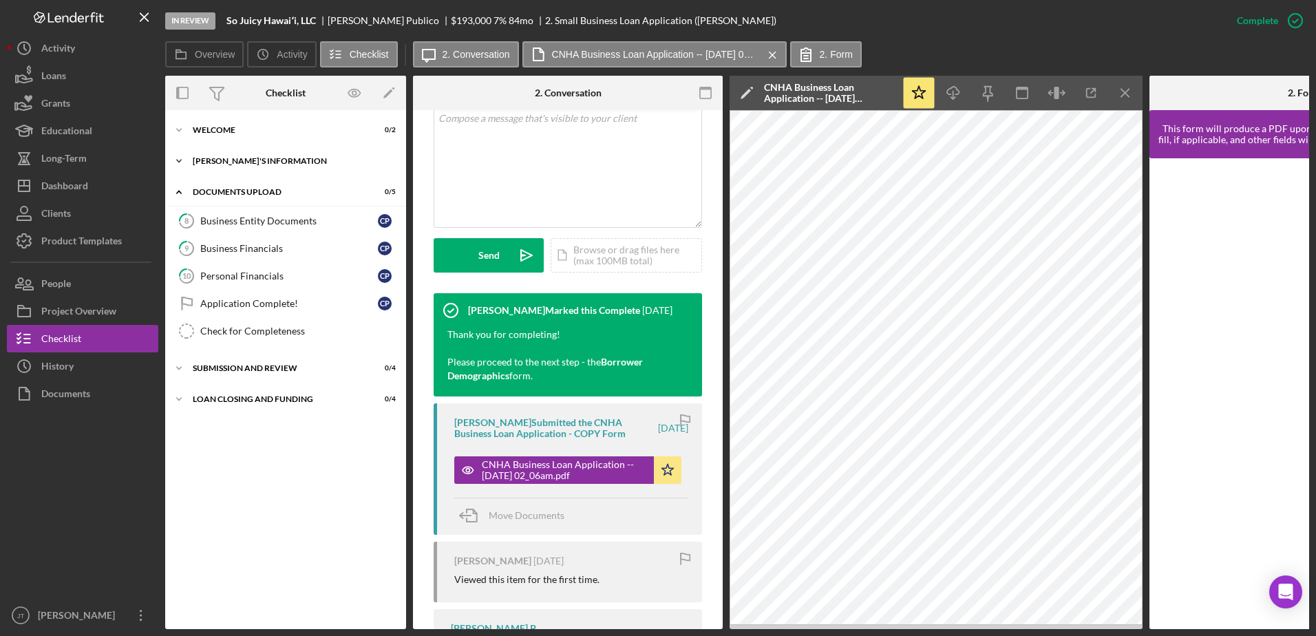
click at [267, 161] on div "[PERSON_NAME]'S INFORMATION" at bounding box center [291, 161] width 196 height 8
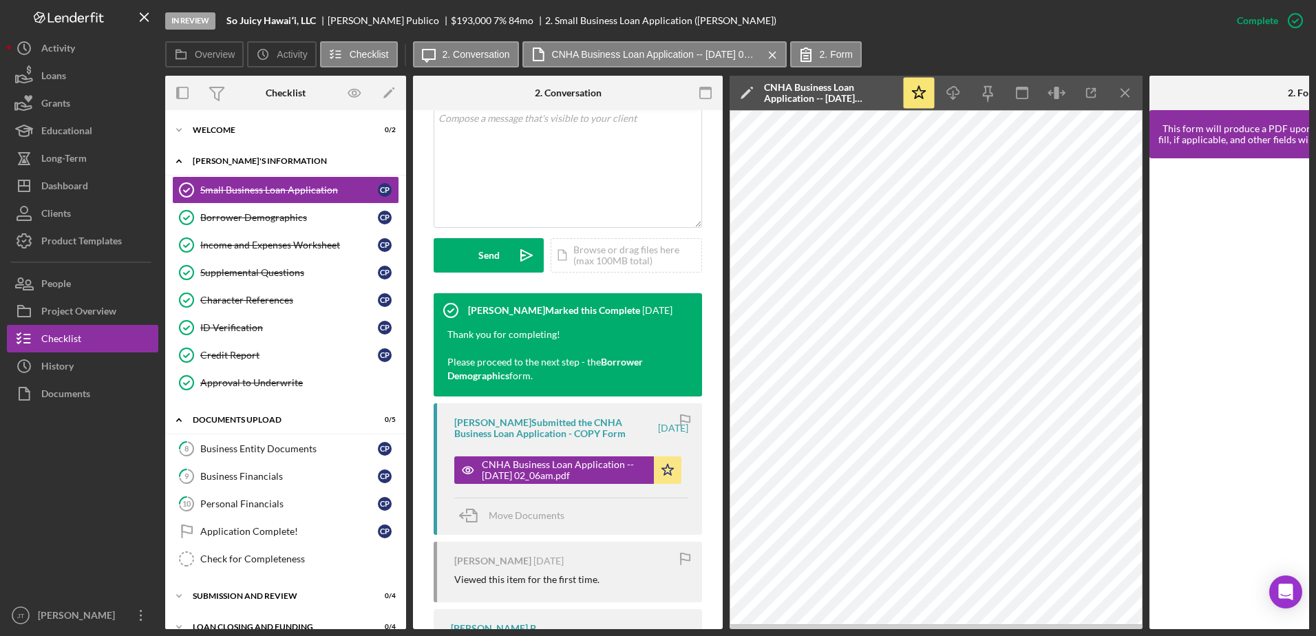
click at [267, 161] on div "[PERSON_NAME]'S INFORMATION" at bounding box center [291, 161] width 196 height 8
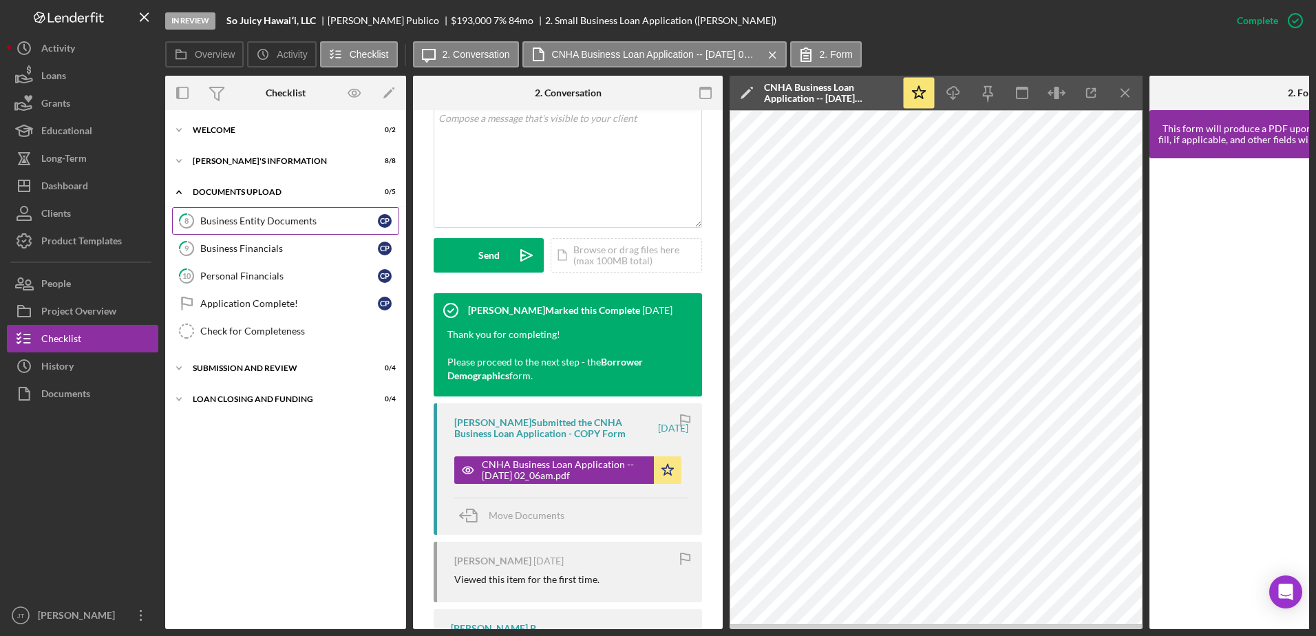
click at [268, 215] on div "Business Entity Documents" at bounding box center [289, 220] width 178 height 11
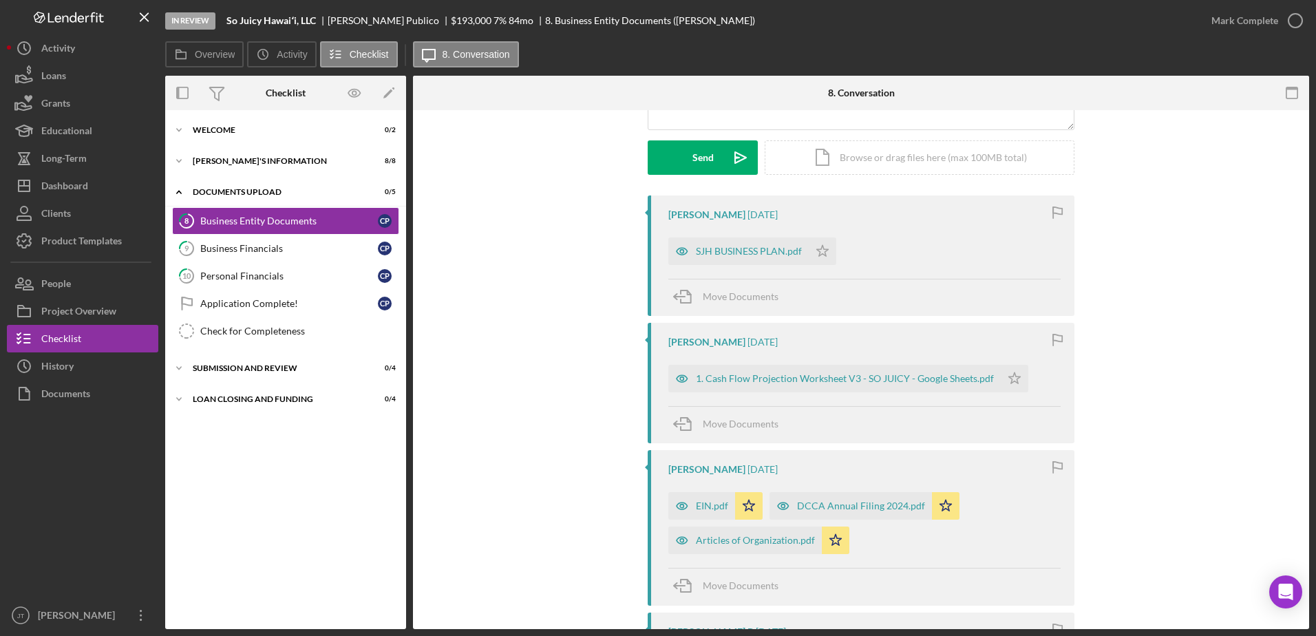
scroll to position [206, 0]
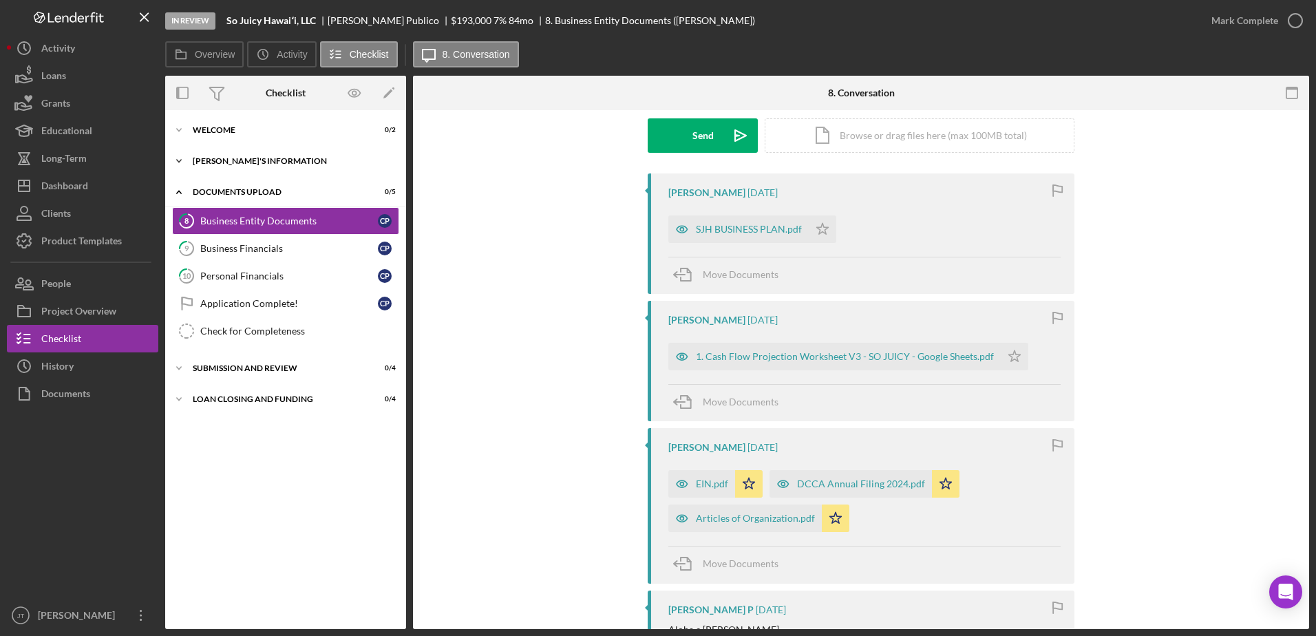
click at [187, 159] on icon "Icon/Expander" at bounding box center [179, 161] width 28 height 28
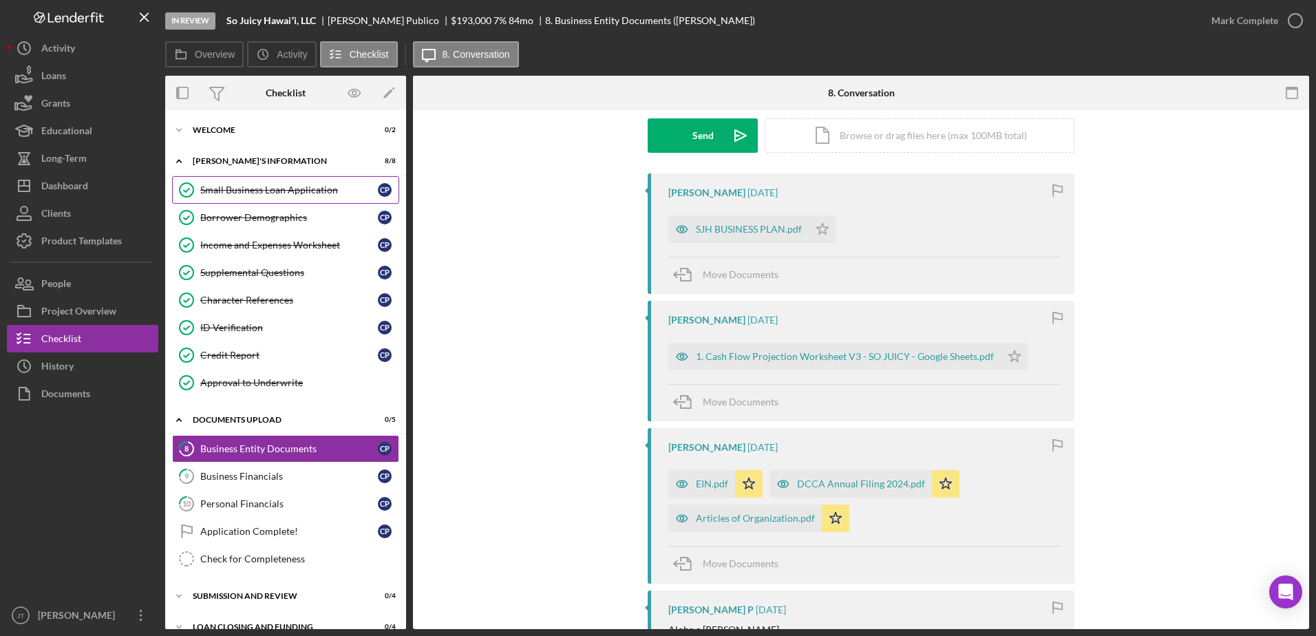
click at [222, 184] on div "Small Business Loan Application" at bounding box center [289, 189] width 178 height 11
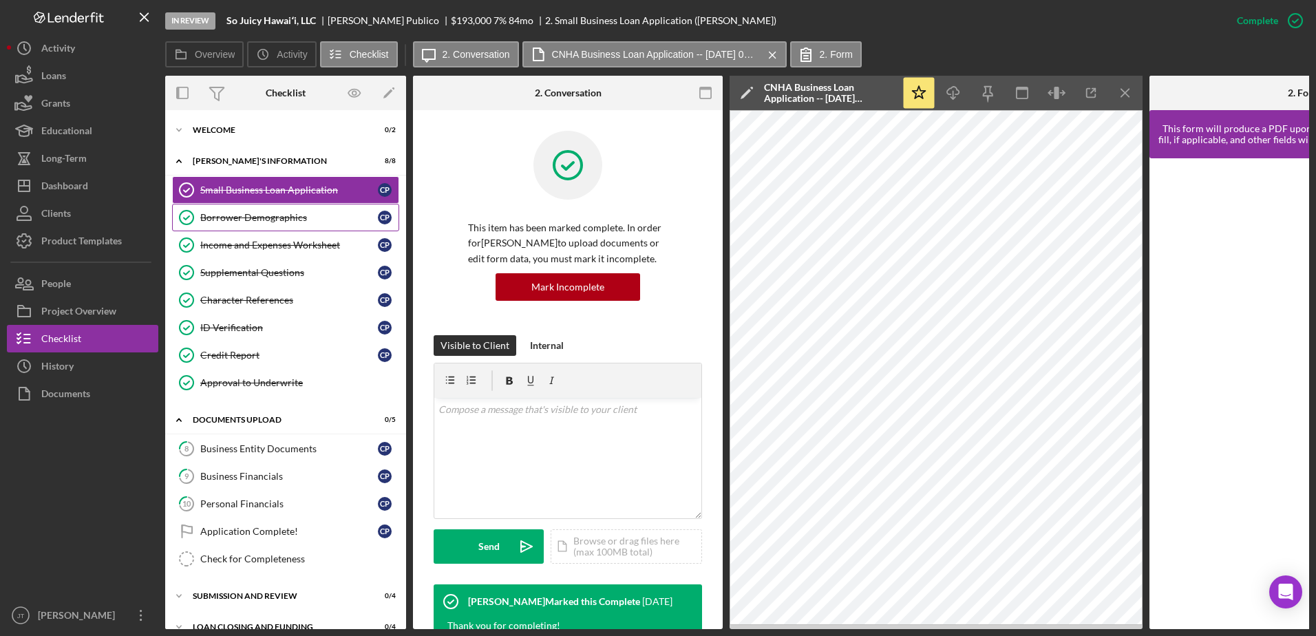
click at [228, 225] on link "Borrower Demographics Borrower Demographics C P" at bounding box center [285, 218] width 227 height 28
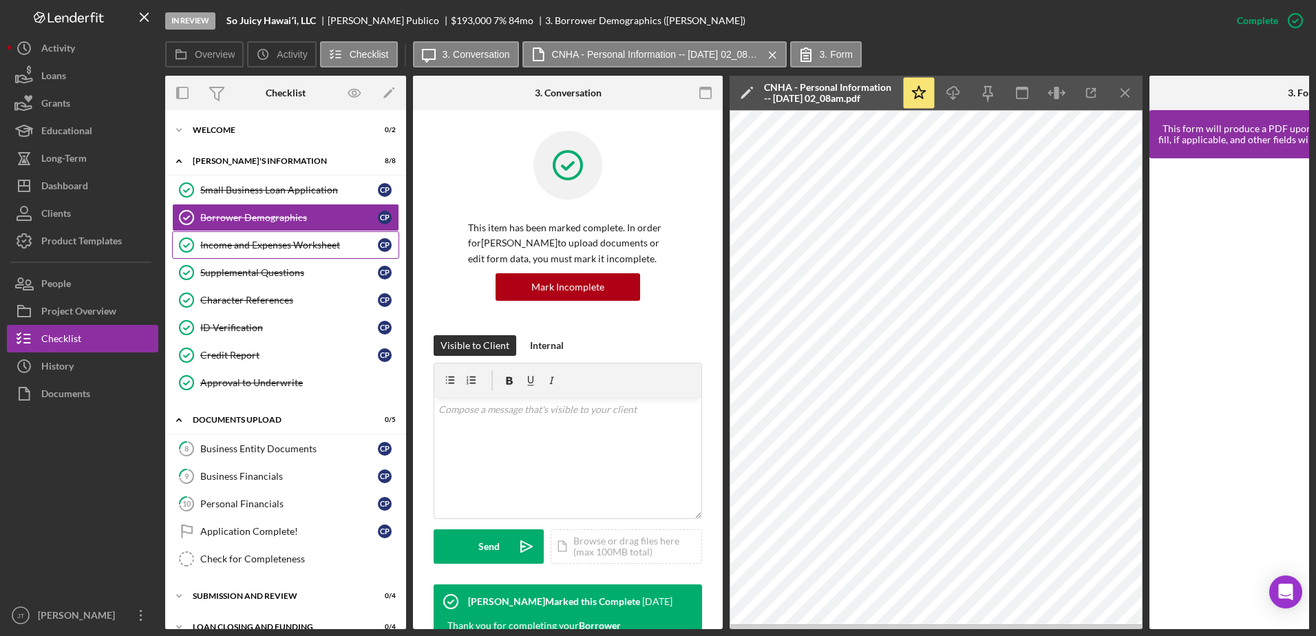
click at [277, 254] on link "Income and Expenses Worksheet Income and Expenses Worksheet C P" at bounding box center [285, 245] width 227 height 28
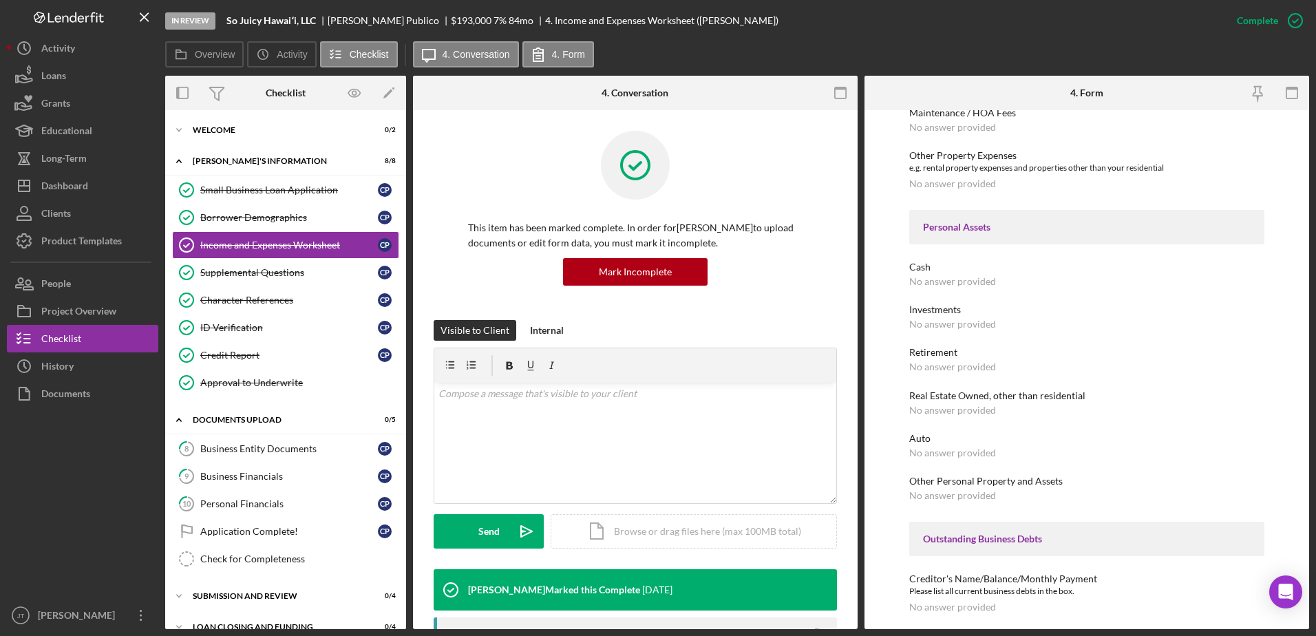
scroll to position [629, 0]
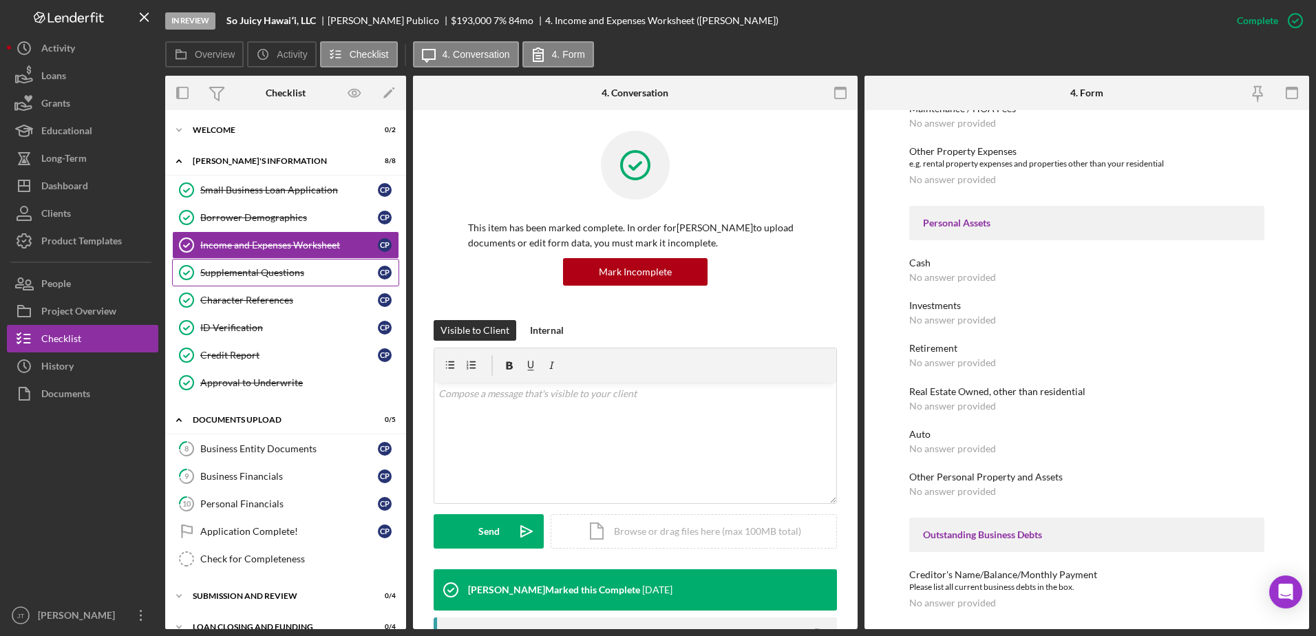
click at [312, 276] on div "Supplemental Questions" at bounding box center [289, 272] width 178 height 11
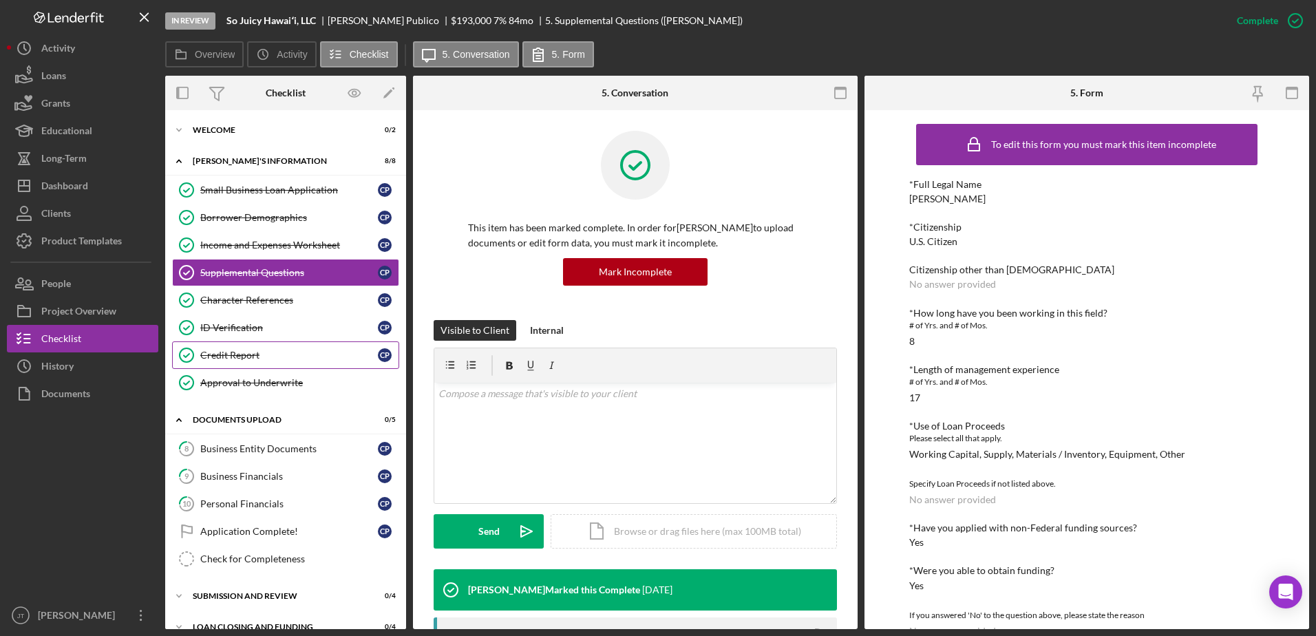
click at [303, 356] on div "Credit Report" at bounding box center [289, 355] width 178 height 11
